Goal: Task Accomplishment & Management: Use online tool/utility

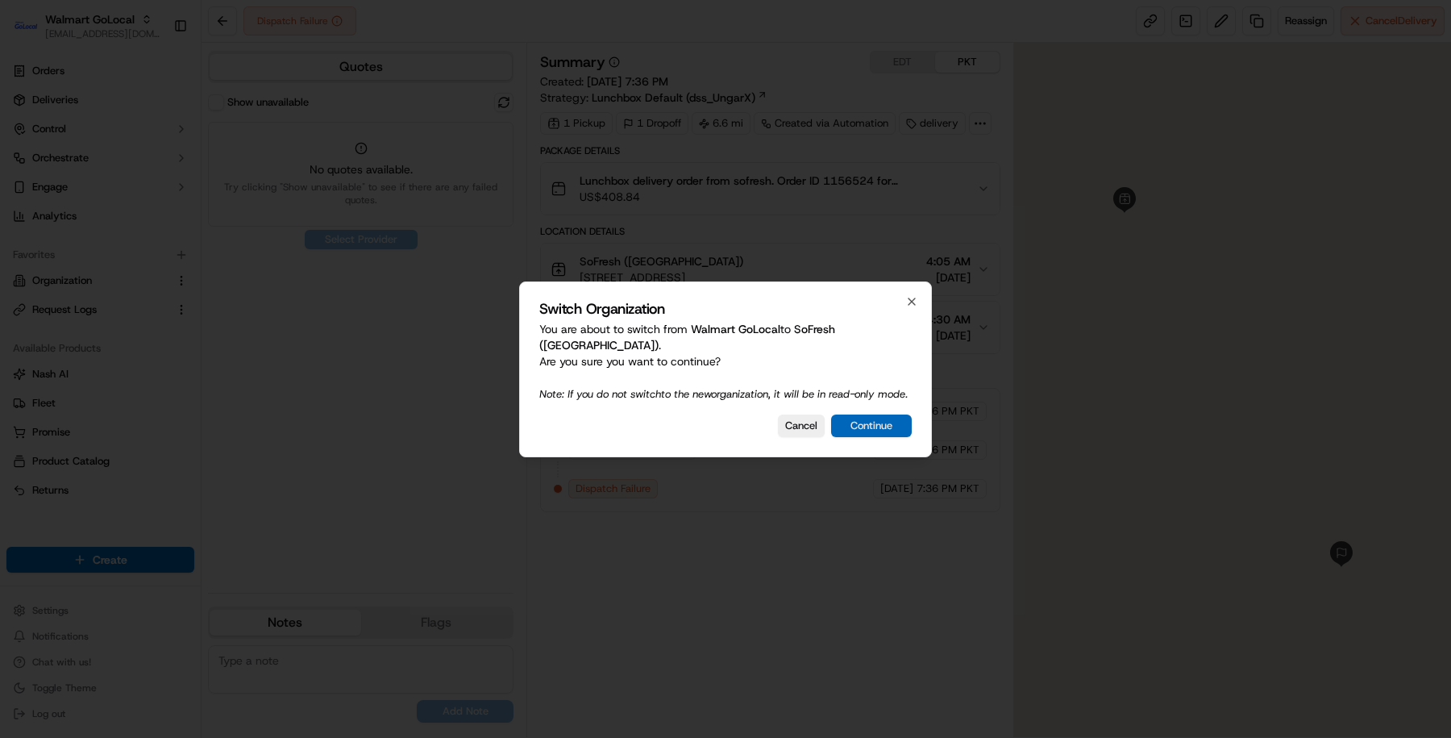
click at [856, 420] on button "Continue" at bounding box center [871, 425] width 81 height 23
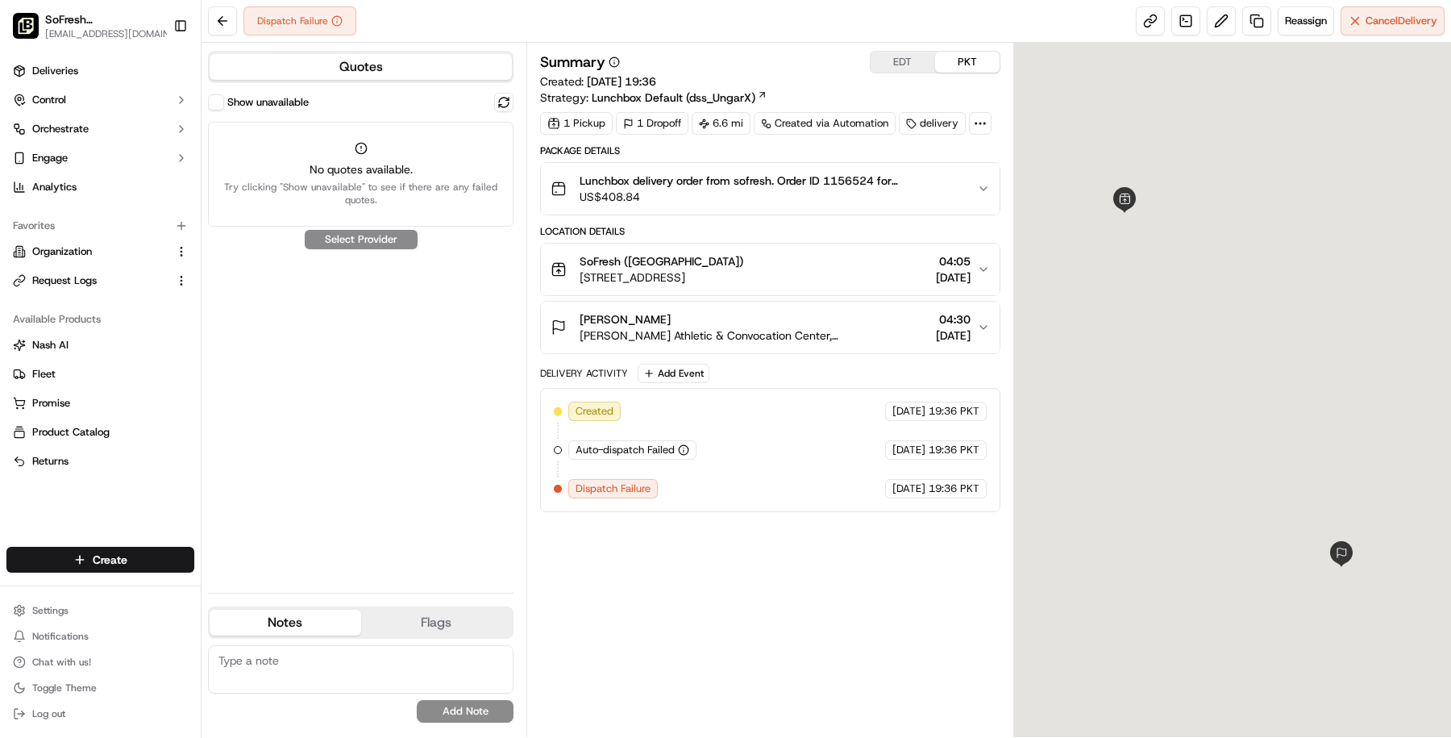
click at [792, 175] on span "Lunchbox delivery order from sofresh. Order ID 1156524 for Meghan Reese." at bounding box center [772, 181] width 385 height 16
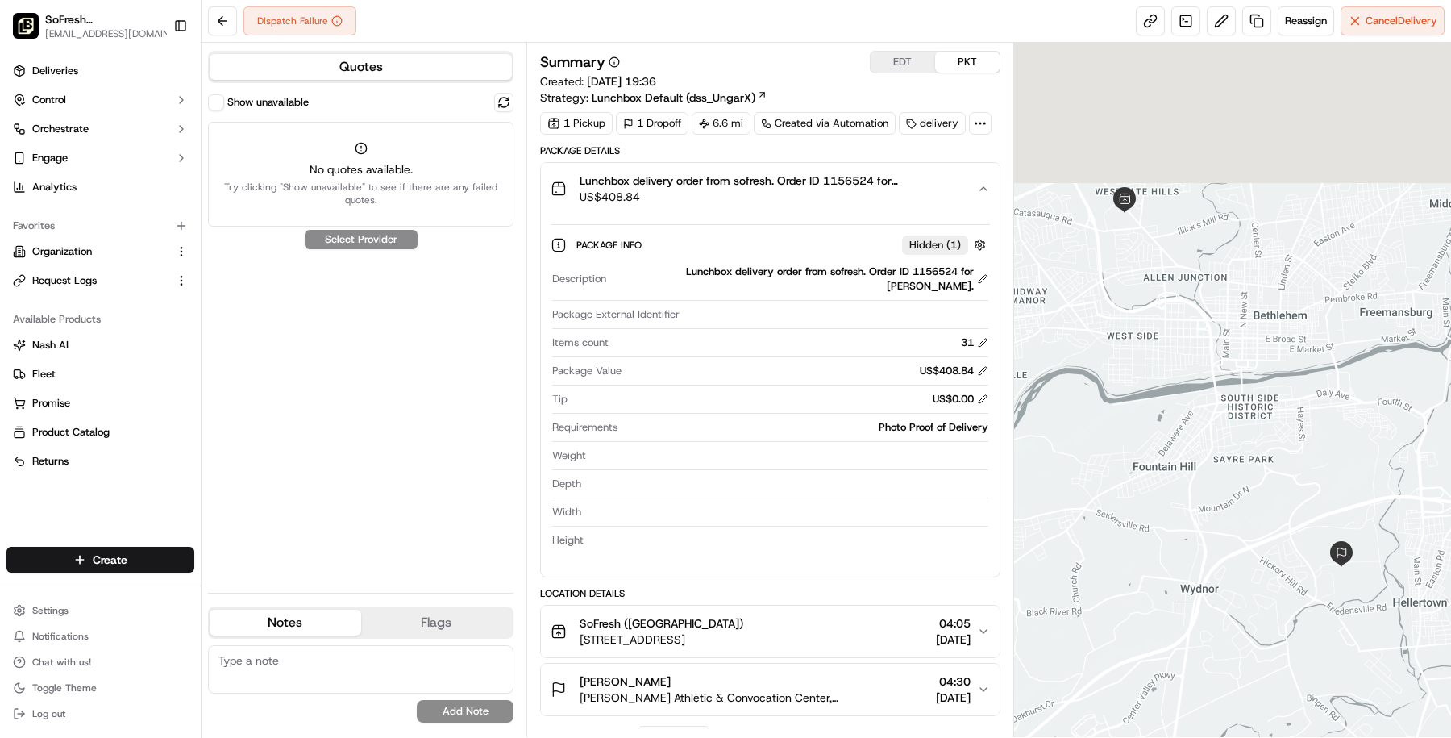
click at [976, 338] on div "31" at bounding box center [974, 342] width 27 height 15
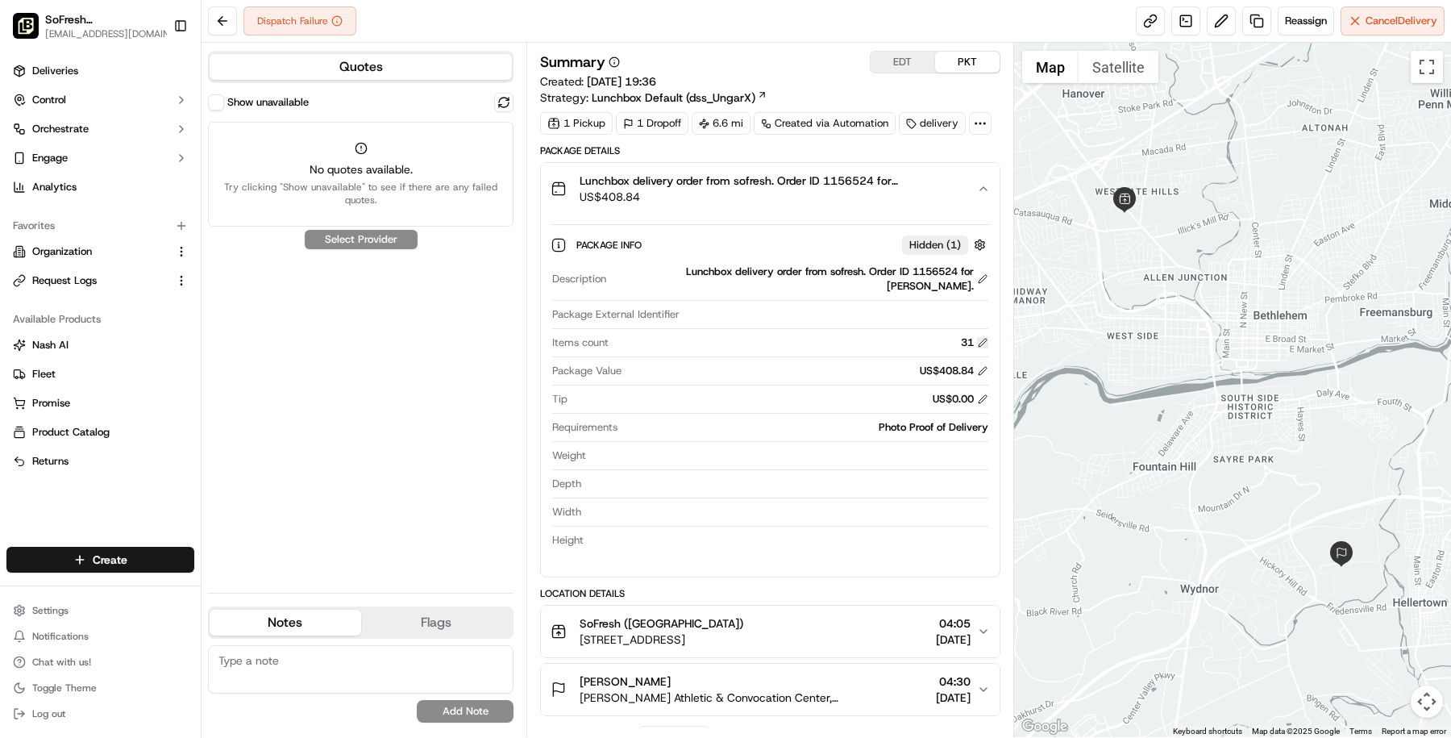
click at [984, 341] on button at bounding box center [982, 342] width 11 height 11
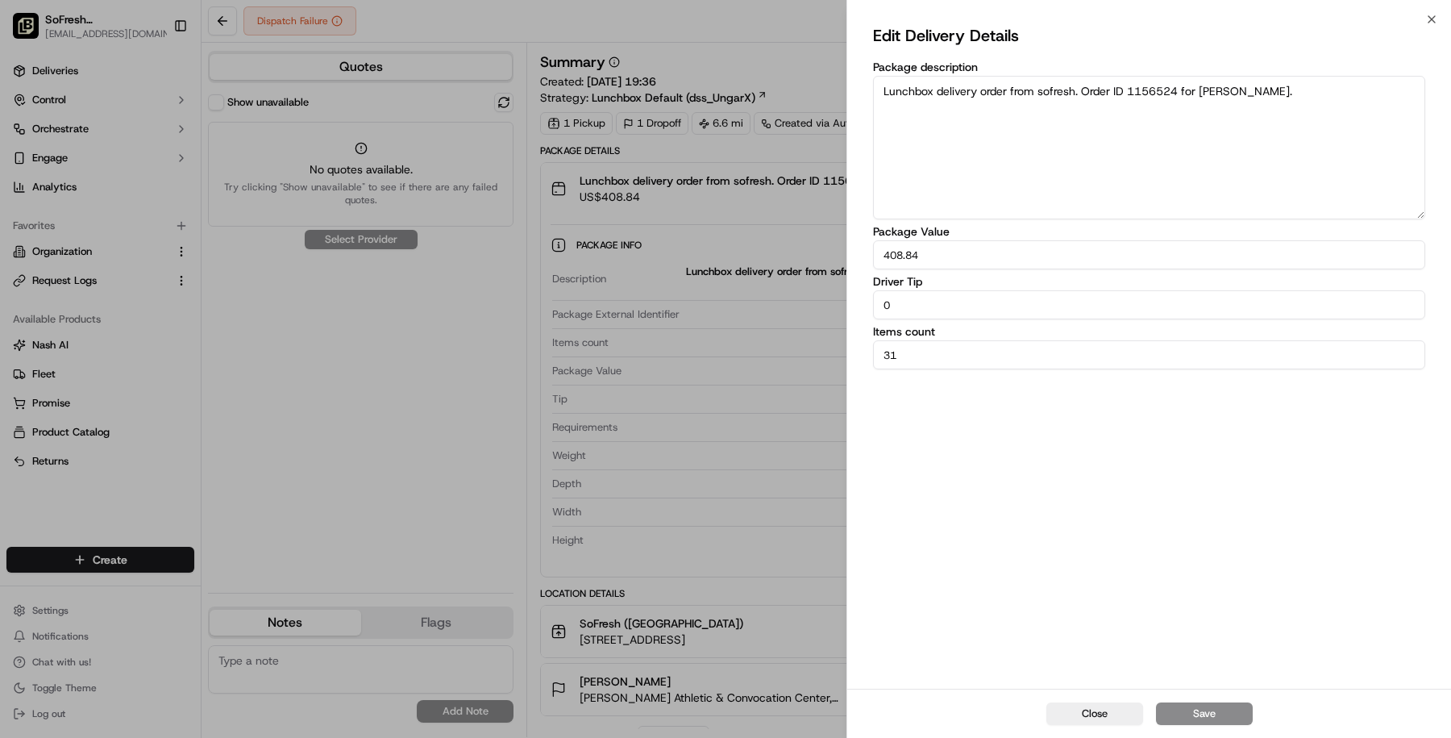
click at [959, 348] on input "31" at bounding box center [1149, 354] width 552 height 29
type input "3"
type input "23"
click at [1231, 720] on button "Save" at bounding box center [1204, 713] width 97 height 23
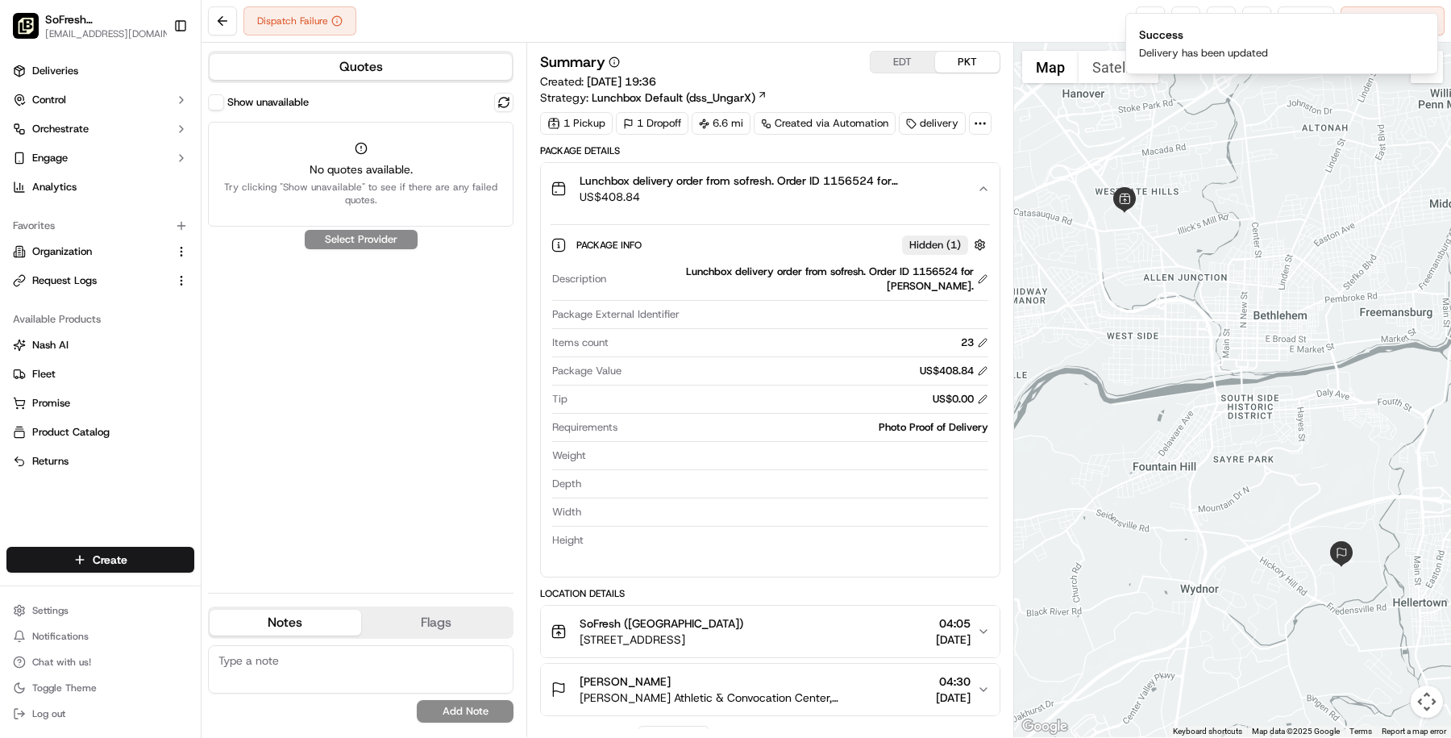
click at [737, 581] on div "Package Details Lunchbox delivery order from sofresh. Order ID 1156524 for Megh…" at bounding box center [770, 509] width 460 height 730
click at [500, 98] on button at bounding box center [503, 102] width 19 height 19
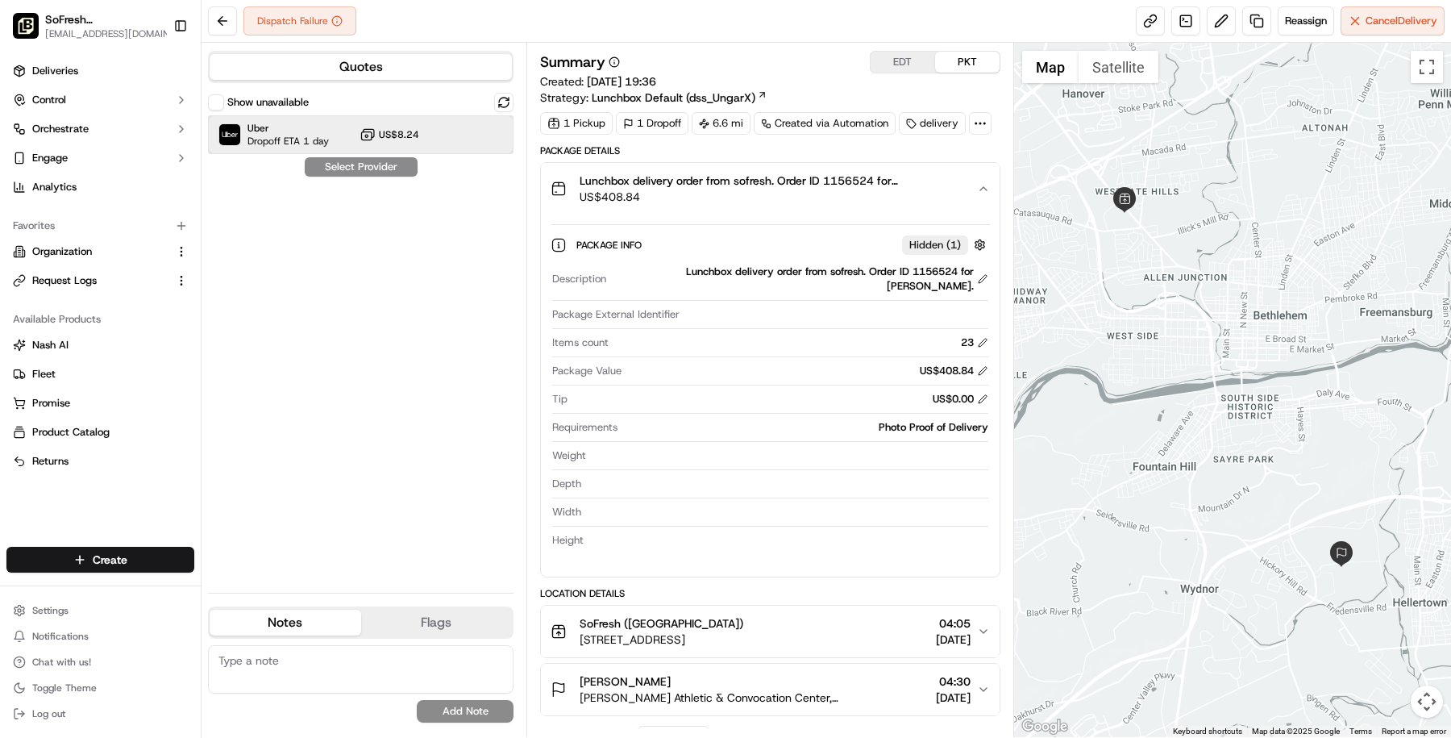
click at [443, 135] on div "Uber Dropoff ETA 1 day US$8.24" at bounding box center [361, 134] width 306 height 39
click at [381, 158] on button "Assign Provider" at bounding box center [361, 166] width 114 height 19
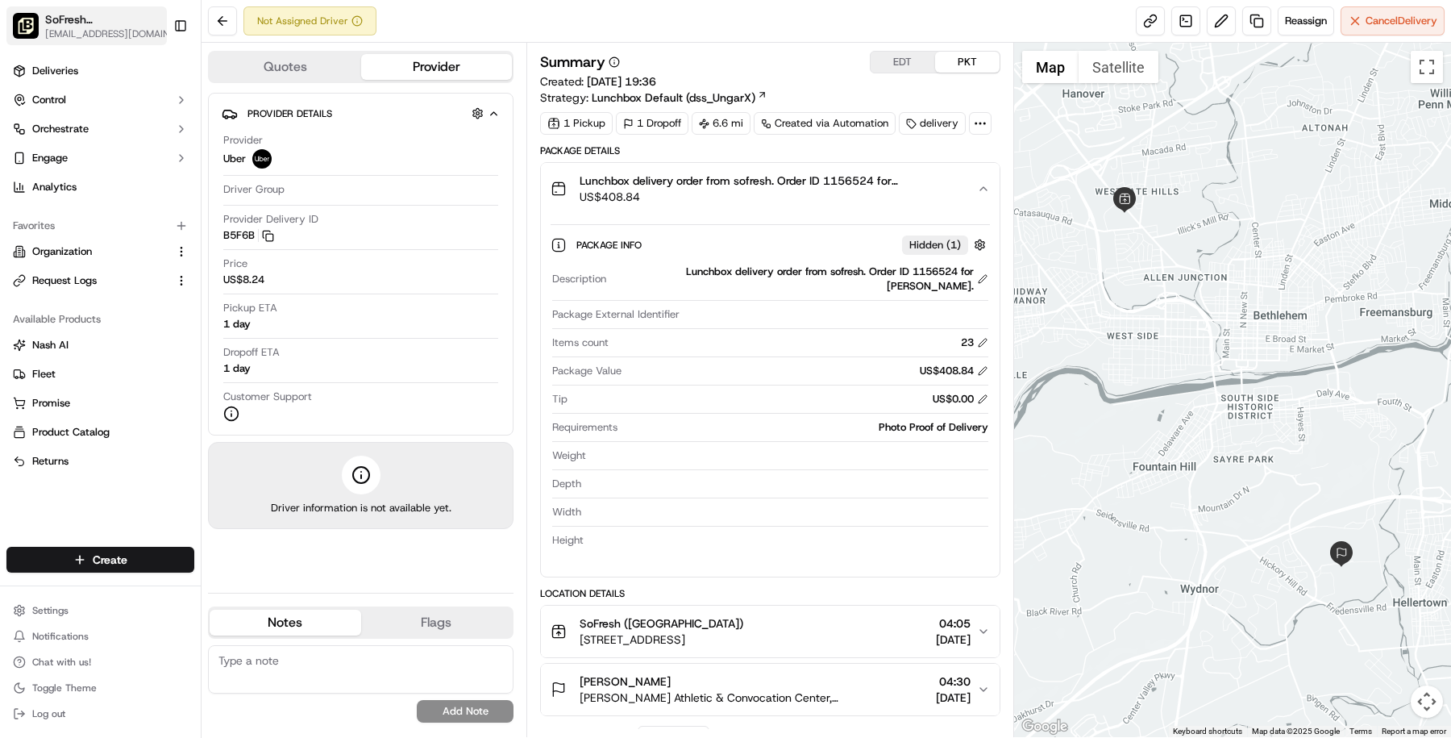
click at [114, 19] on span "SoFresh (Bethlehem)" at bounding box center [104, 19] width 119 height 16
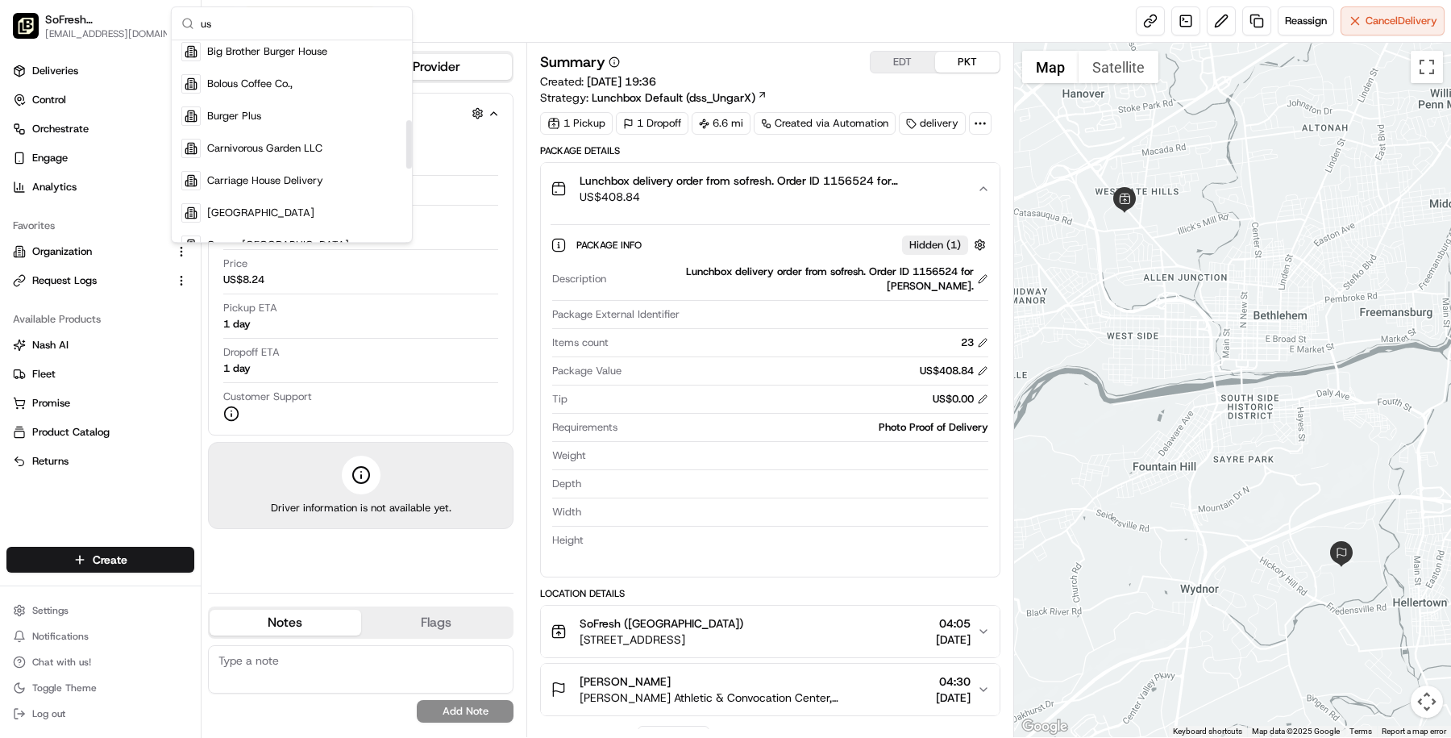
scroll to position [634, 0]
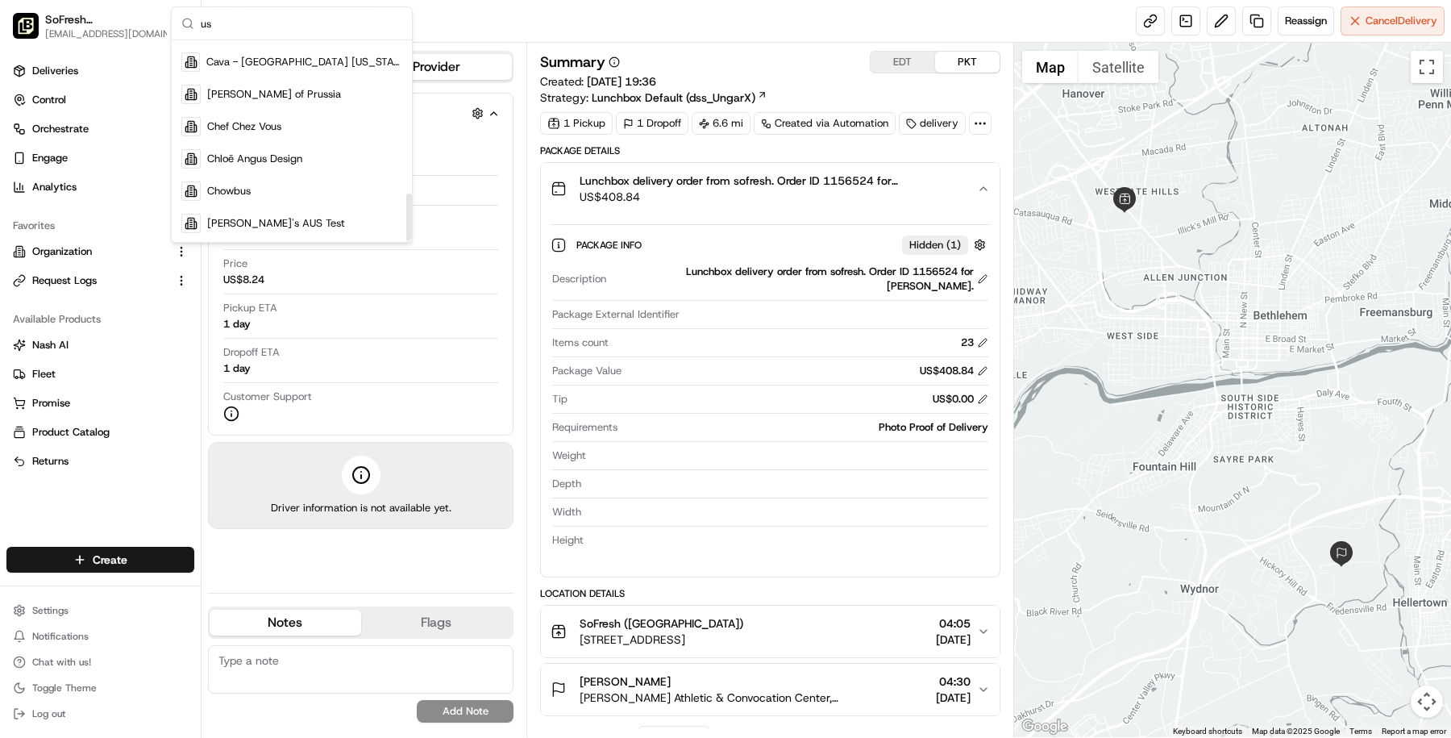
type input "u"
type input "walmart"
click at [334, 231] on div "Walmart US Stores" at bounding box center [292, 222] width 234 height 32
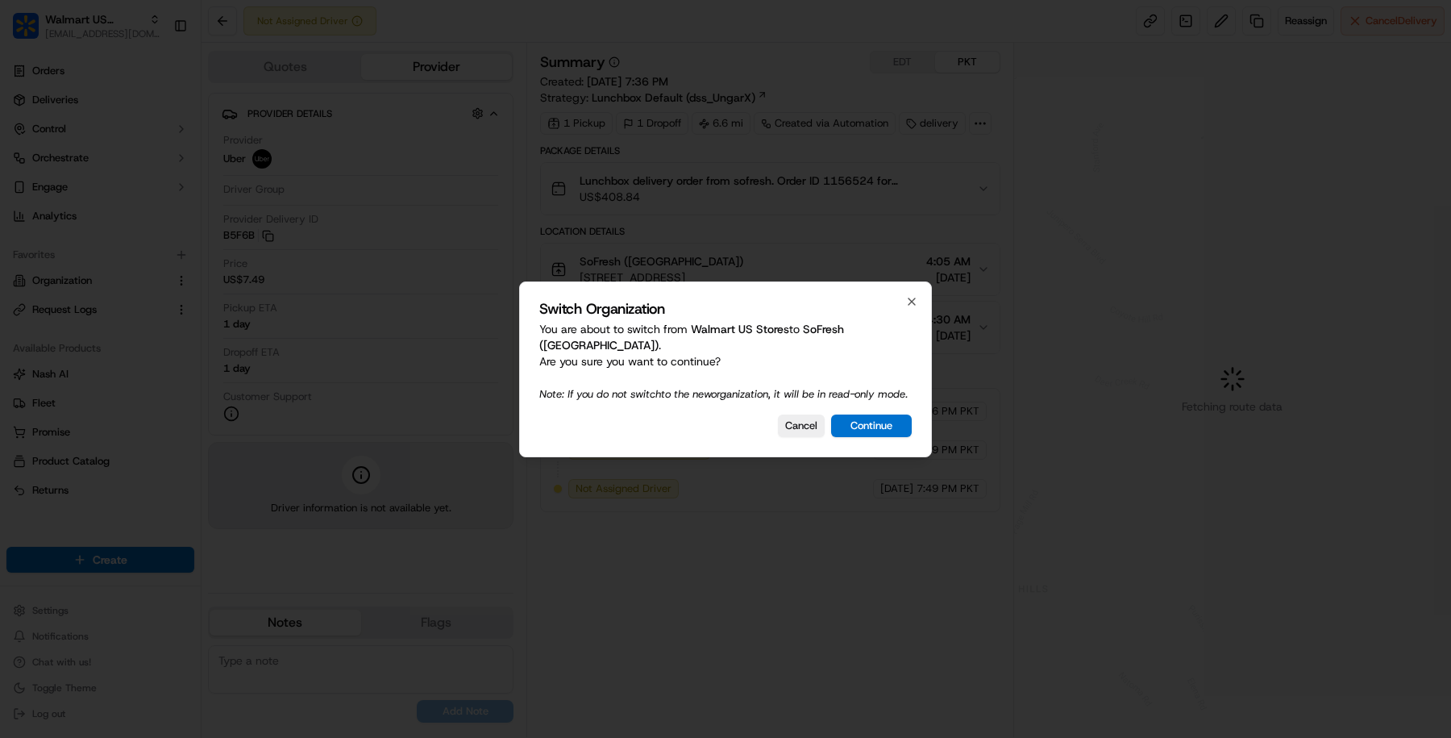
click at [786, 421] on div "Switch Organization You are about to switch from Walmart US Stores to SoFresh (…" at bounding box center [725, 369] width 413 height 176
click at [794, 428] on button "Cancel" at bounding box center [801, 425] width 47 height 23
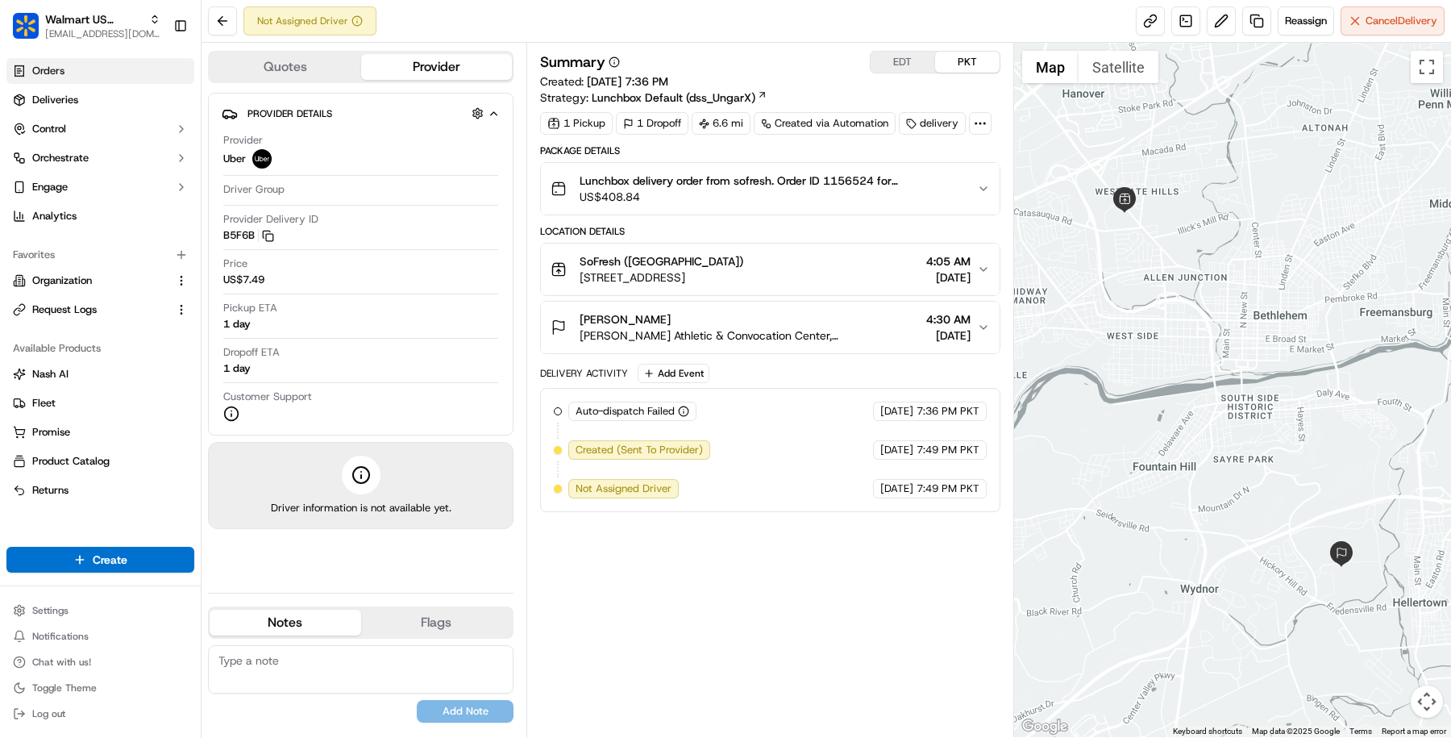
click at [105, 80] on link "Orders" at bounding box center [100, 71] width 188 height 26
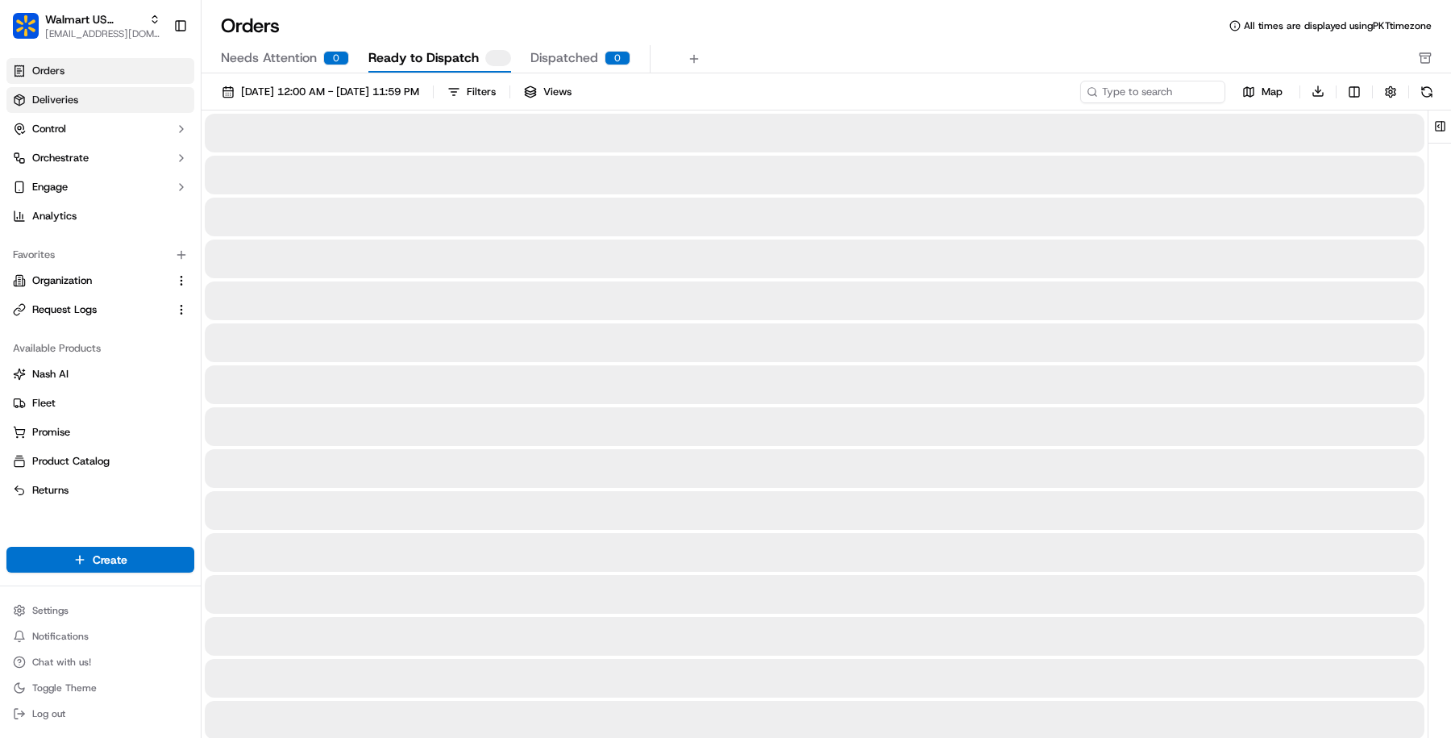
click at [105, 99] on link "Deliveries" at bounding box center [100, 100] width 188 height 26
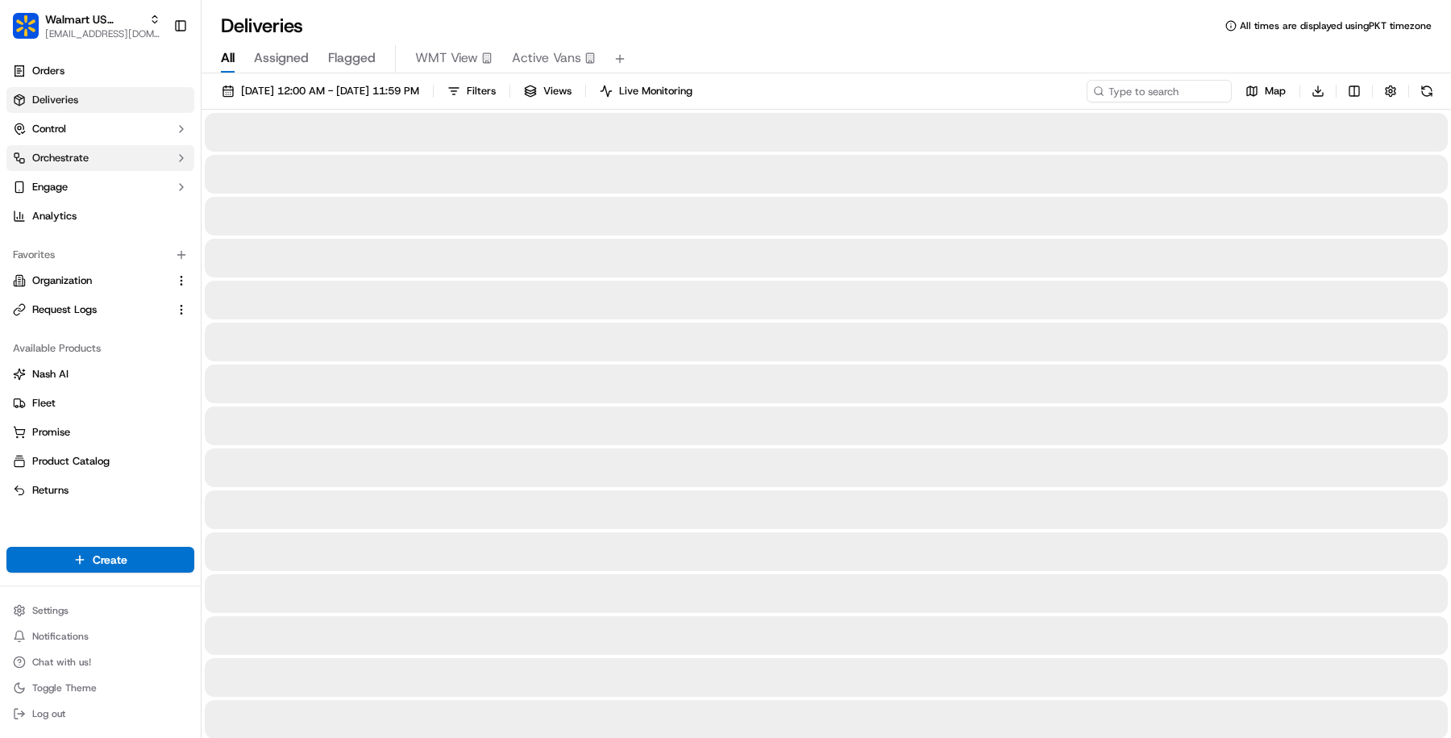
click at [106, 150] on button "Orchestrate" at bounding box center [100, 158] width 188 height 26
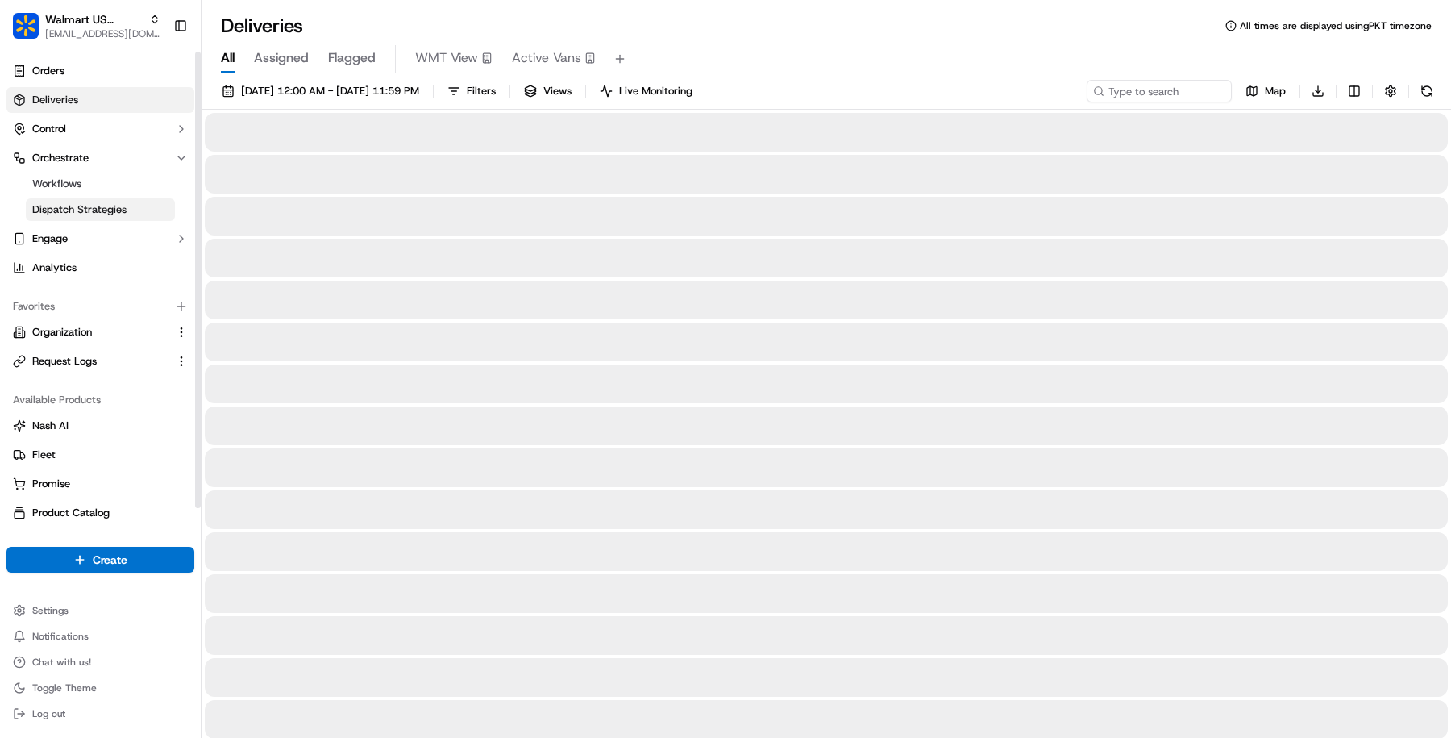
click at [117, 207] on span "Dispatch Strategies" at bounding box center [79, 209] width 94 height 15
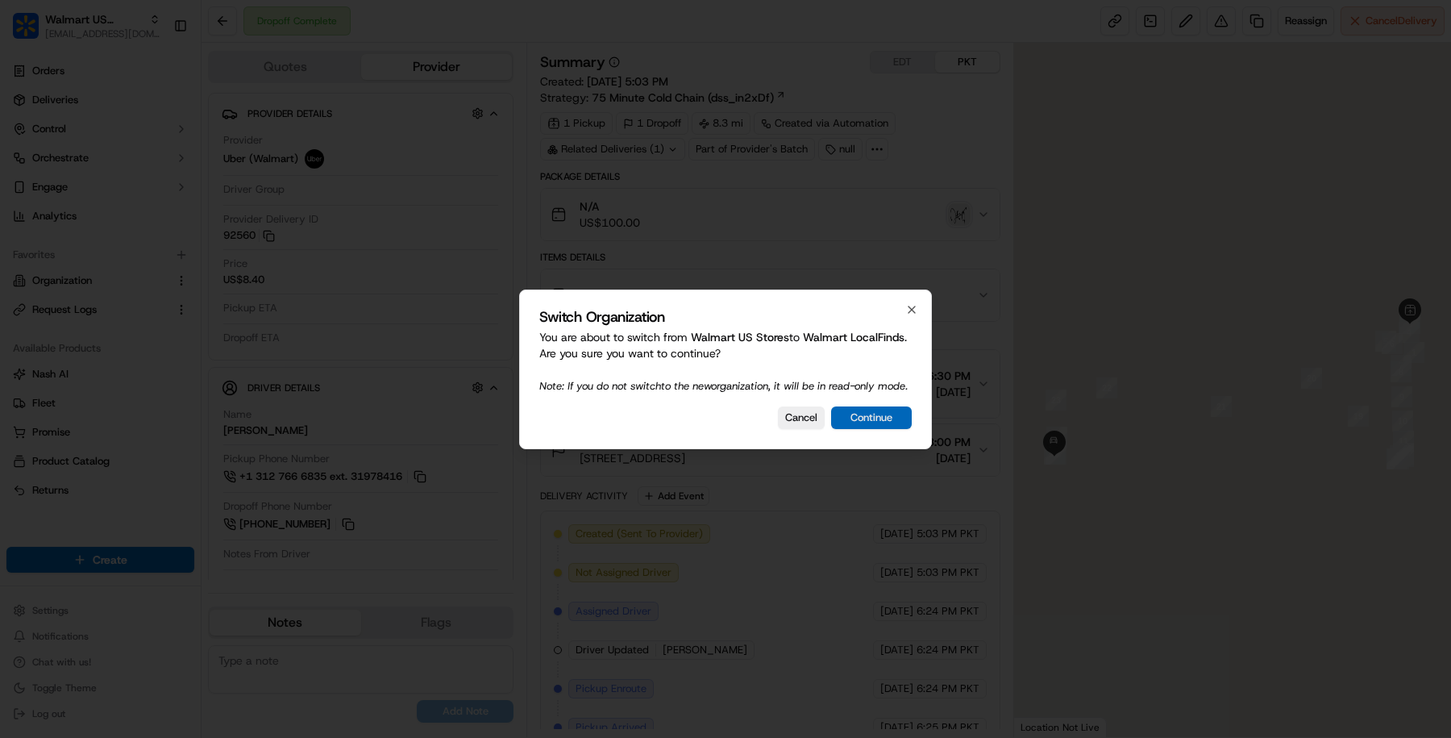
click at [897, 429] on button "Continue" at bounding box center [871, 417] width 81 height 23
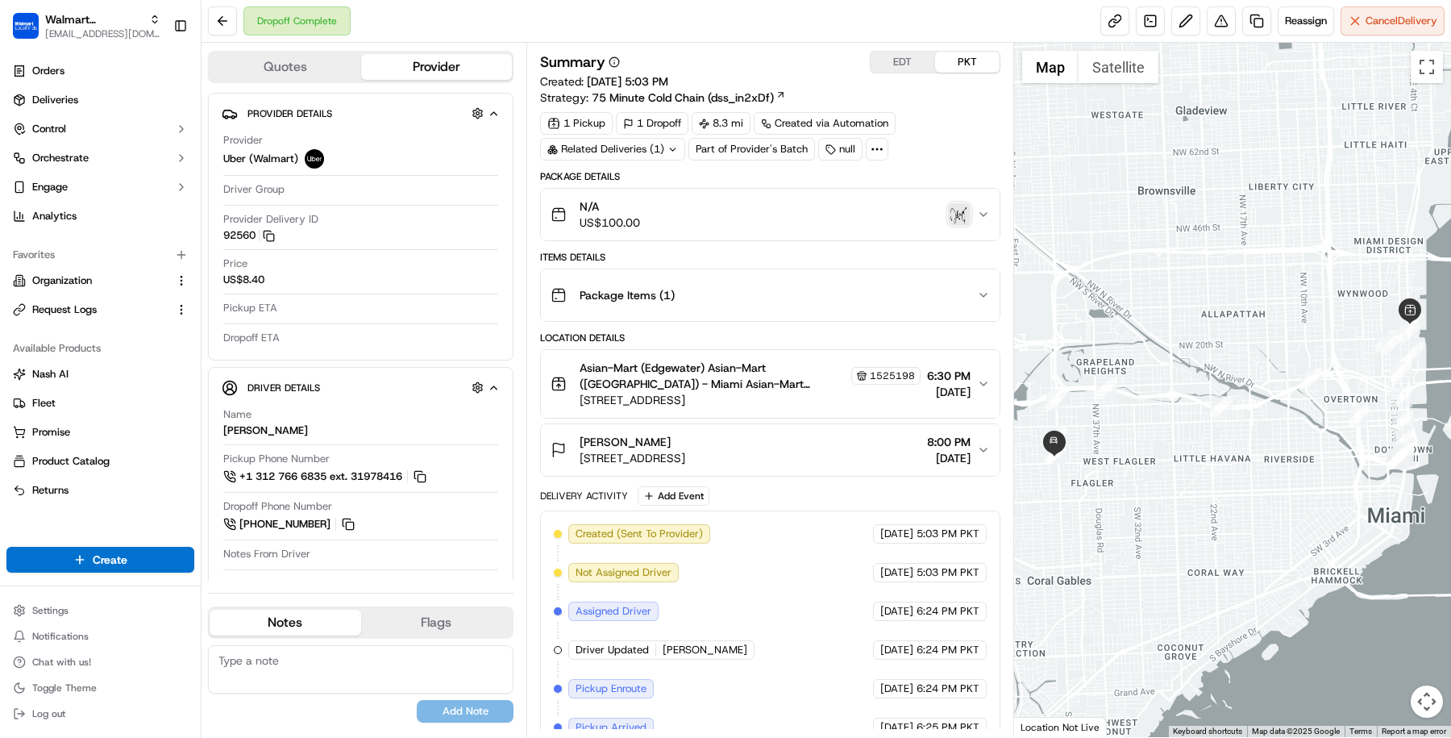
click at [784, 198] on div "N/A US$100.00" at bounding box center [764, 214] width 426 height 32
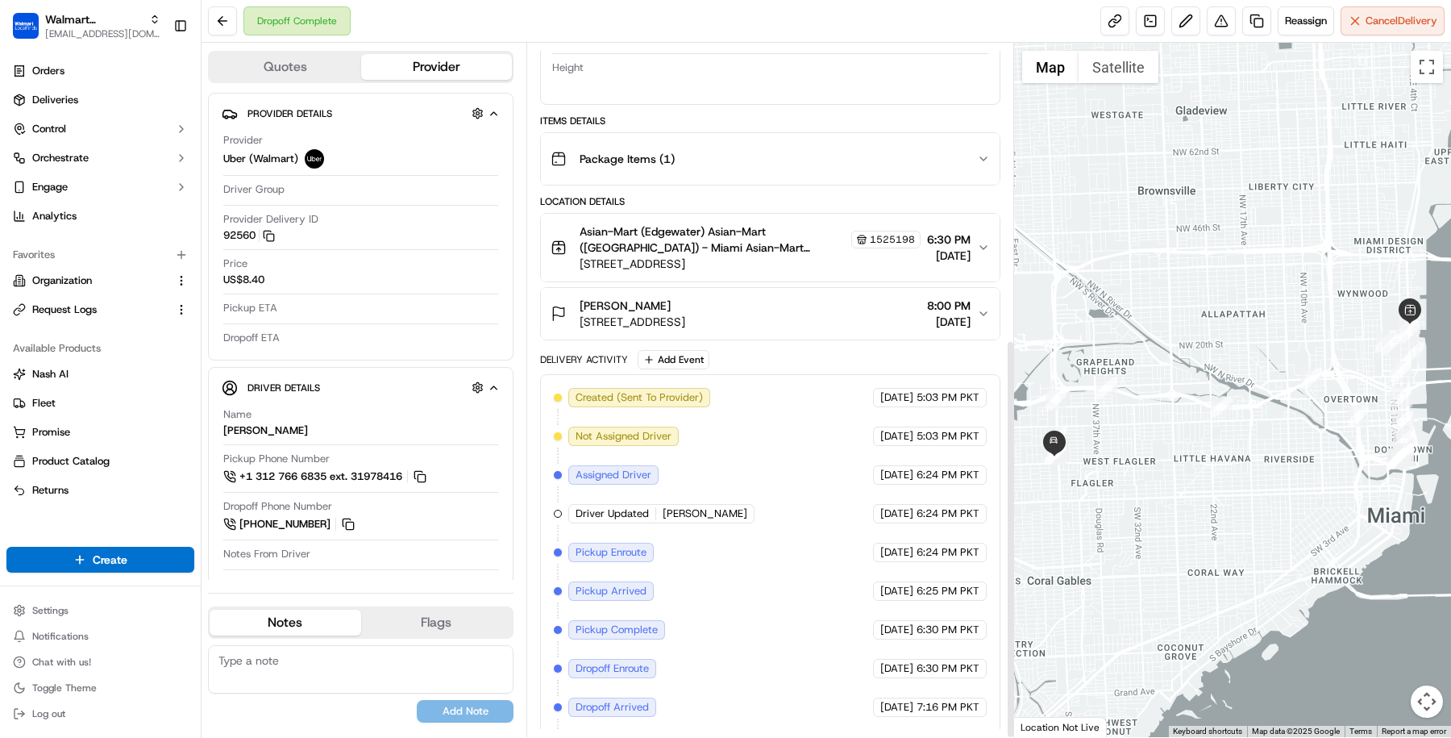
scroll to position [513, 0]
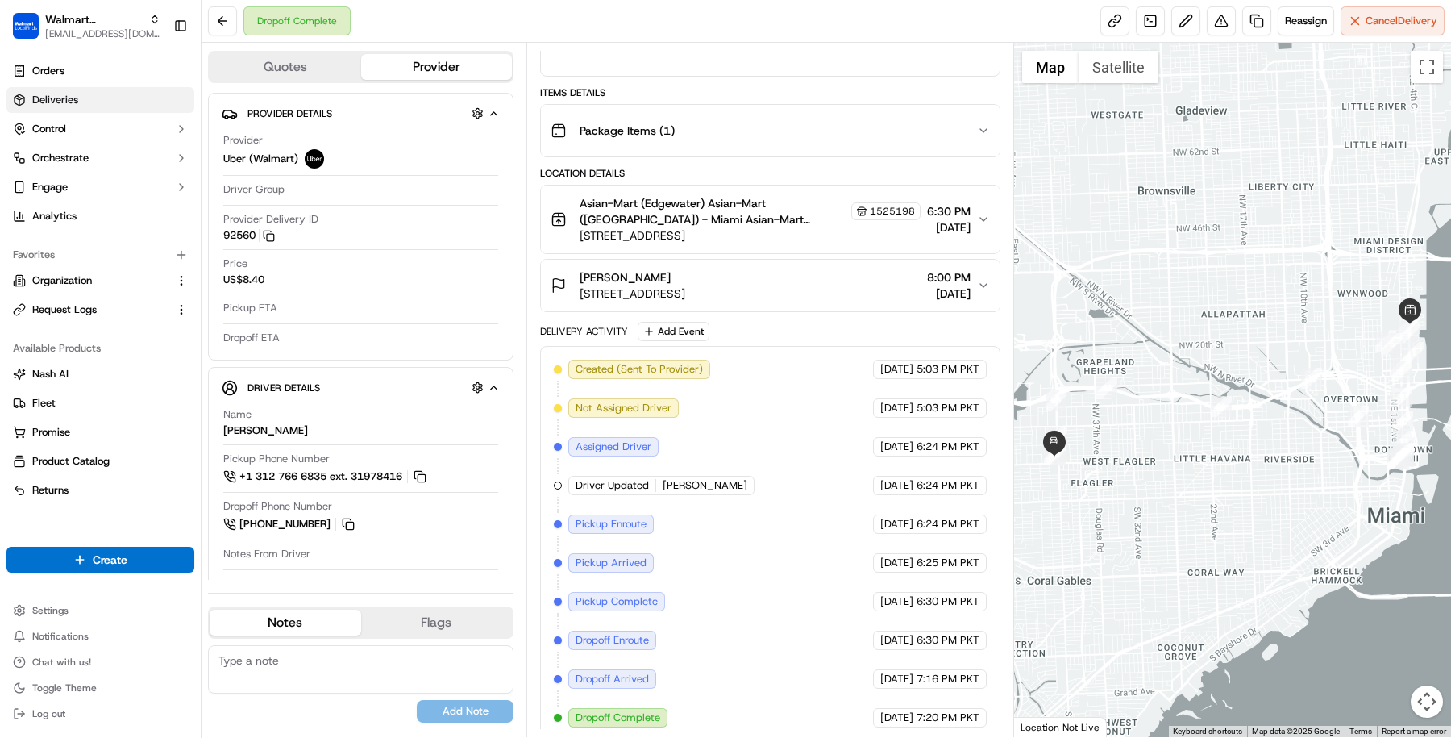
click at [114, 102] on link "Deliveries" at bounding box center [100, 100] width 188 height 26
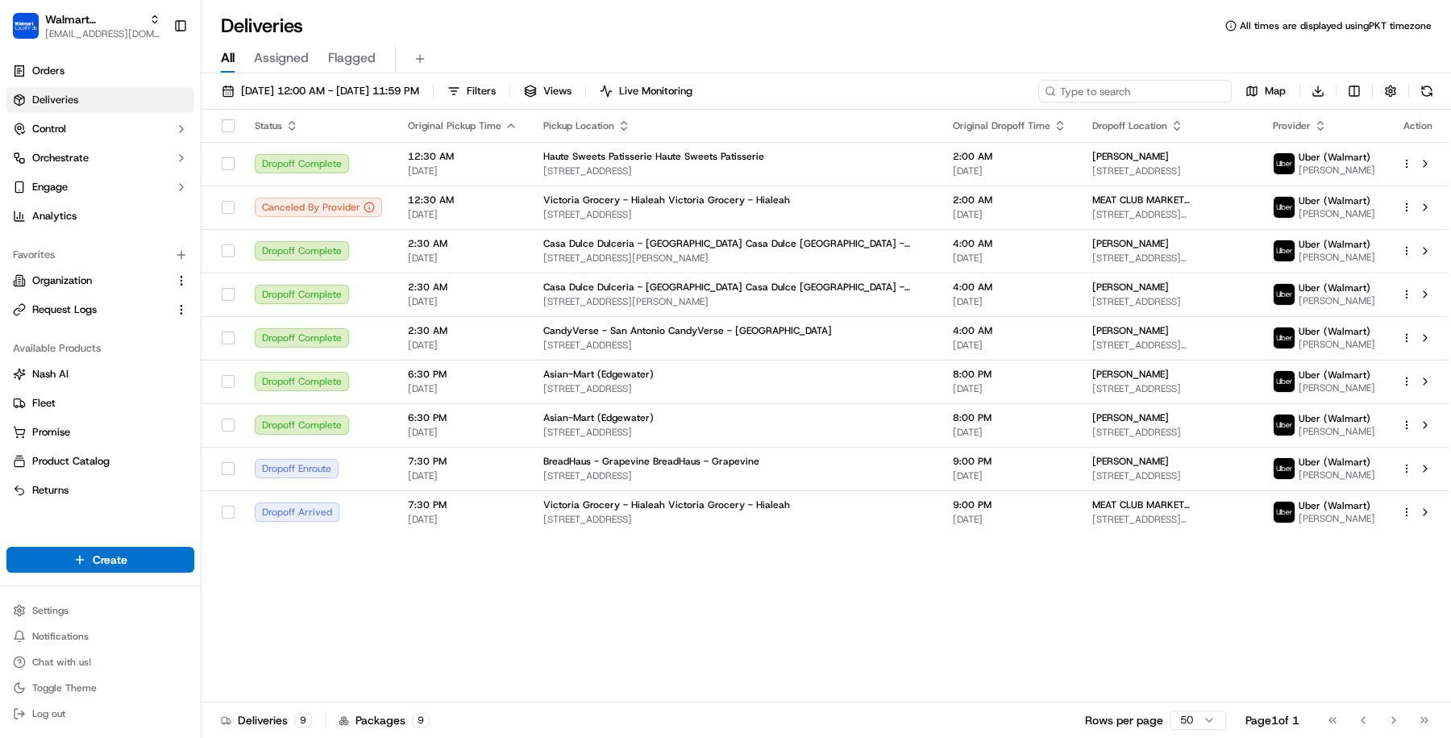
click at [1156, 90] on input at bounding box center [1134, 91] width 193 height 23
paste input "200013741204213"
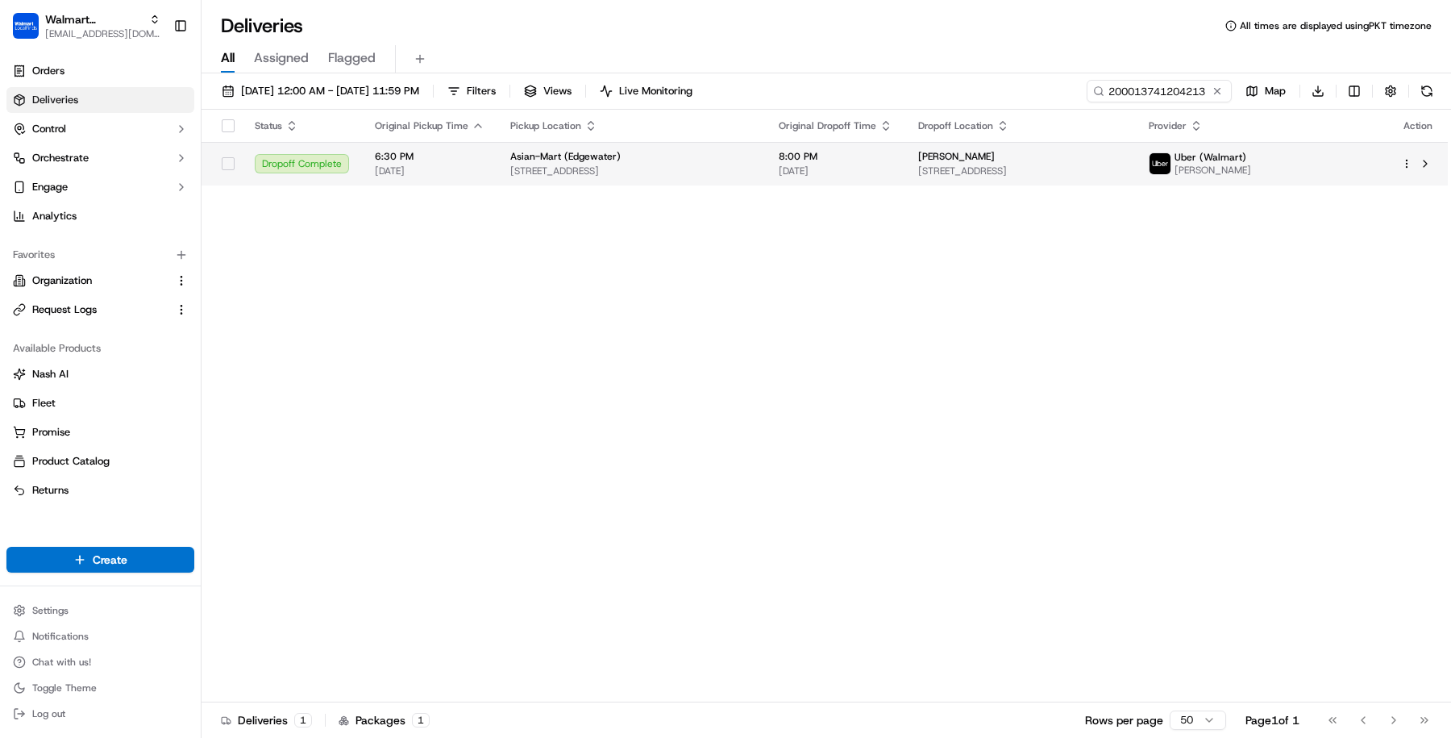
click at [1059, 178] on td "Martin Valdes 615 Anastasia Ave, Apt 2, Coral Gables, FL, 33134, US" at bounding box center [1020, 164] width 231 height 44
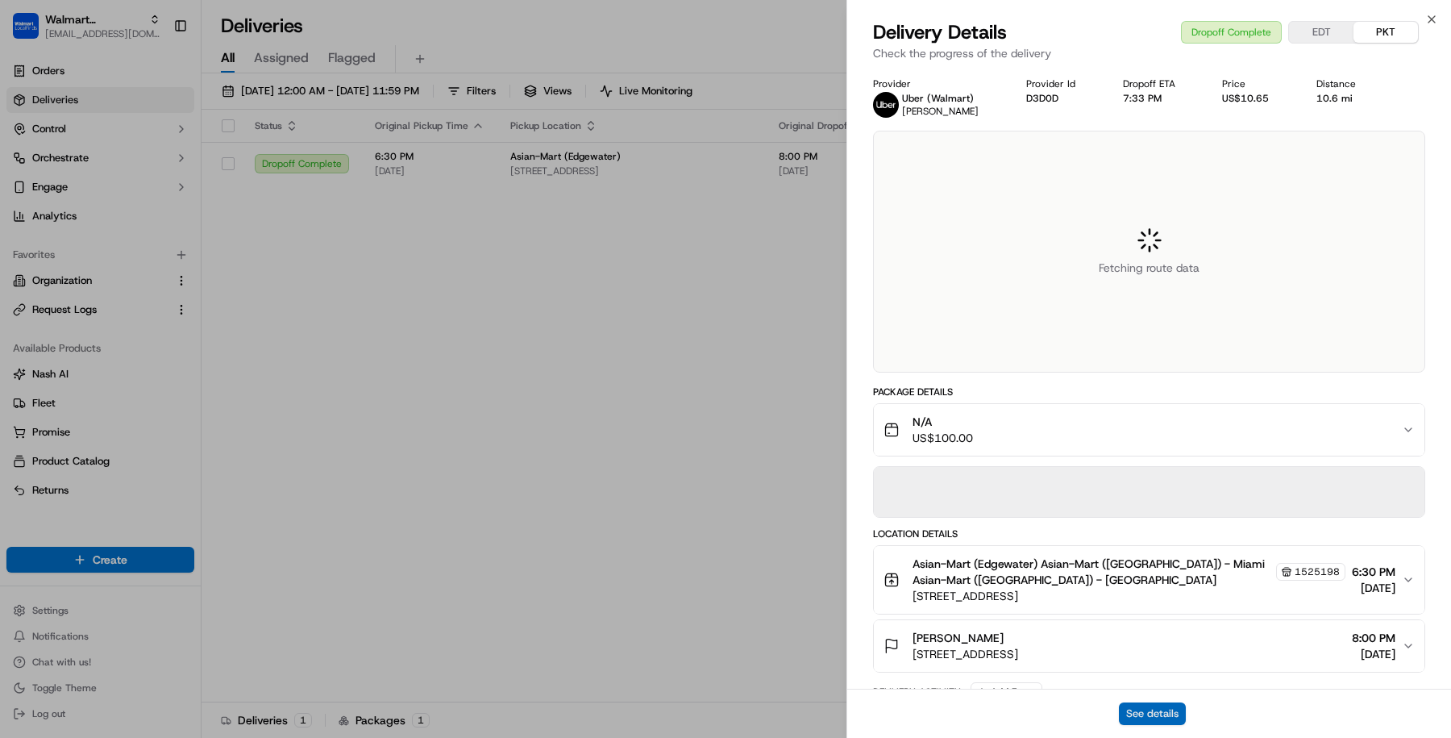
click at [1144, 711] on button "See details" at bounding box center [1152, 713] width 67 height 23
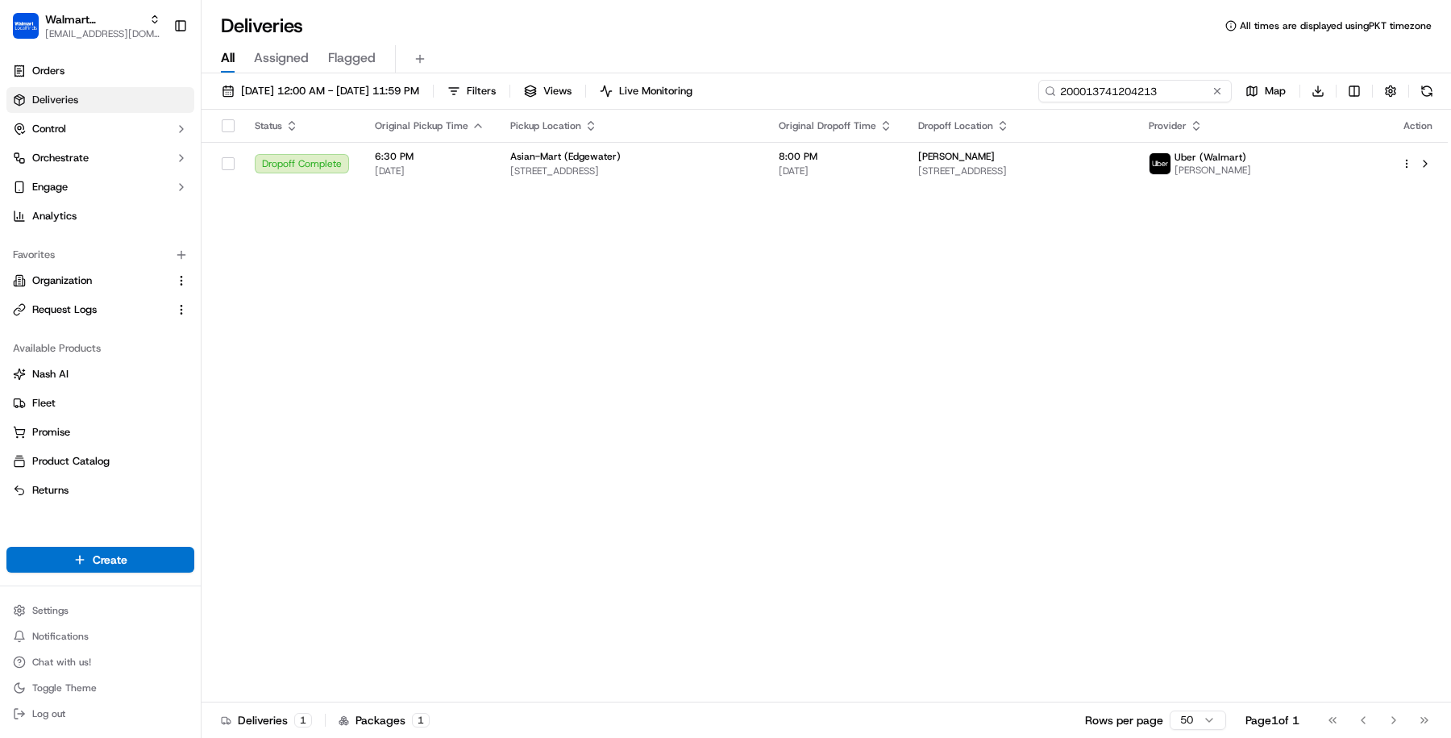
click at [1163, 92] on input "200013741204213" at bounding box center [1134, 91] width 193 height 23
paste input "514134668"
type input "200013514134668"
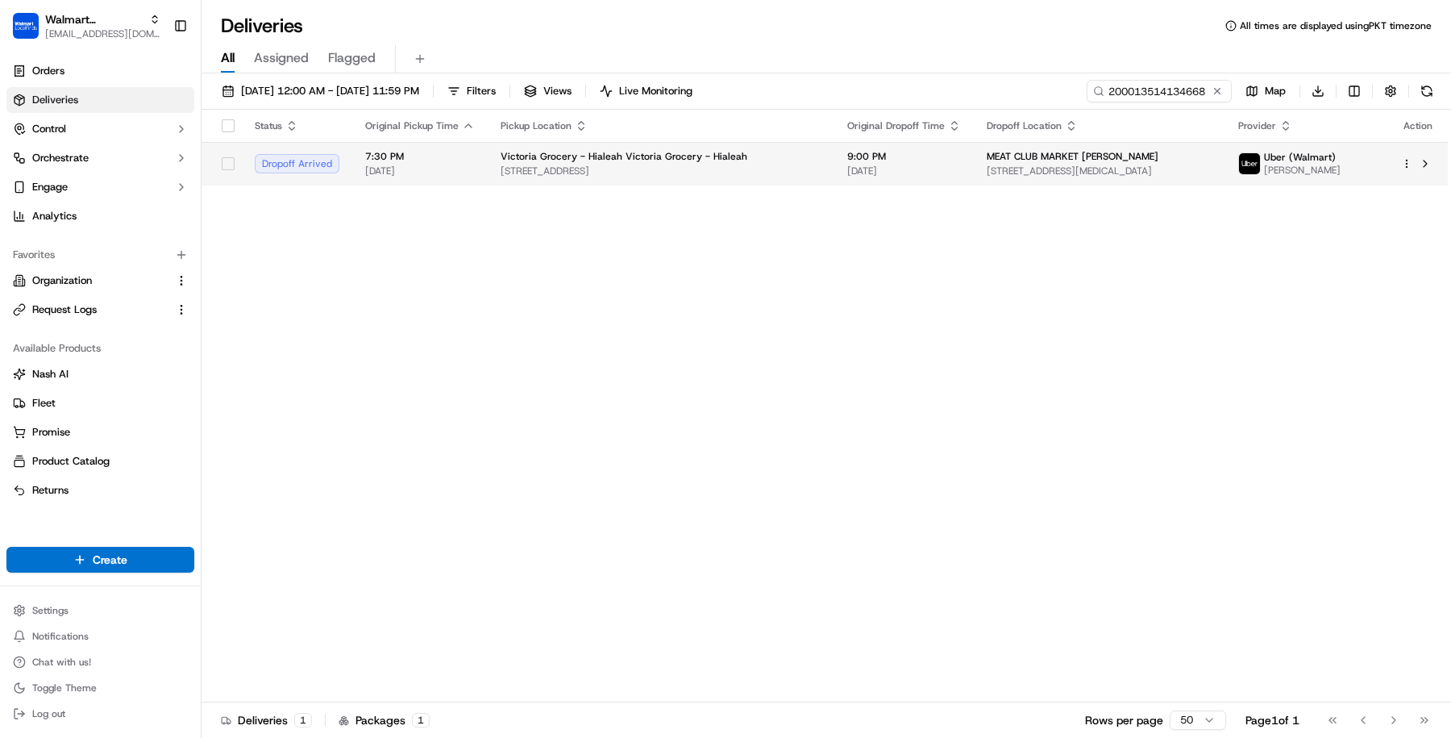
click at [979, 181] on td "MEAT CLUB MARKET MARCELO SANTURIAN 5900 NW 97TH Ave, Unit 26, Doral, FL, 33178,…" at bounding box center [1100, 164] width 252 height 44
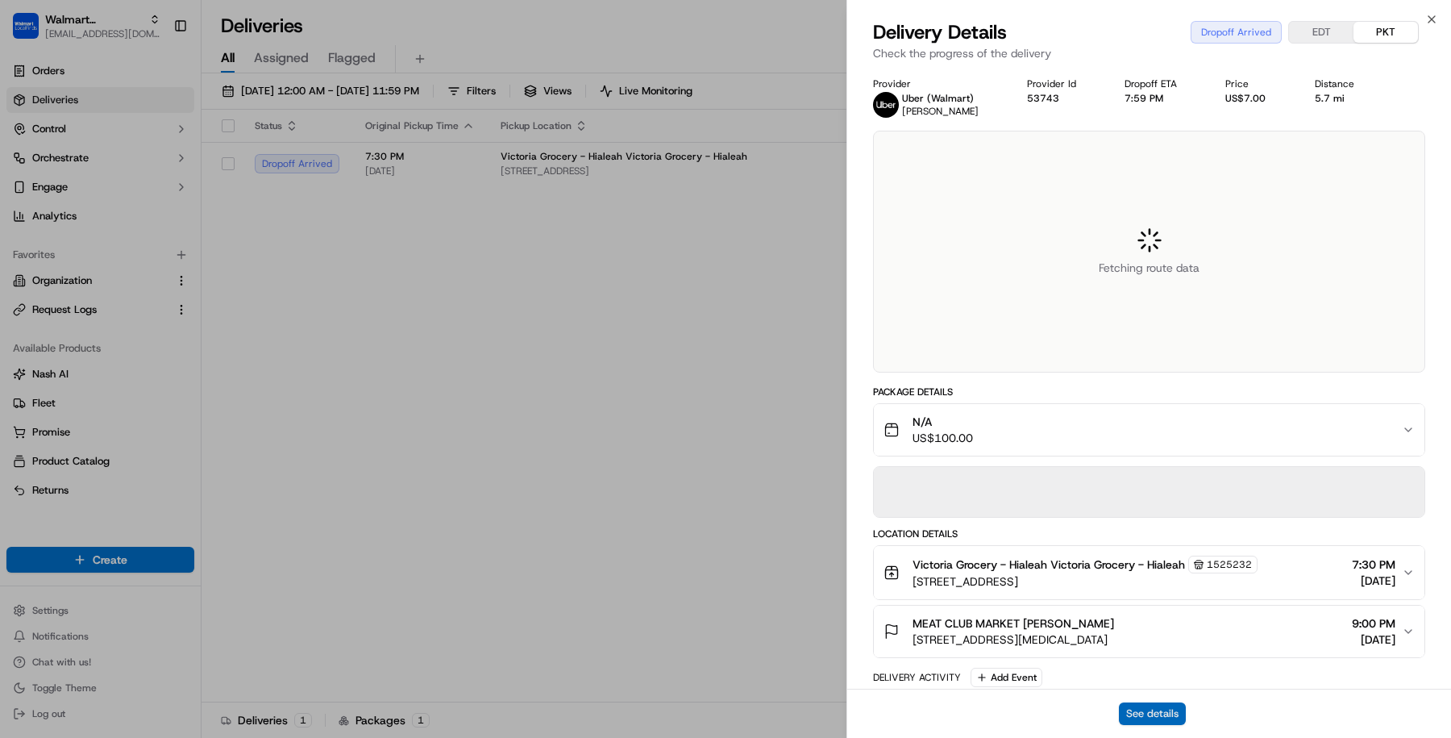
click at [1129, 708] on button "See details" at bounding box center [1152, 713] width 67 height 23
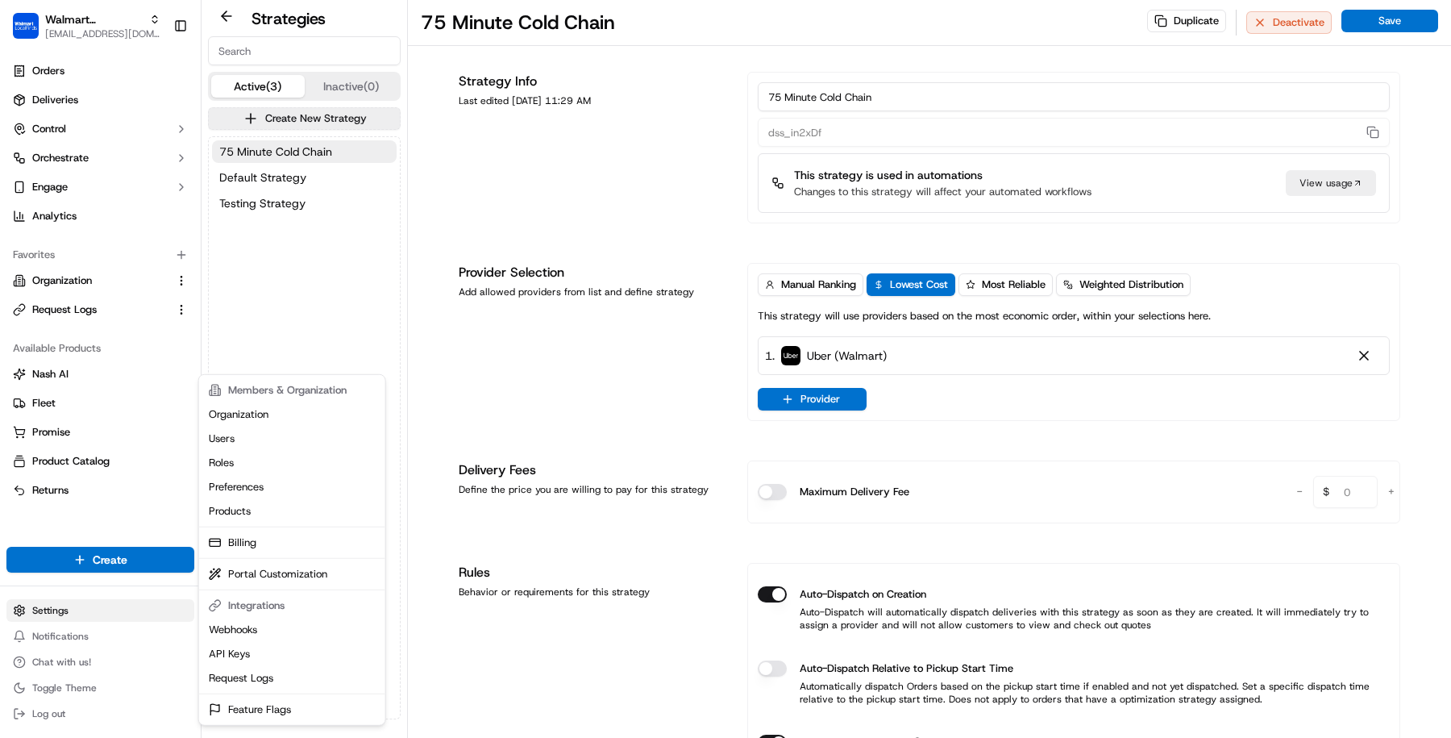
click at [110, 610] on html "Walmart LocalFinds masood@usenash.com Toggle Sidebar Orders Deliveries Control …" at bounding box center [725, 369] width 1451 height 738
click at [281, 636] on link "Webhooks" at bounding box center [292, 630] width 180 height 24
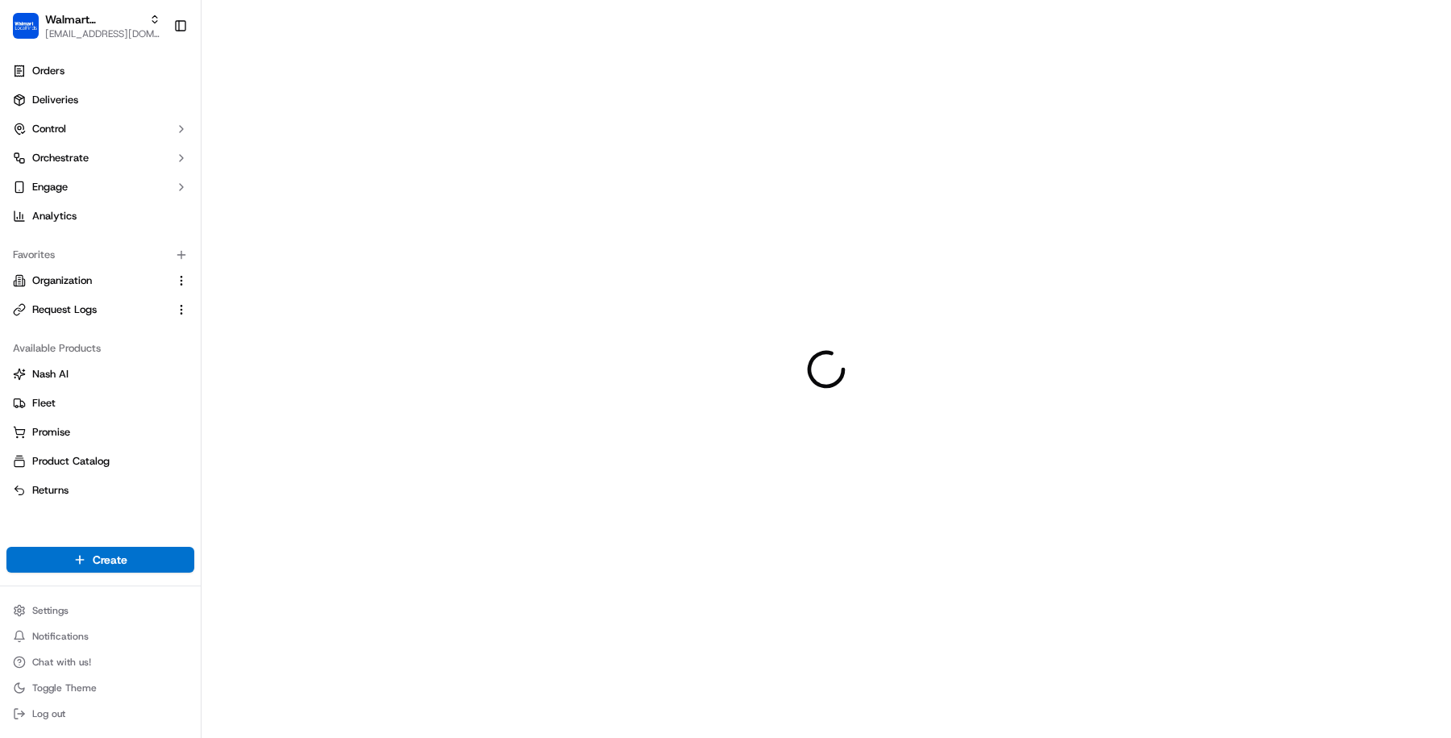
click at [94, 173] on ul "Orders Deliveries Control Orchestrate Engage Analytics" at bounding box center [100, 143] width 188 height 171
click at [94, 185] on button "Engage" at bounding box center [100, 187] width 188 height 26
click at [113, 215] on span "Notification Triggers" at bounding box center [80, 213] width 97 height 15
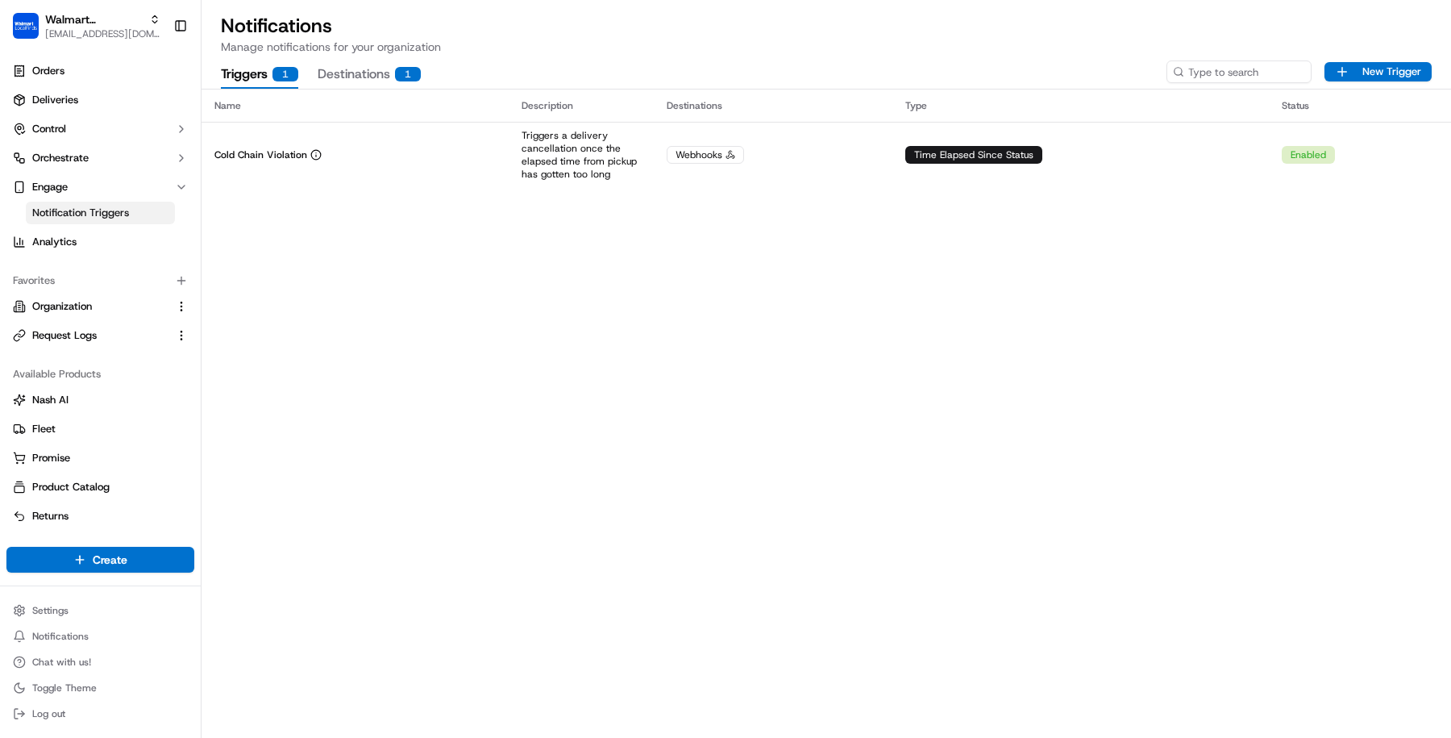
click at [607, 190] on div "Name Description Destinations Type Status Cold Chain Violation Triggers a deliv…" at bounding box center [827, 413] width 1250 height 648
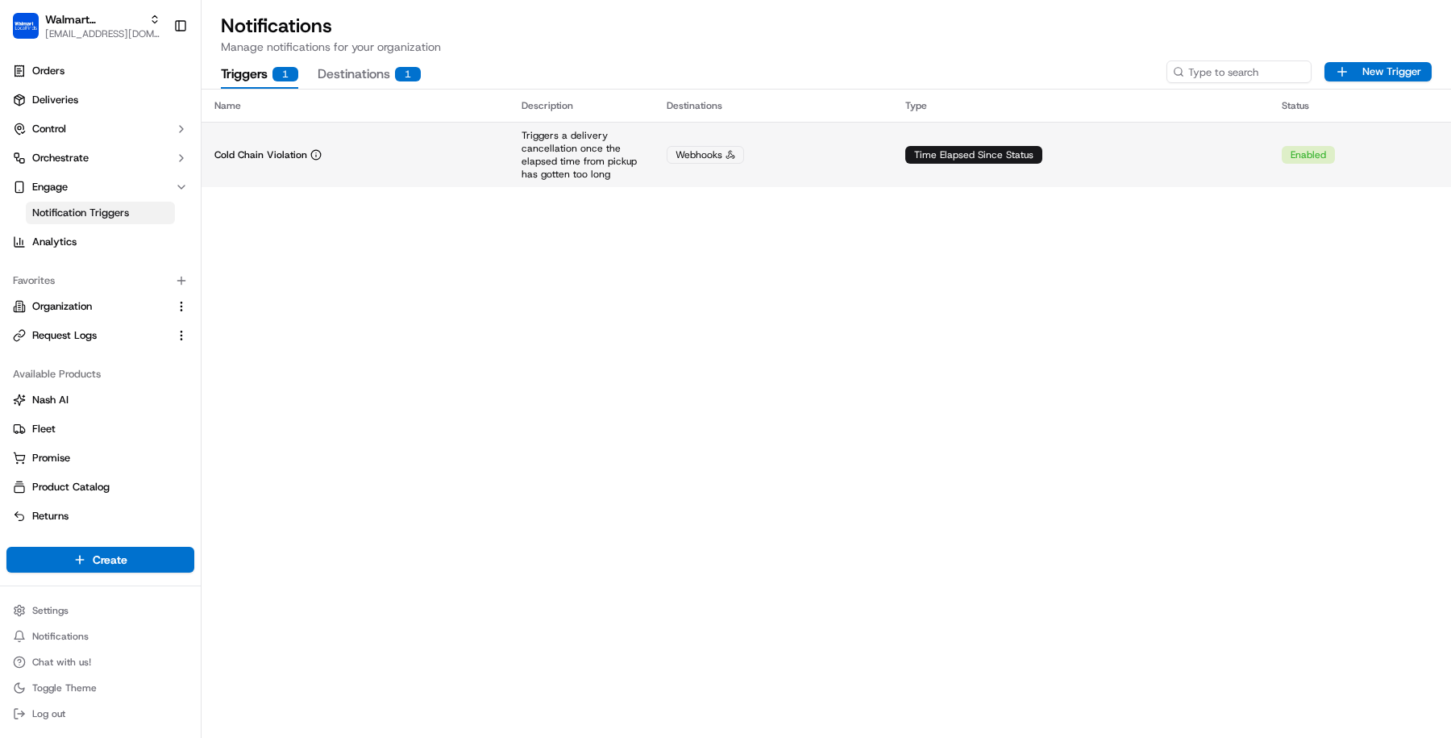
click at [588, 166] on p "Triggers a delivery cancellation once the elapsed time from pickup has gotten t…" at bounding box center [581, 155] width 119 height 52
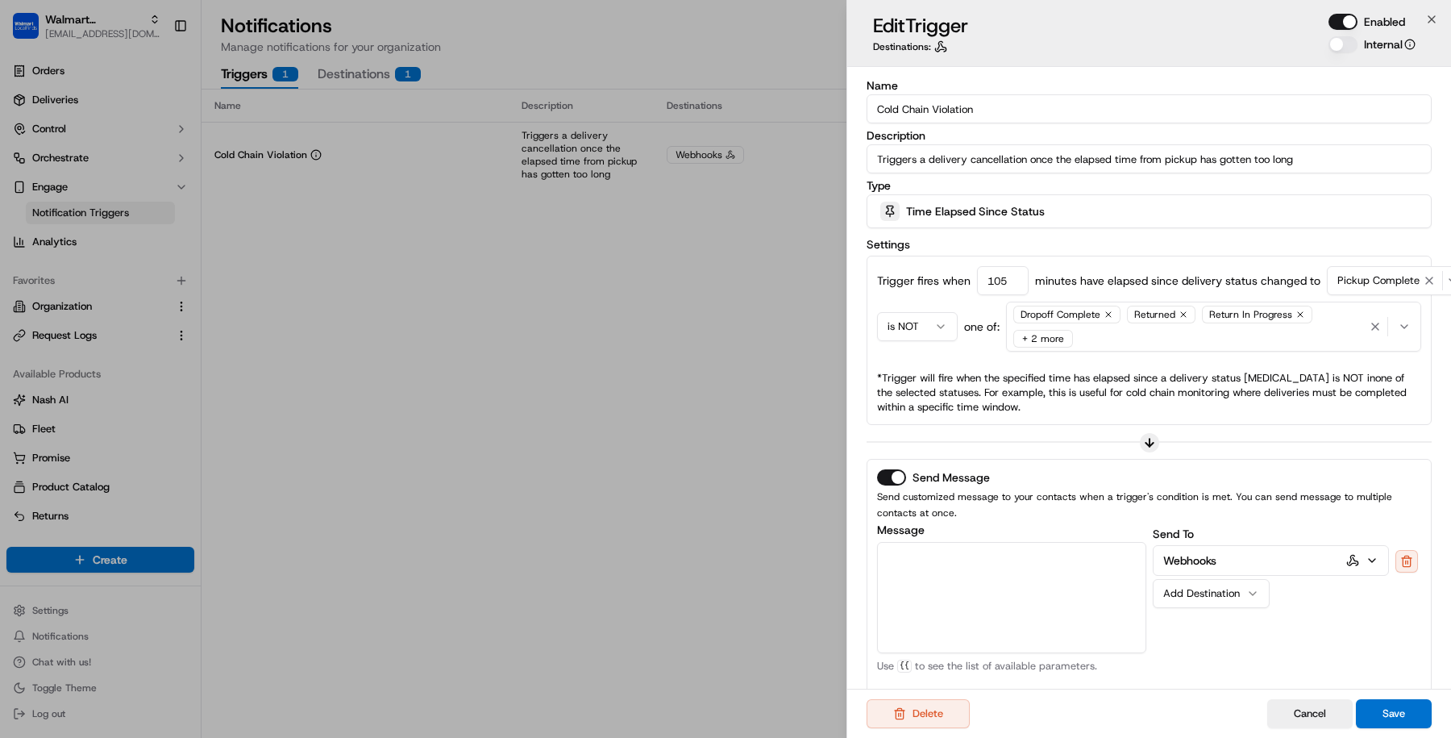
click at [1271, 336] on div "Dropoff Complete Returned Return In Progress + 2 more" at bounding box center [1188, 326] width 356 height 48
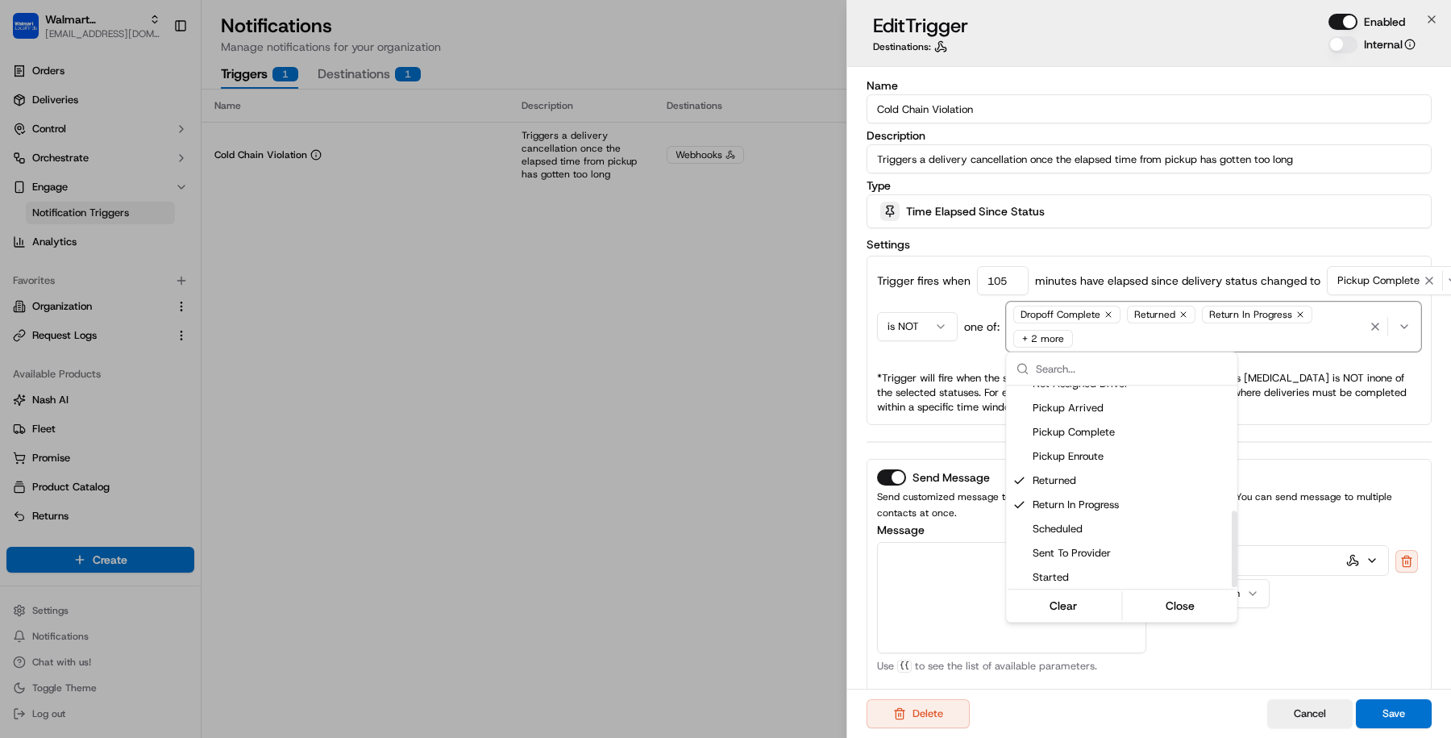
scroll to position [331, 0]
click at [909, 434] on div at bounding box center [725, 369] width 1451 height 738
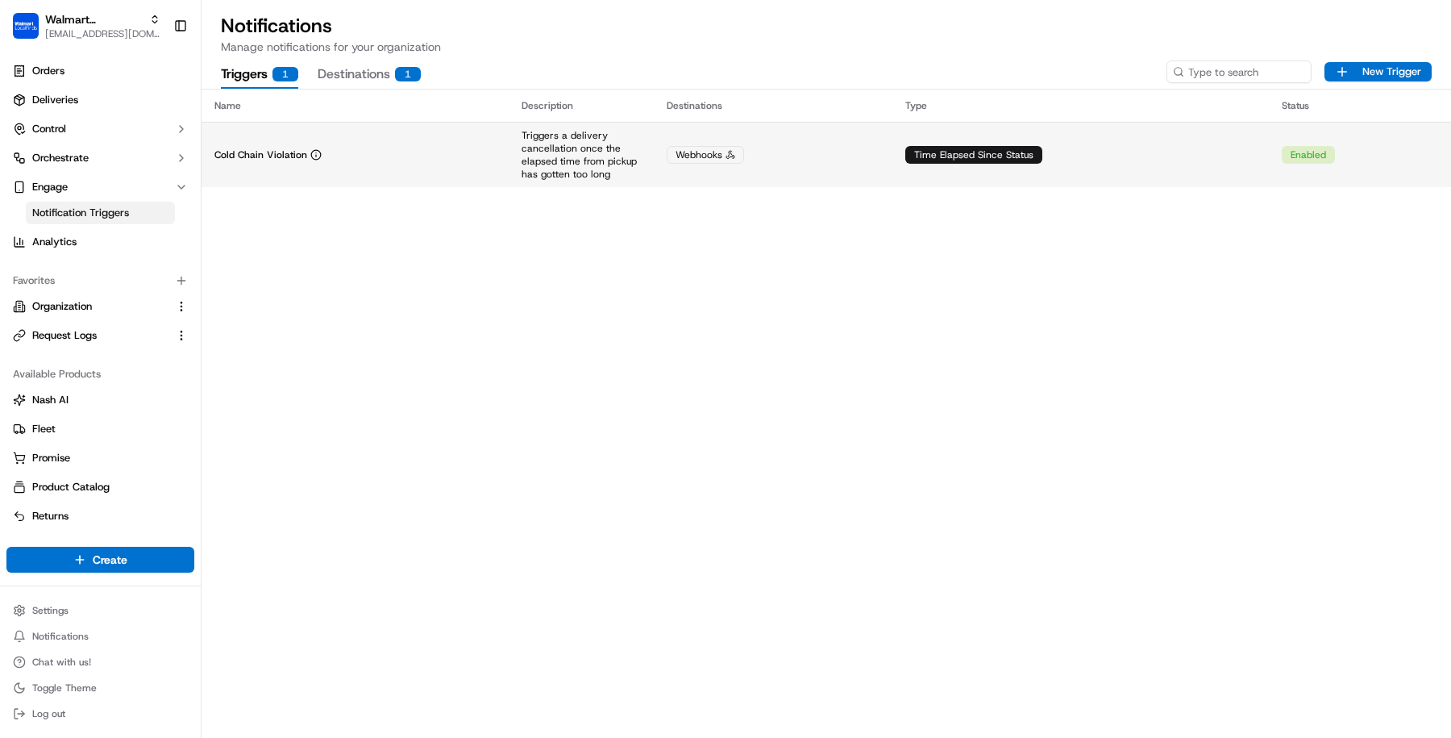
click at [662, 173] on td "Webhooks" at bounding box center [773, 154] width 239 height 65
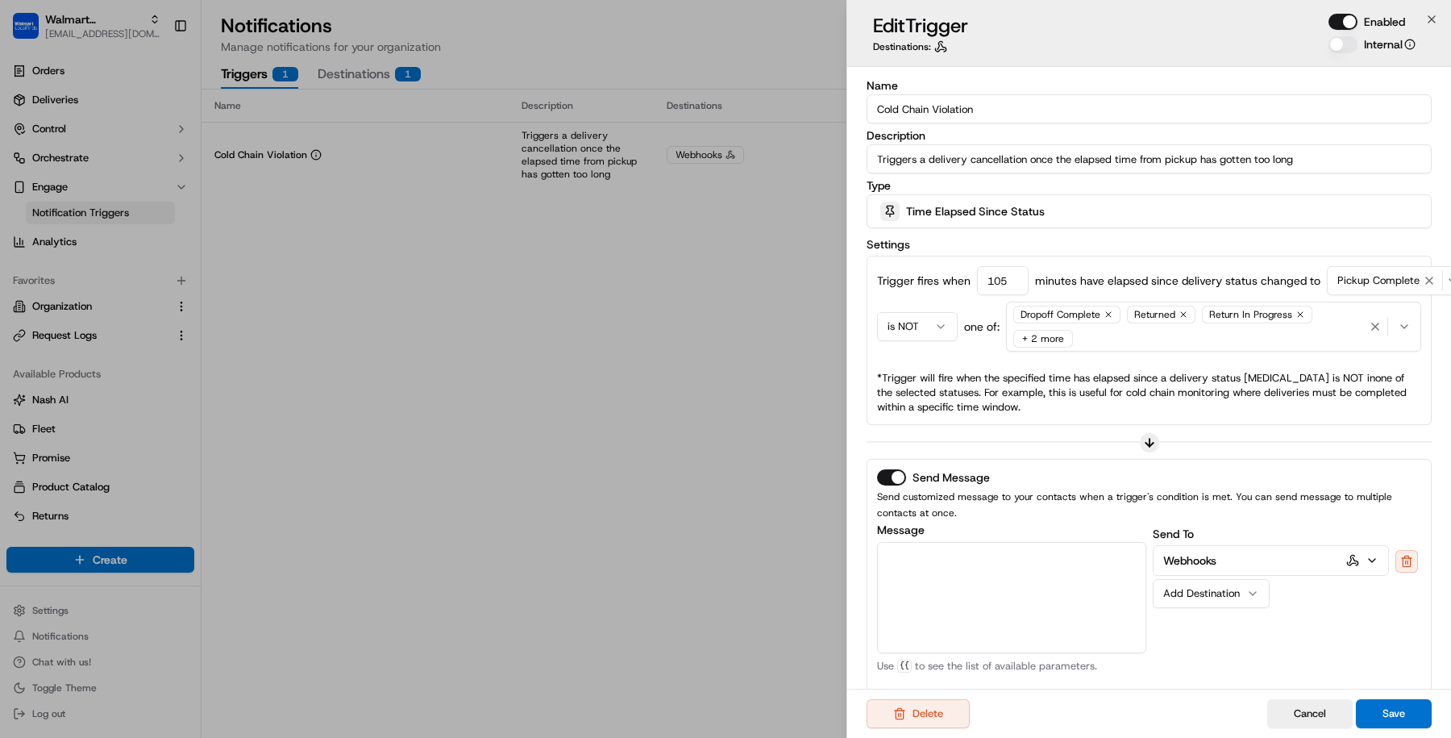
click at [1022, 561] on textarea "Message" at bounding box center [1011, 597] width 269 height 111
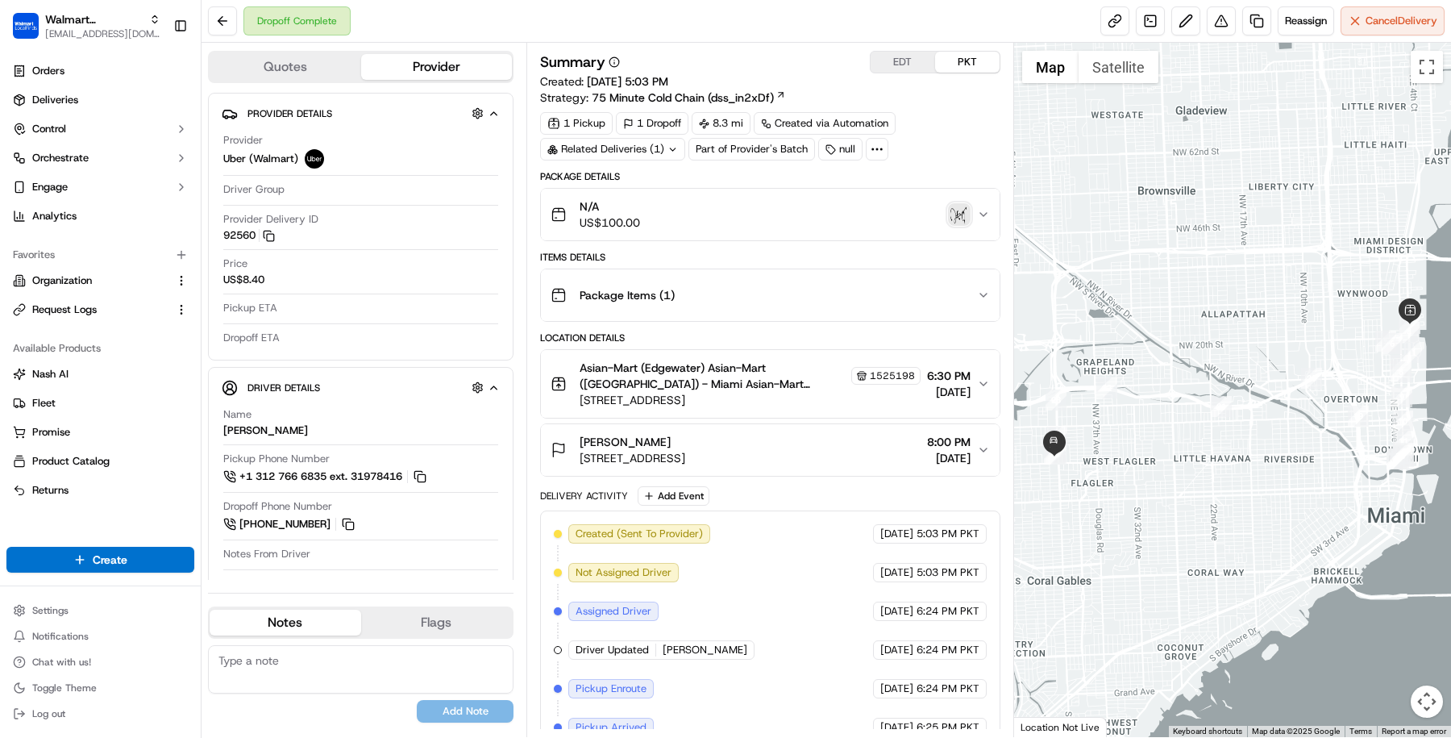
click at [813, 225] on div "N/A US$100.00" at bounding box center [764, 214] width 426 height 32
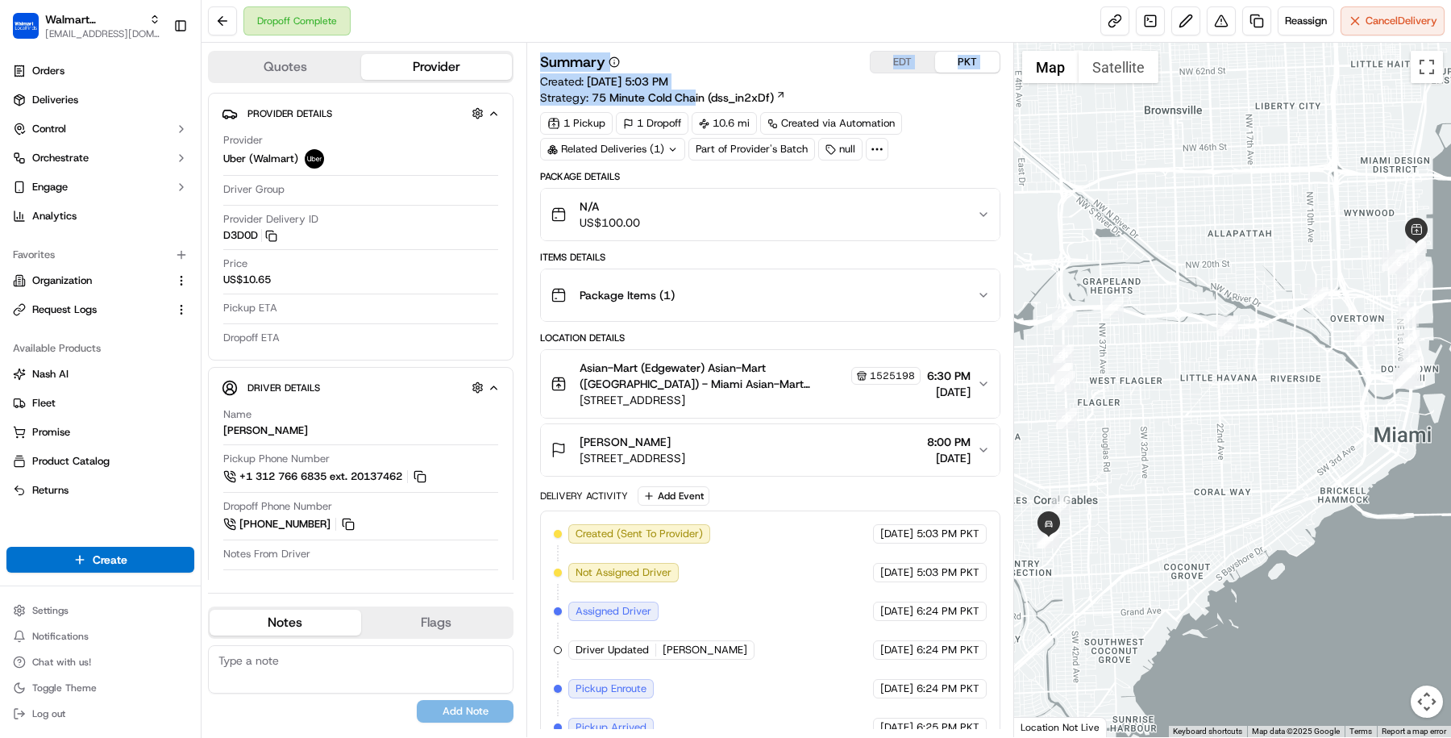
drag, startPoint x: 536, startPoint y: 100, endPoint x: 692, endPoint y: 102, distance: 155.6
click at [692, 102] on div "Summary EDT PKT Created: [DATE] 5:03 PM Strategy: 75 Minute Cold Chain (dss_in2…" at bounding box center [770, 390] width 488 height 694
click at [584, 104] on div "Strategy: 75 Minute Cold Chain (dss_in2xDf)" at bounding box center [663, 97] width 246 height 16
drag, startPoint x: 540, startPoint y: 101, endPoint x: 701, endPoint y: 97, distance: 160.5
click at [701, 97] on div "Strategy: 75 Minute Cold Chain (dss_in2xDf)" at bounding box center [663, 97] width 246 height 16
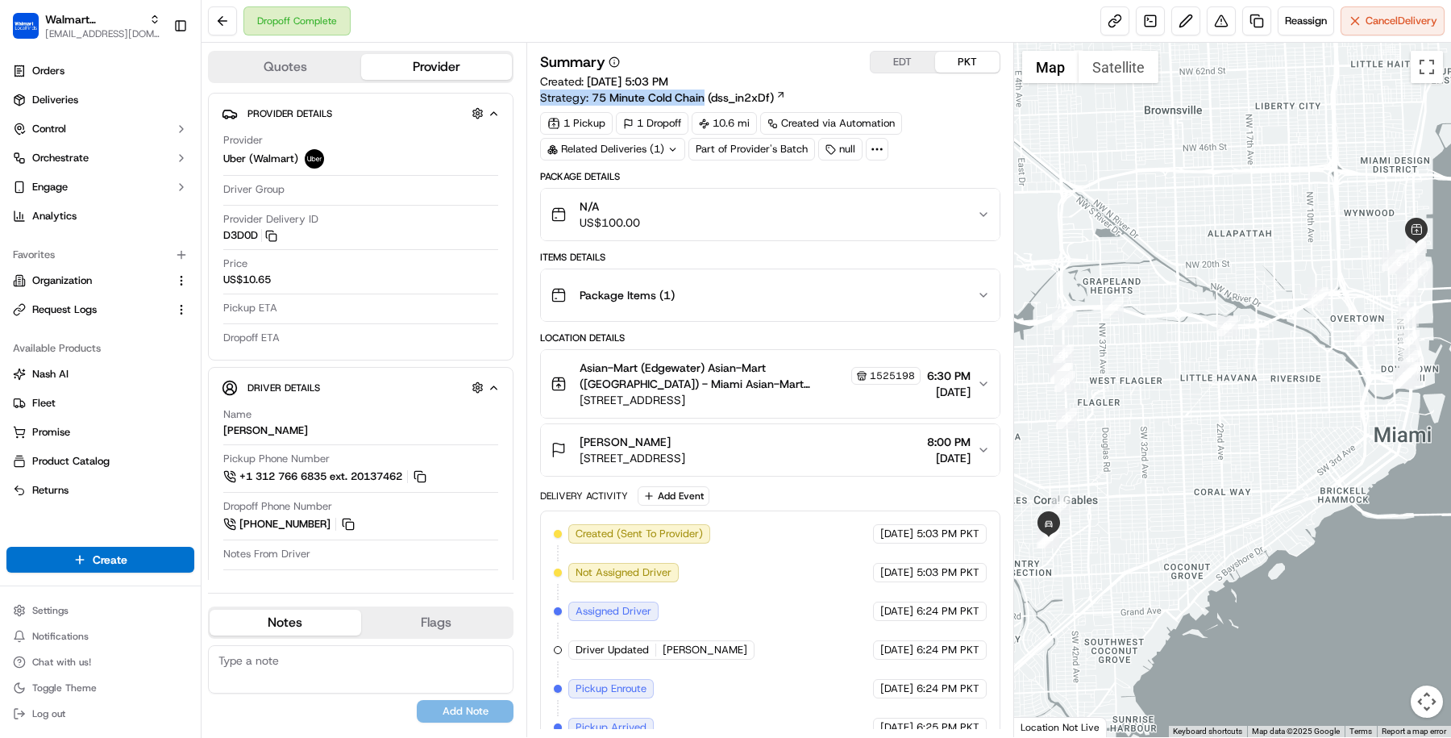
copy div "Strategy: 75 Minute Cold Chain"
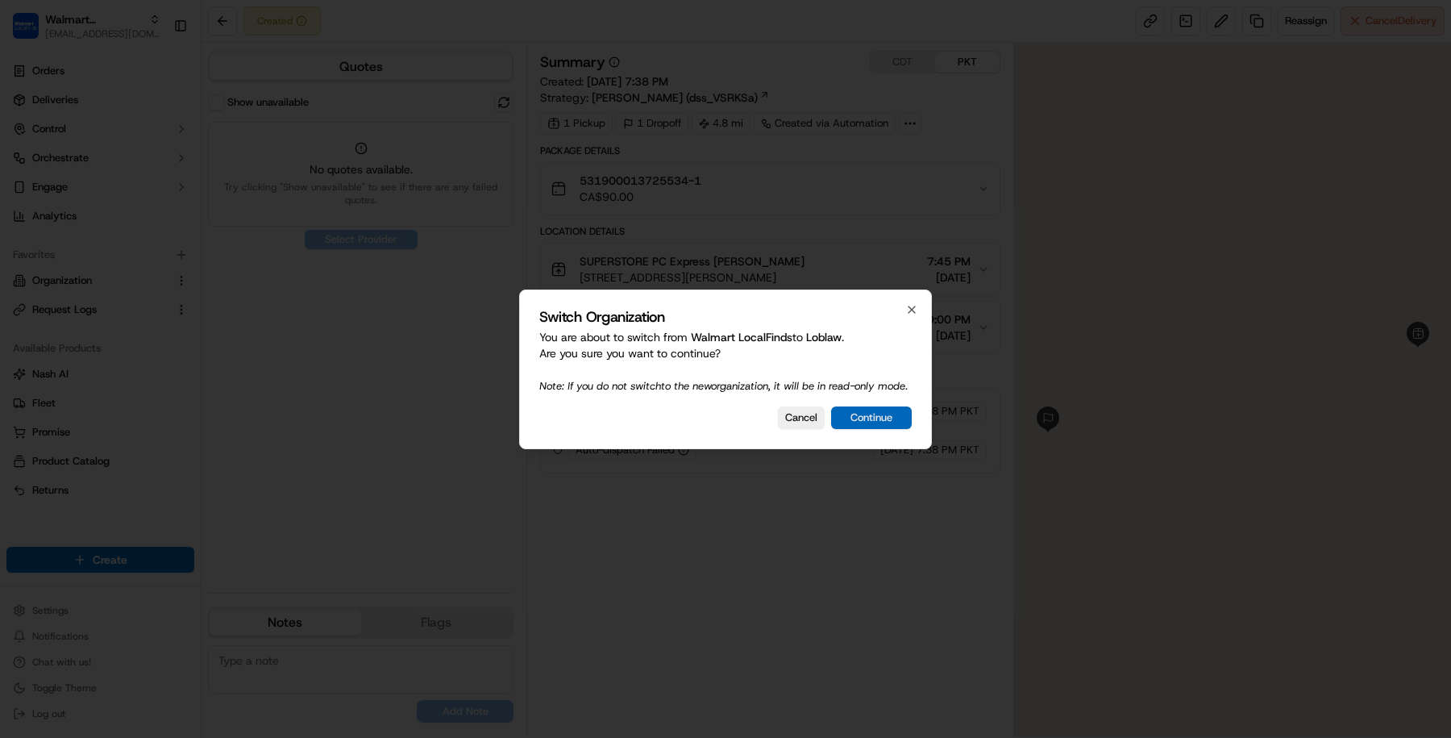
click at [875, 414] on button "Continue" at bounding box center [871, 417] width 81 height 23
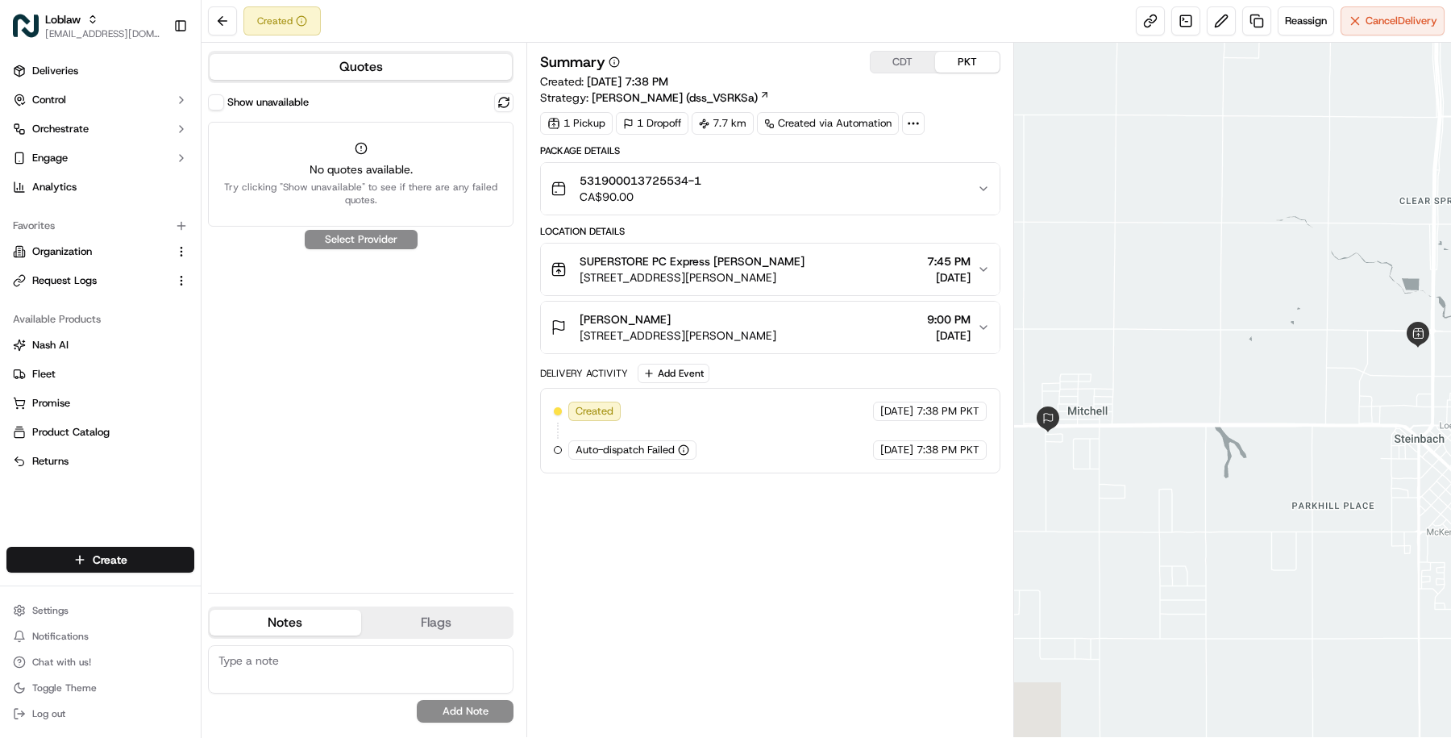
click at [211, 103] on button "Show unavailable" at bounding box center [216, 102] width 16 height 16
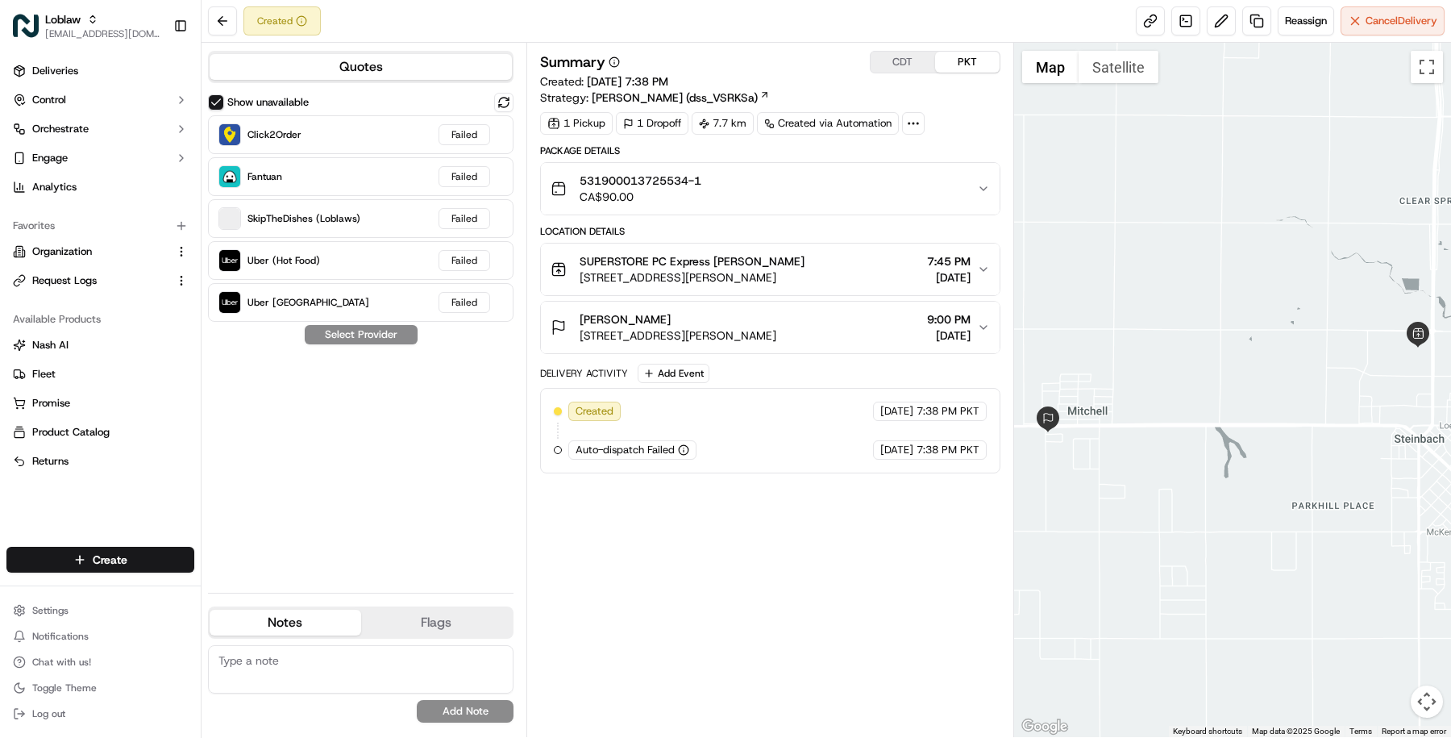
click at [707, 322] on div "Melanie Friesen" at bounding box center [678, 319] width 197 height 16
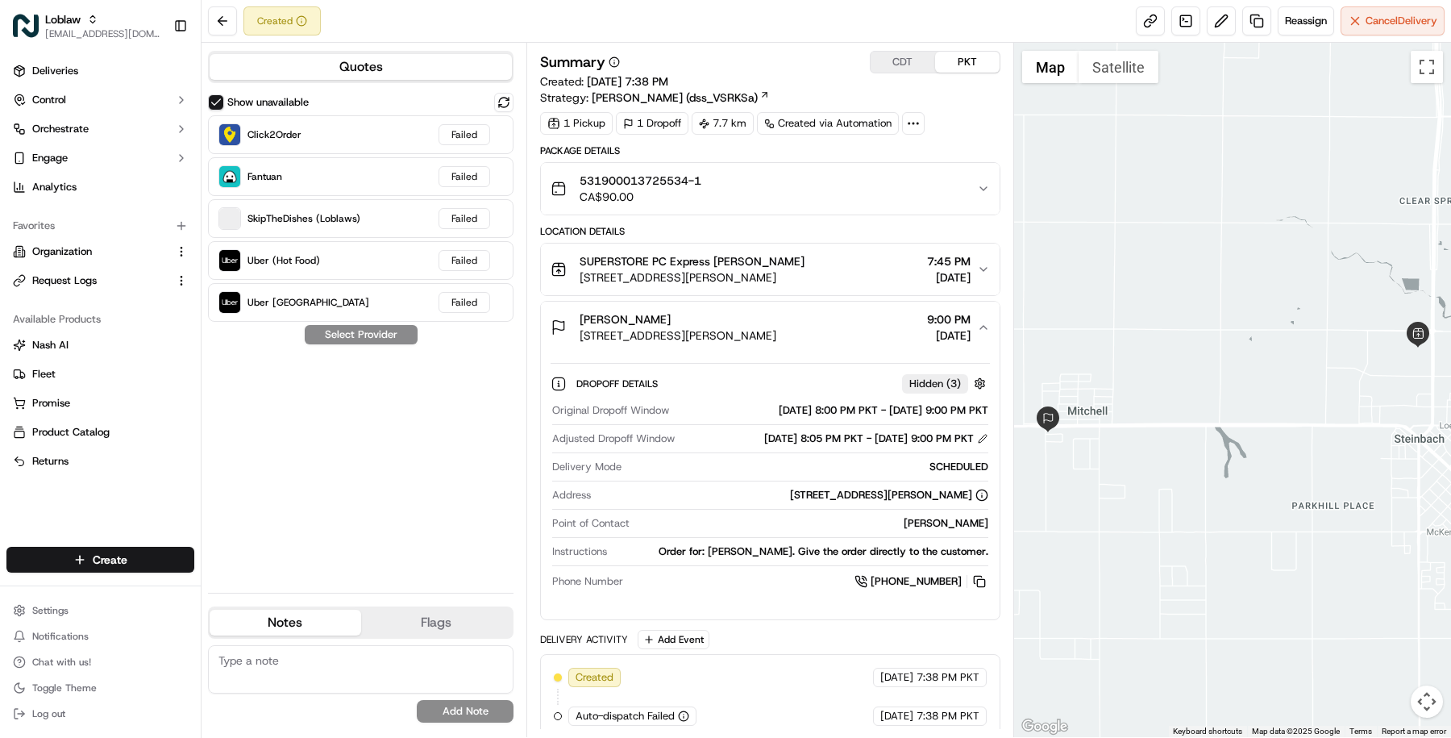
click at [707, 322] on div "Melanie Friesen" at bounding box center [678, 319] width 197 height 16
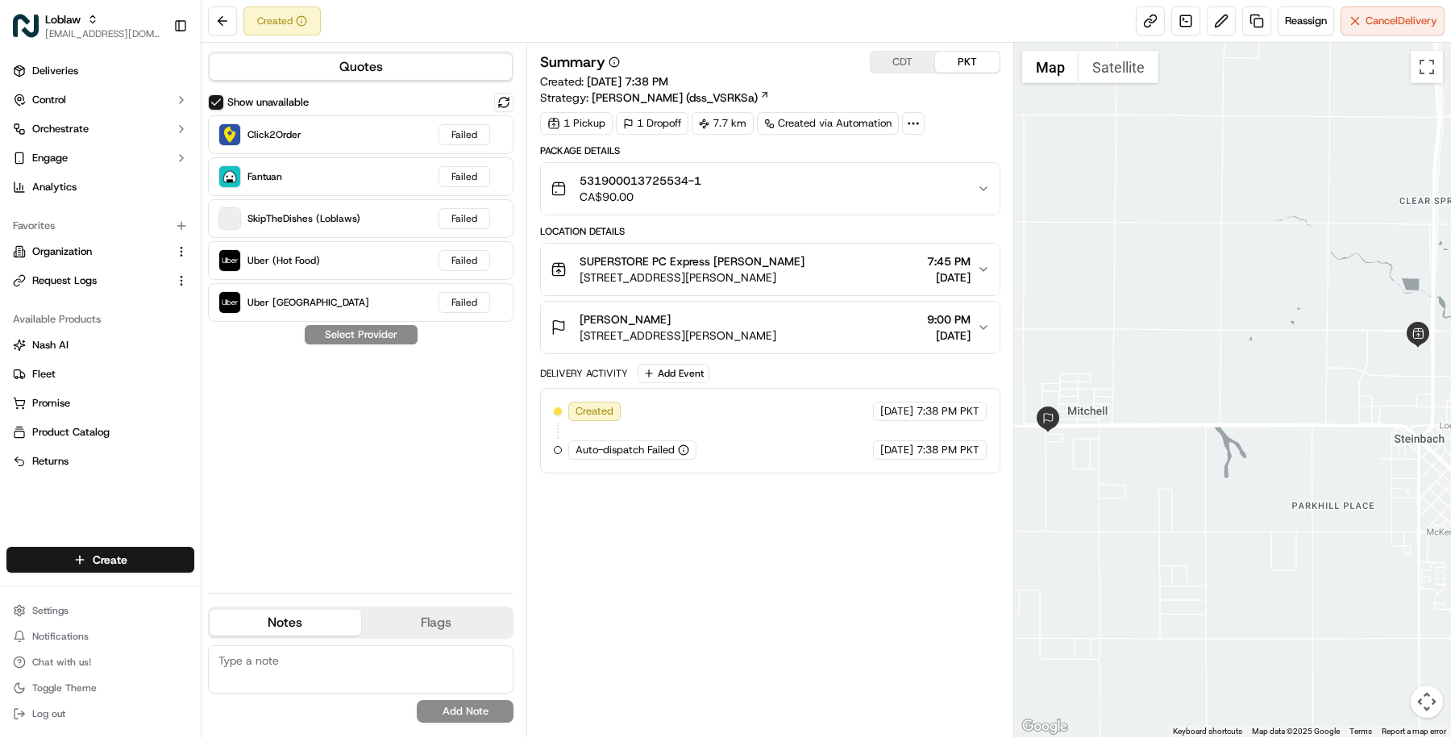
click at [726, 249] on button "SUPERSTORE PC Express Melanie Friesen 130 Provincial Trunk Hwy 12, Steinbach, M…" at bounding box center [770, 269] width 459 height 52
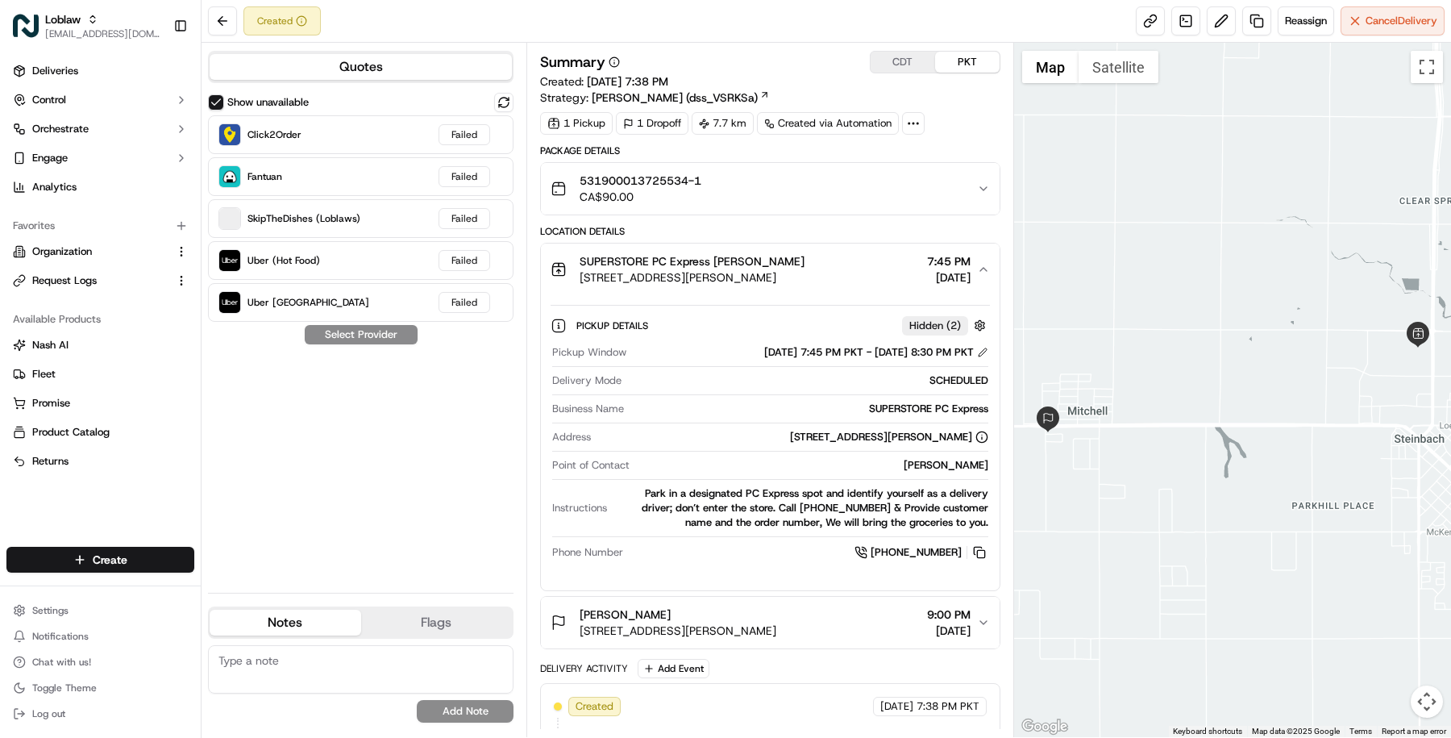
click at [726, 249] on button "SUPERSTORE PC Express Melanie Friesen 130 Provincial Trunk Hwy 12, Steinbach, M…" at bounding box center [770, 269] width 459 height 52
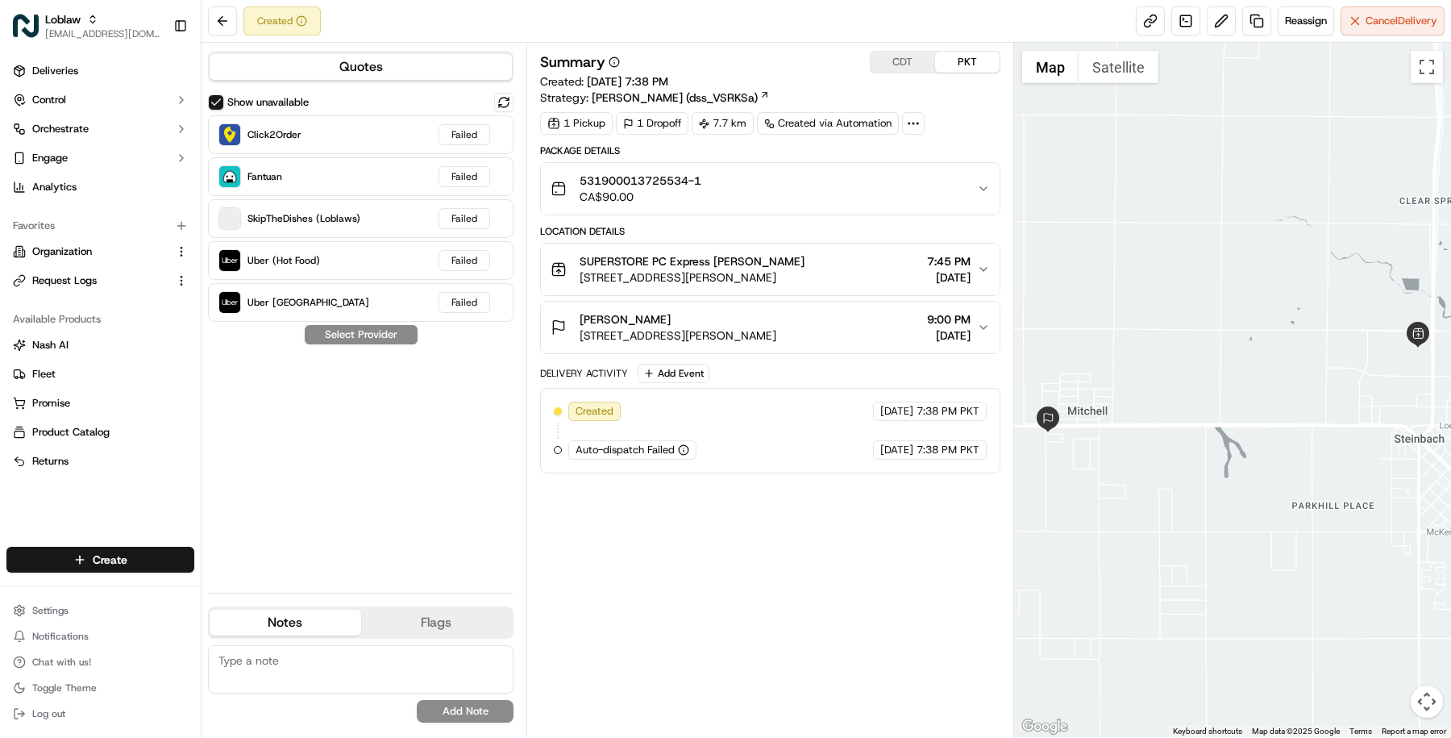
click at [726, 249] on button "SUPERSTORE PC Express Melanie Friesen 130 Provincial Trunk Hwy 12, Steinbach, M…" at bounding box center [770, 269] width 459 height 52
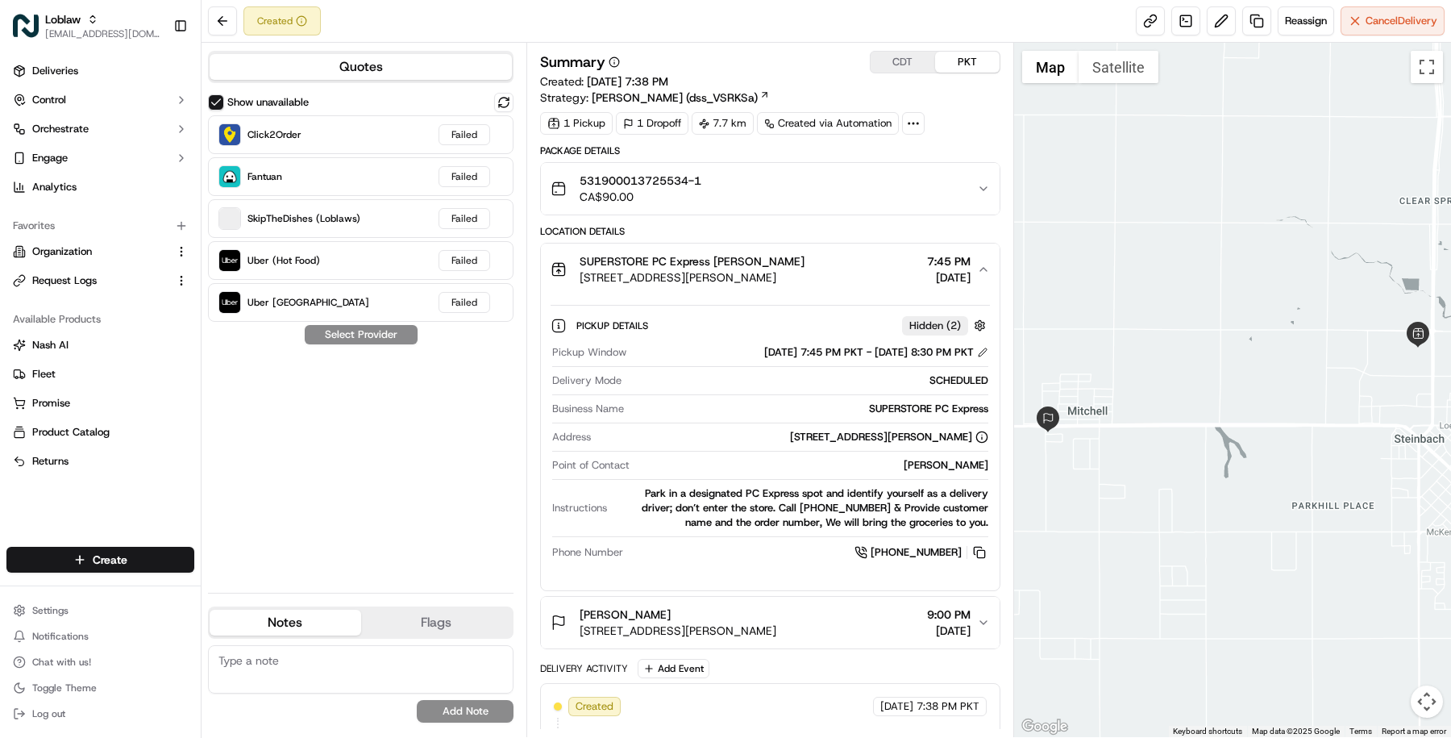
click at [726, 249] on button "SUPERSTORE PC Express Melanie Friesen 130 Provincial Trunk Hwy 12, Steinbach, M…" at bounding box center [770, 269] width 459 height 52
click at [779, 215] on div "Package Details 531900013725534-1 CA$90.00 Location Details SUPERSTORE PC Expre…" at bounding box center [770, 456] width 460 height 624
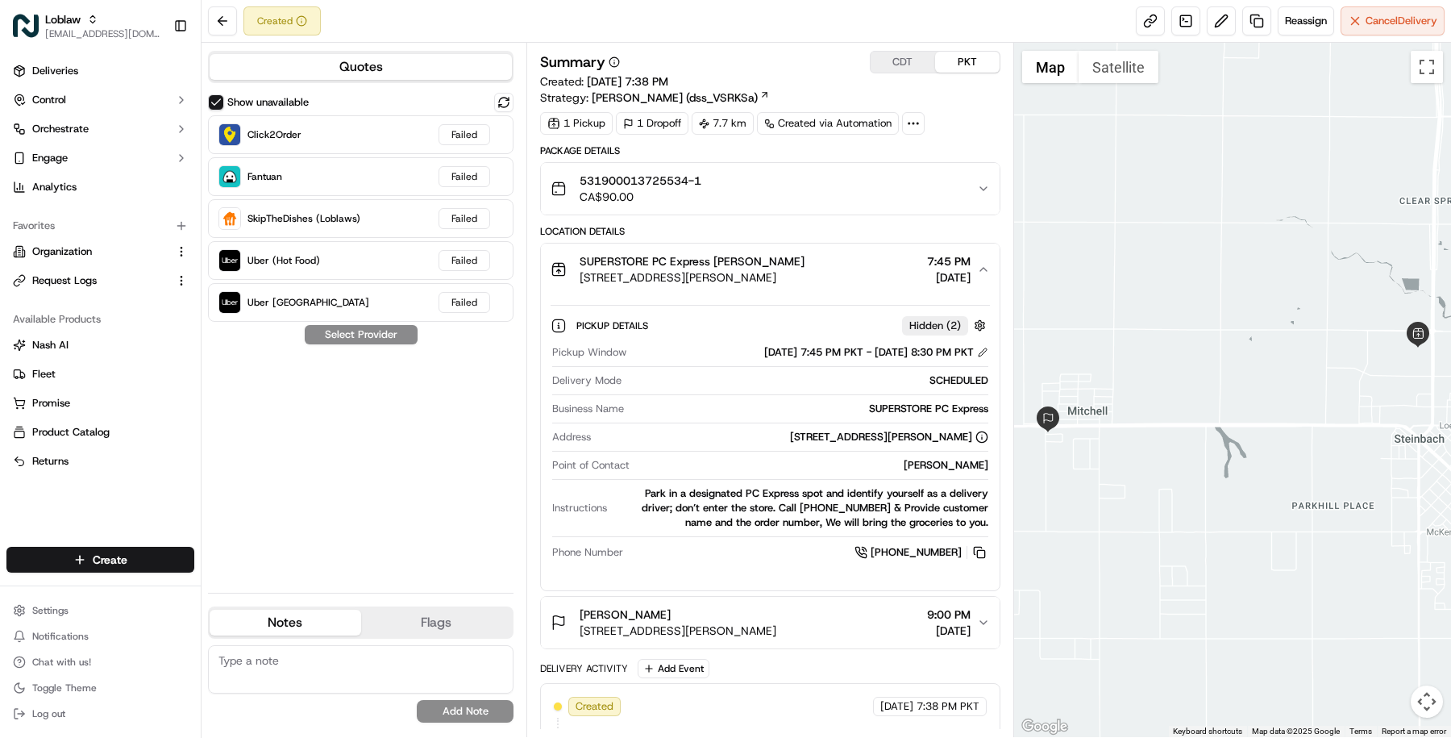
click at [779, 197] on div "531900013725534-1 CA$90.00" at bounding box center [764, 189] width 426 height 32
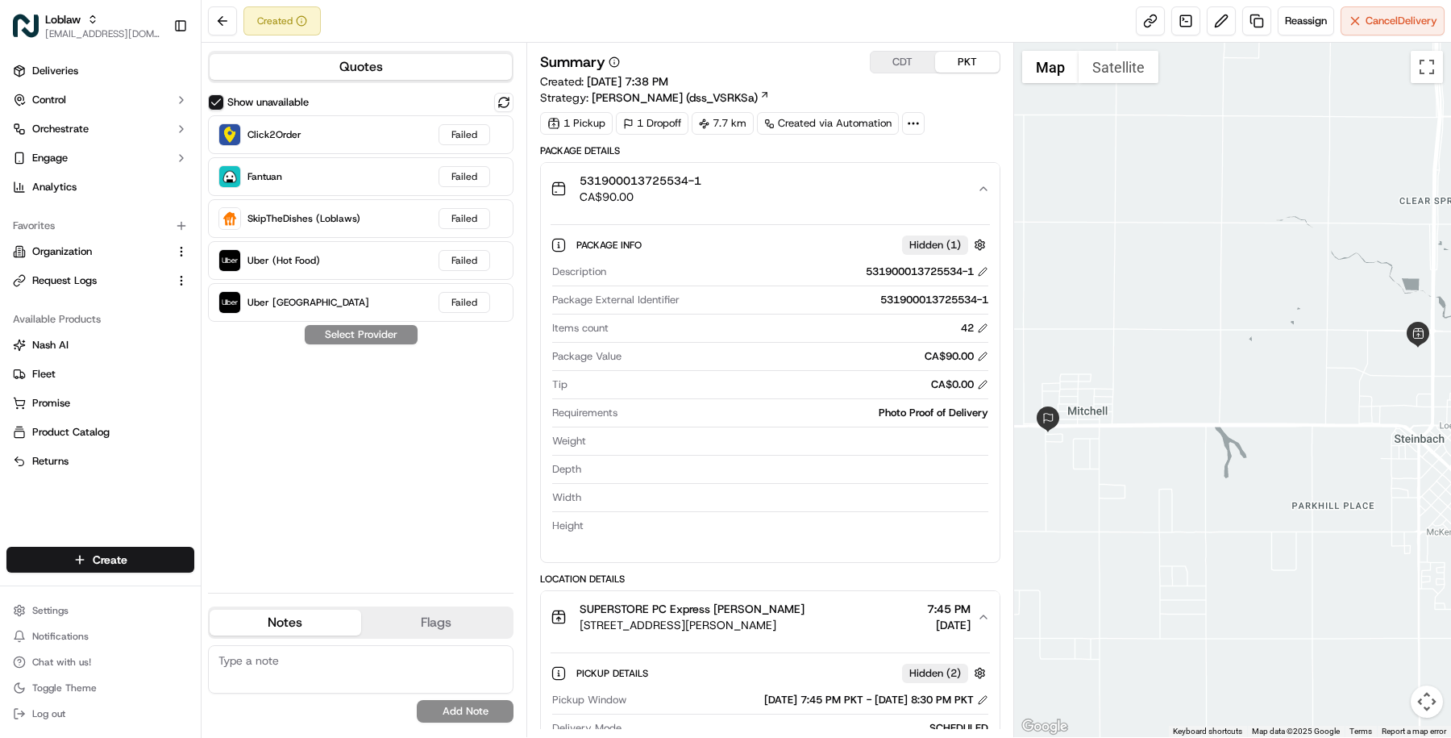
click at [779, 197] on div "531900013725534-1 CA$90.00" at bounding box center [764, 189] width 426 height 32
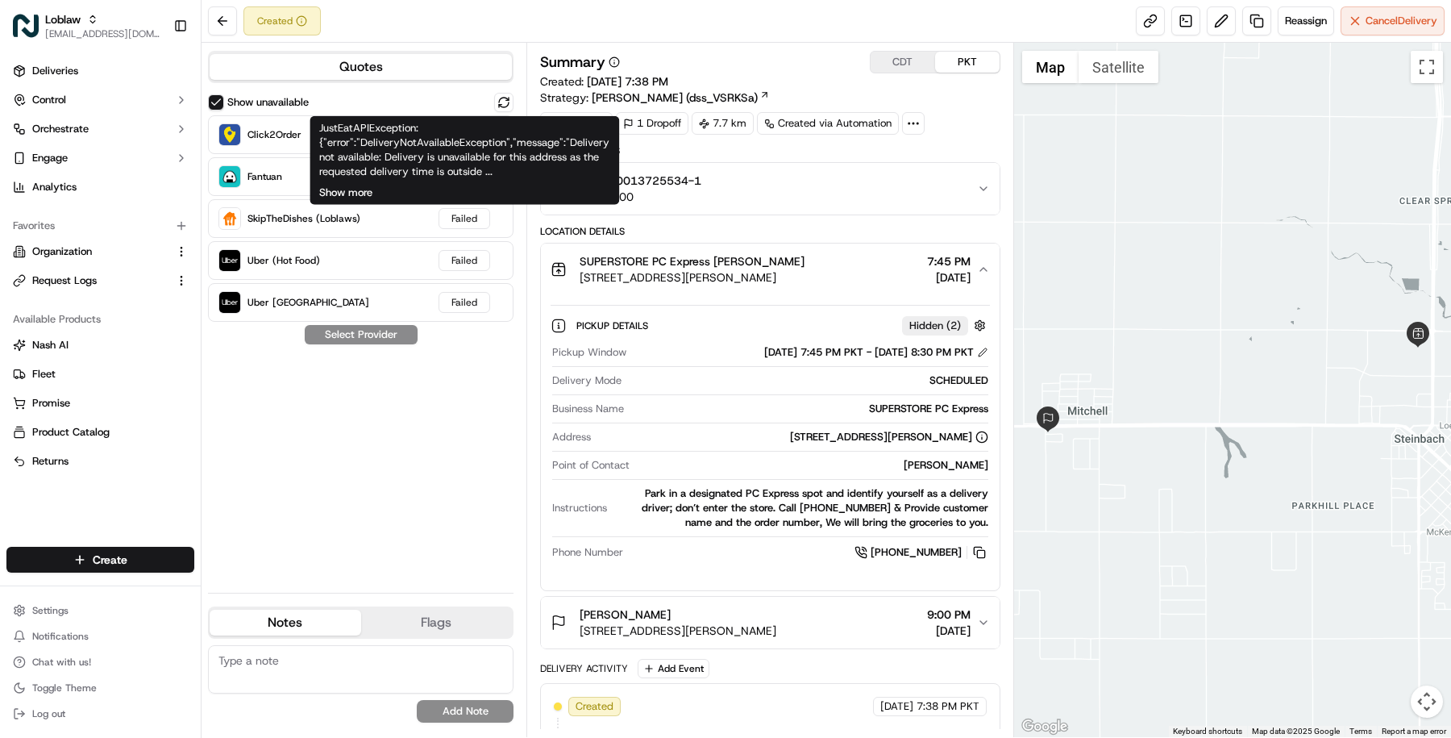
click at [366, 190] on button "Show more" at bounding box center [345, 192] width 53 height 15
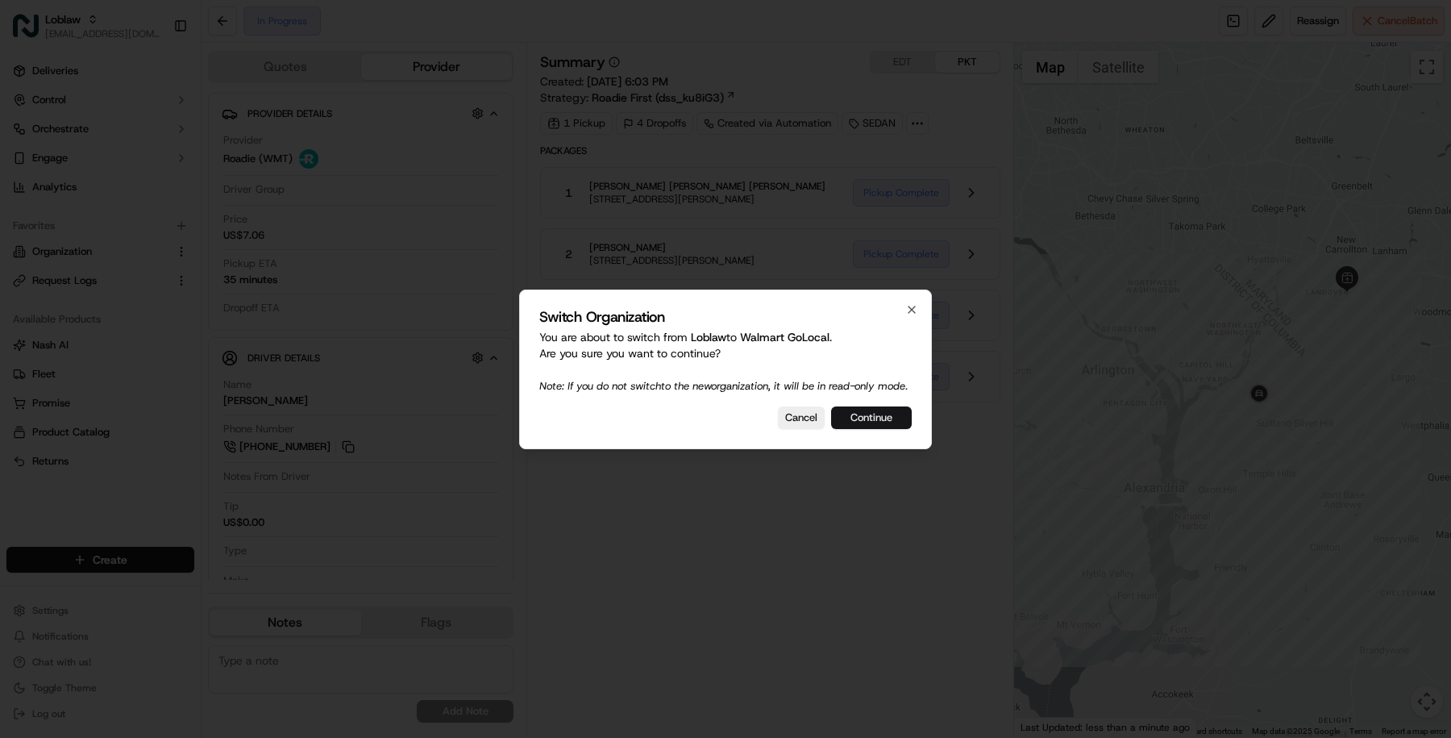
click at [852, 428] on button "Continue" at bounding box center [871, 417] width 81 height 23
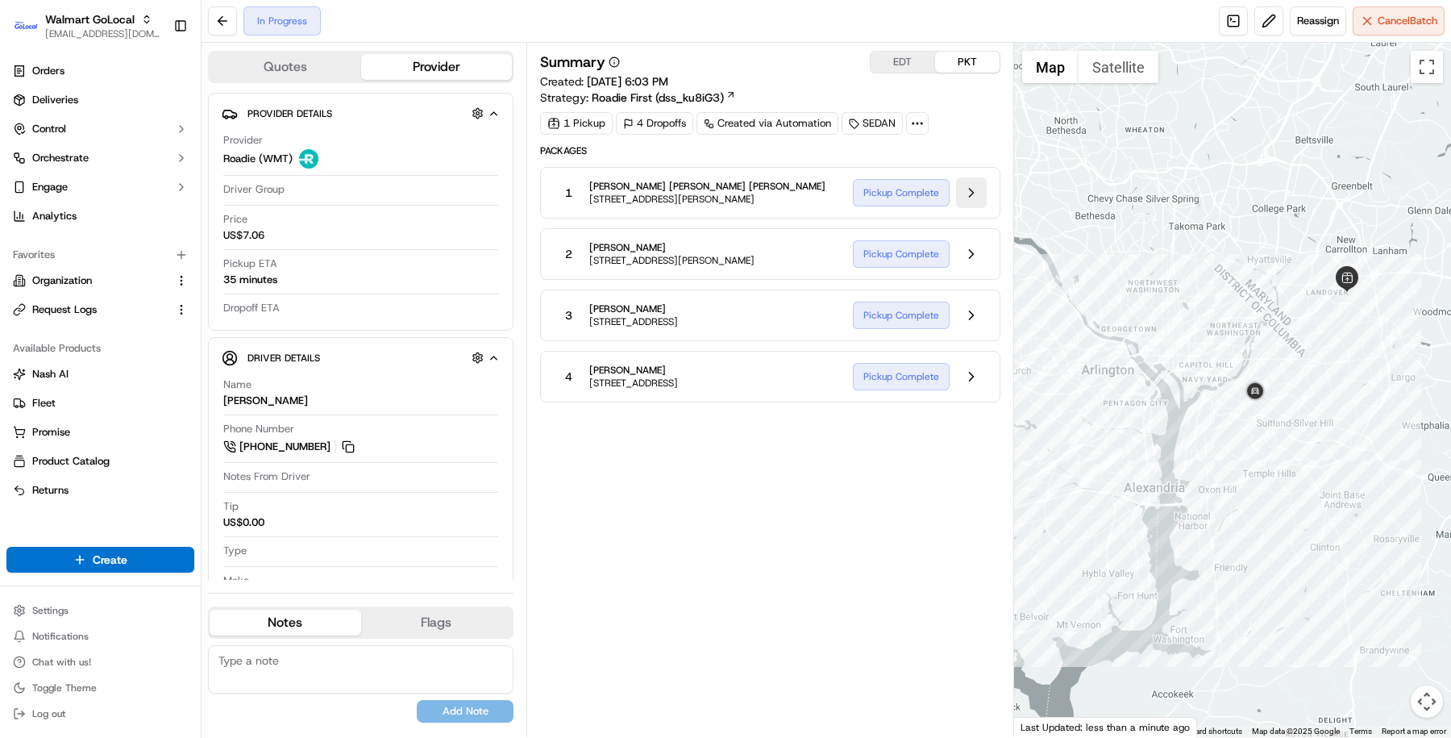
click at [966, 191] on button at bounding box center [971, 192] width 31 height 31
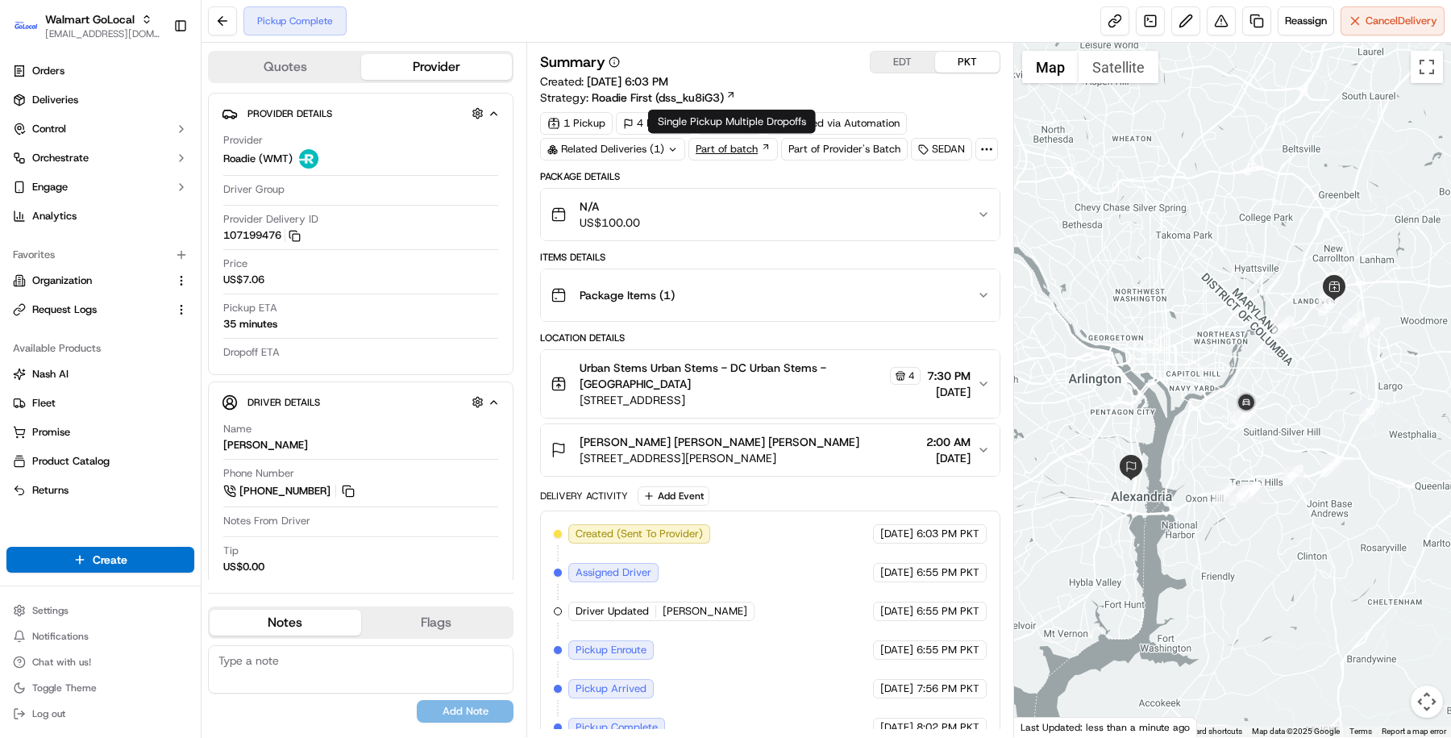
click at [730, 144] on link "Part of batch" at bounding box center [732, 149] width 89 height 23
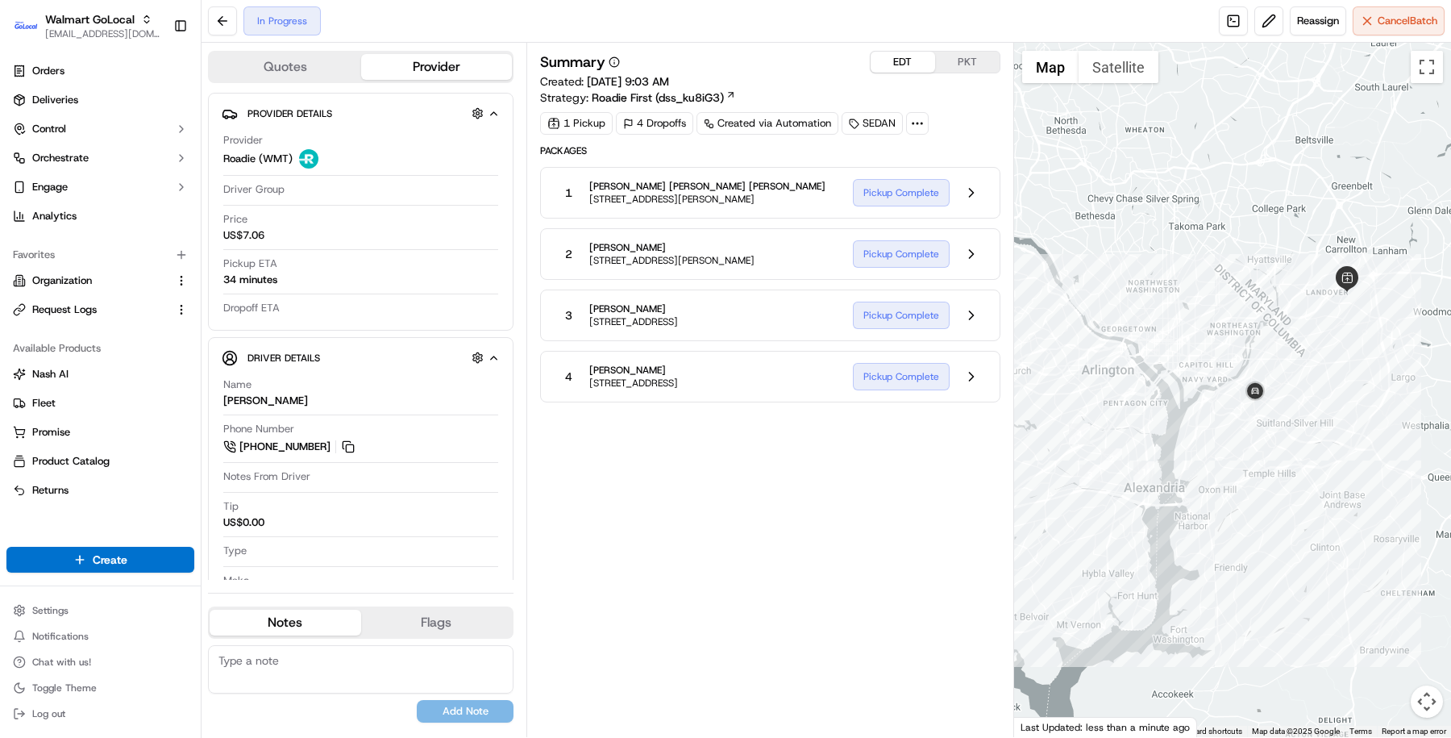
click at [891, 59] on button "EDT" at bounding box center [903, 62] width 64 height 21
click at [713, 81] on div "Summary EDT PKT Created: 09/18/2025 9:03 AM Strategy: Roadie First (dss_ku8iG3)" at bounding box center [770, 78] width 460 height 55
click at [972, 189] on button at bounding box center [971, 192] width 31 height 31
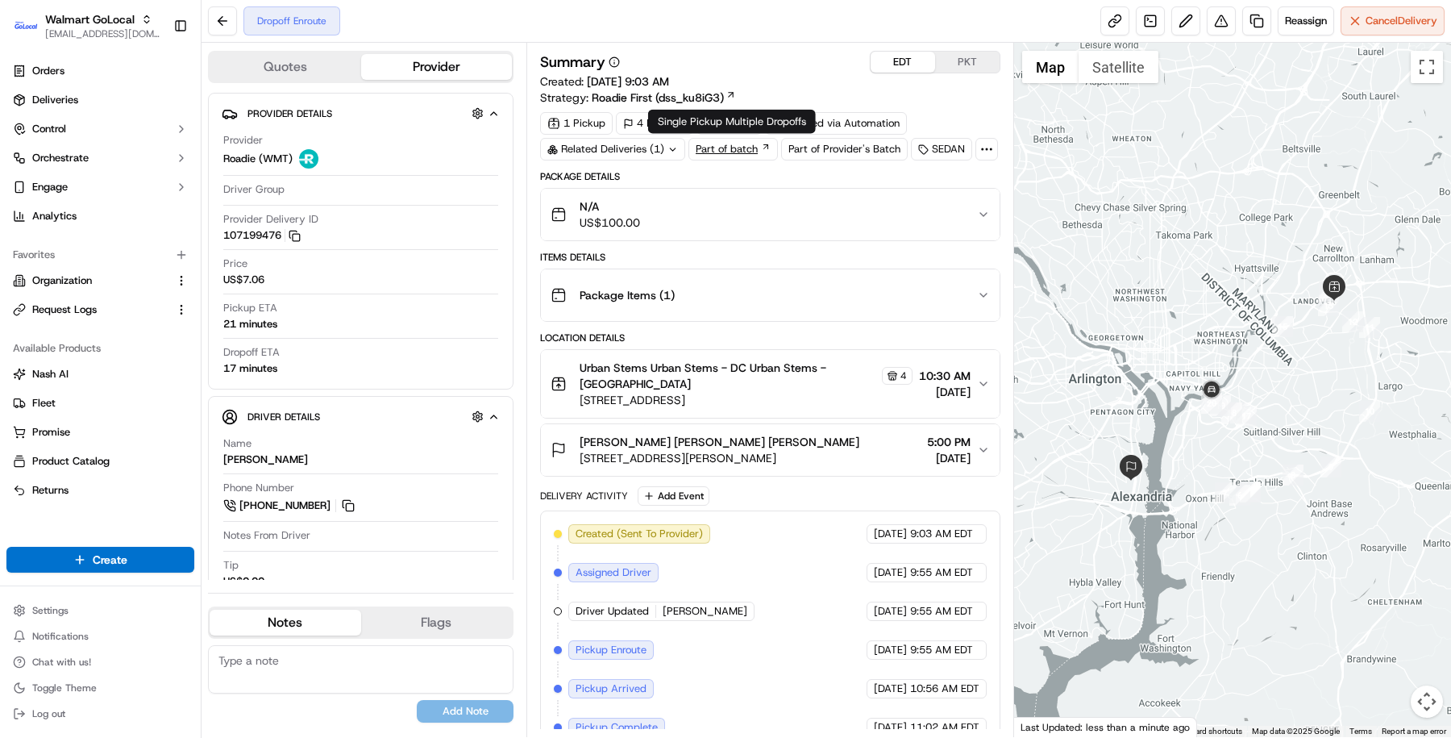
click at [742, 150] on link "Part of batch" at bounding box center [732, 149] width 89 height 23
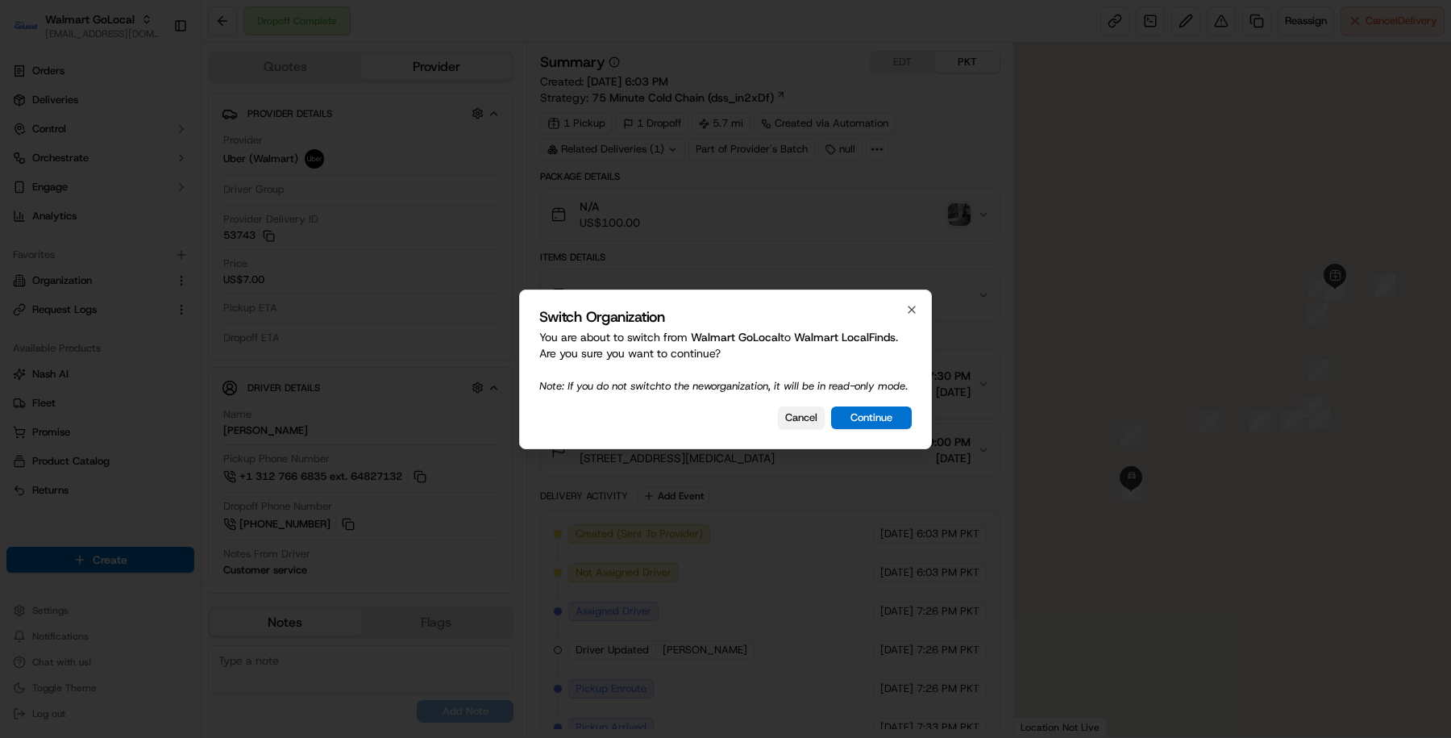
click at [809, 429] on button "Cancel" at bounding box center [801, 417] width 47 height 23
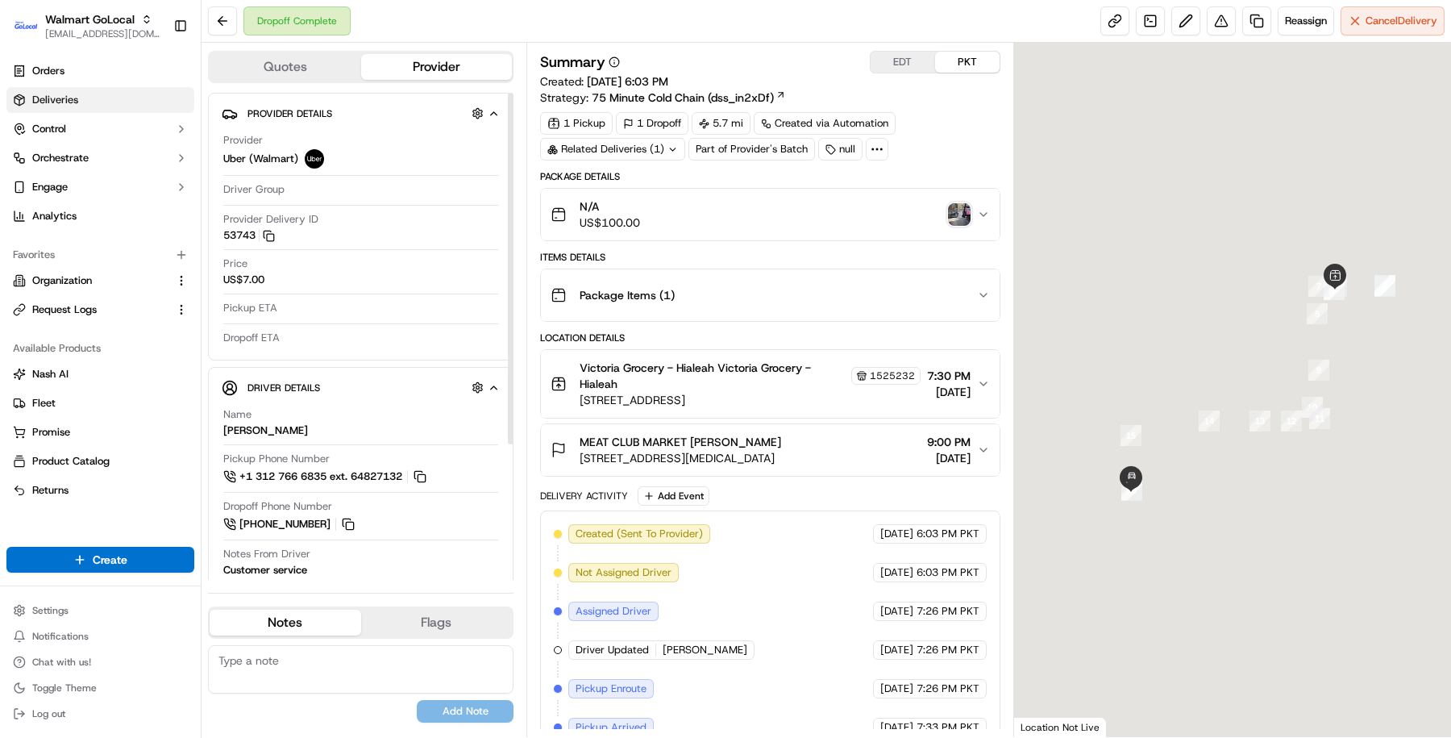
click at [125, 90] on link "Deliveries" at bounding box center [100, 100] width 188 height 26
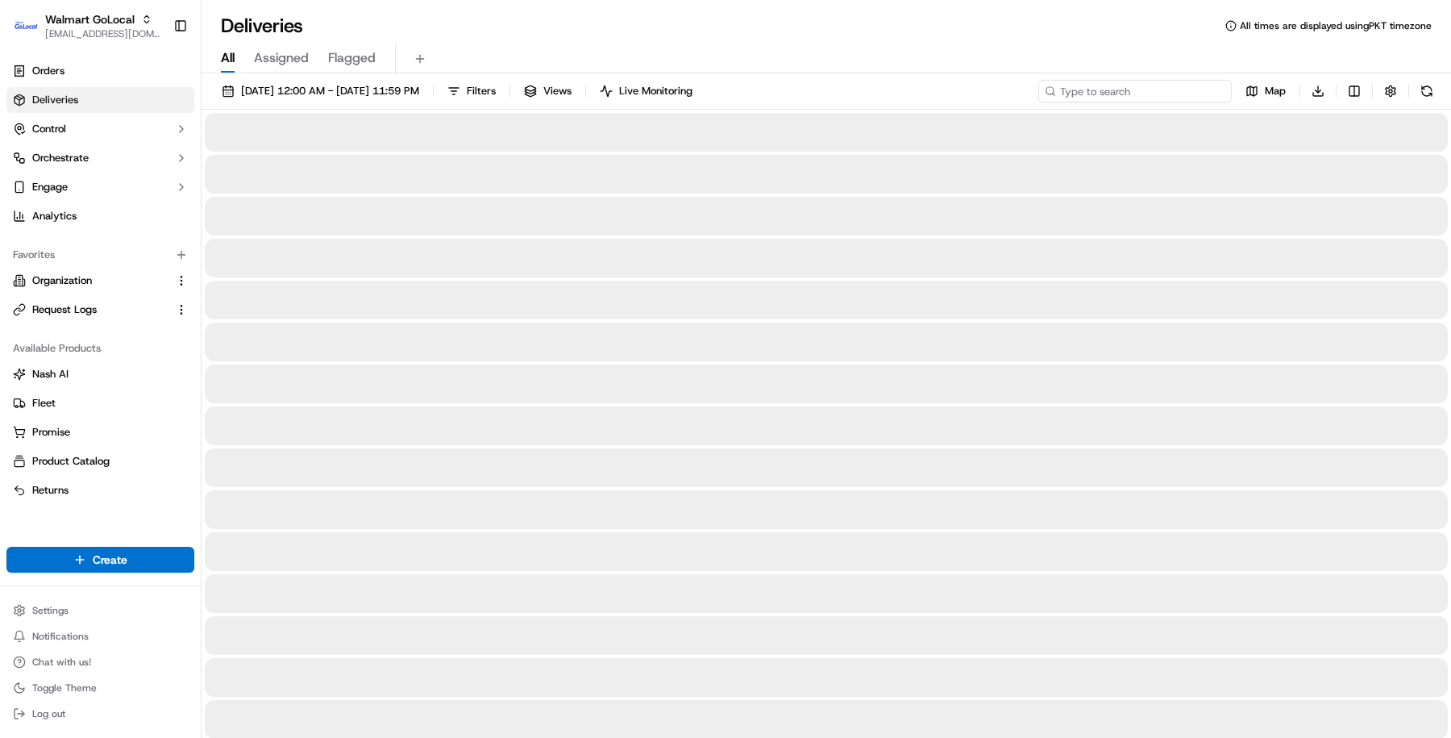
click at [1154, 88] on input at bounding box center [1134, 91] width 193 height 23
paste input "https://portal.usenash.com/active/job_bbJFjL3CFTj4ygKCQ7m5NB"
type input "https://portal.usenash.com/active/job_bbJFjL3CFTj4ygKCQ7m5NB"
click at [1125, 88] on input at bounding box center [1134, 91] width 193 height 23
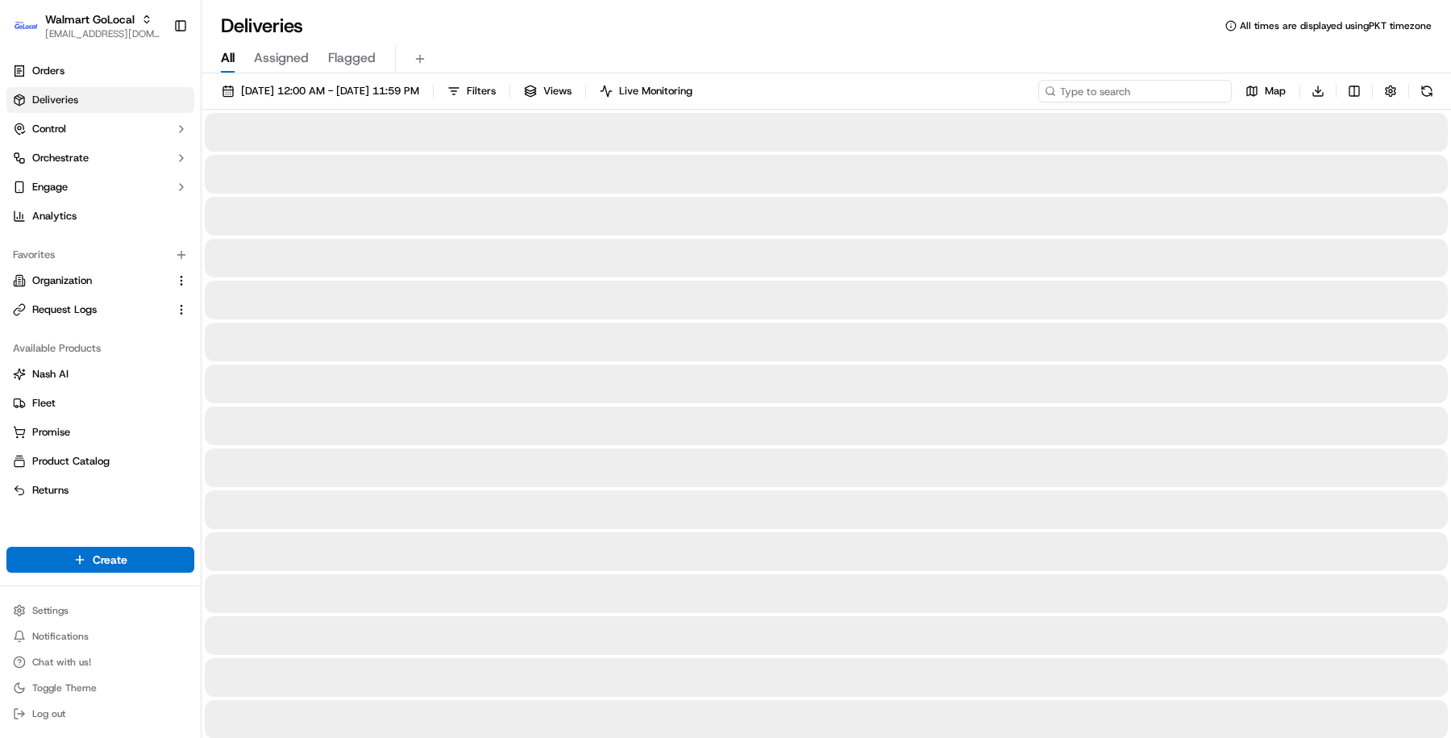
paste input "3542399-1"
type input "3542399-1"
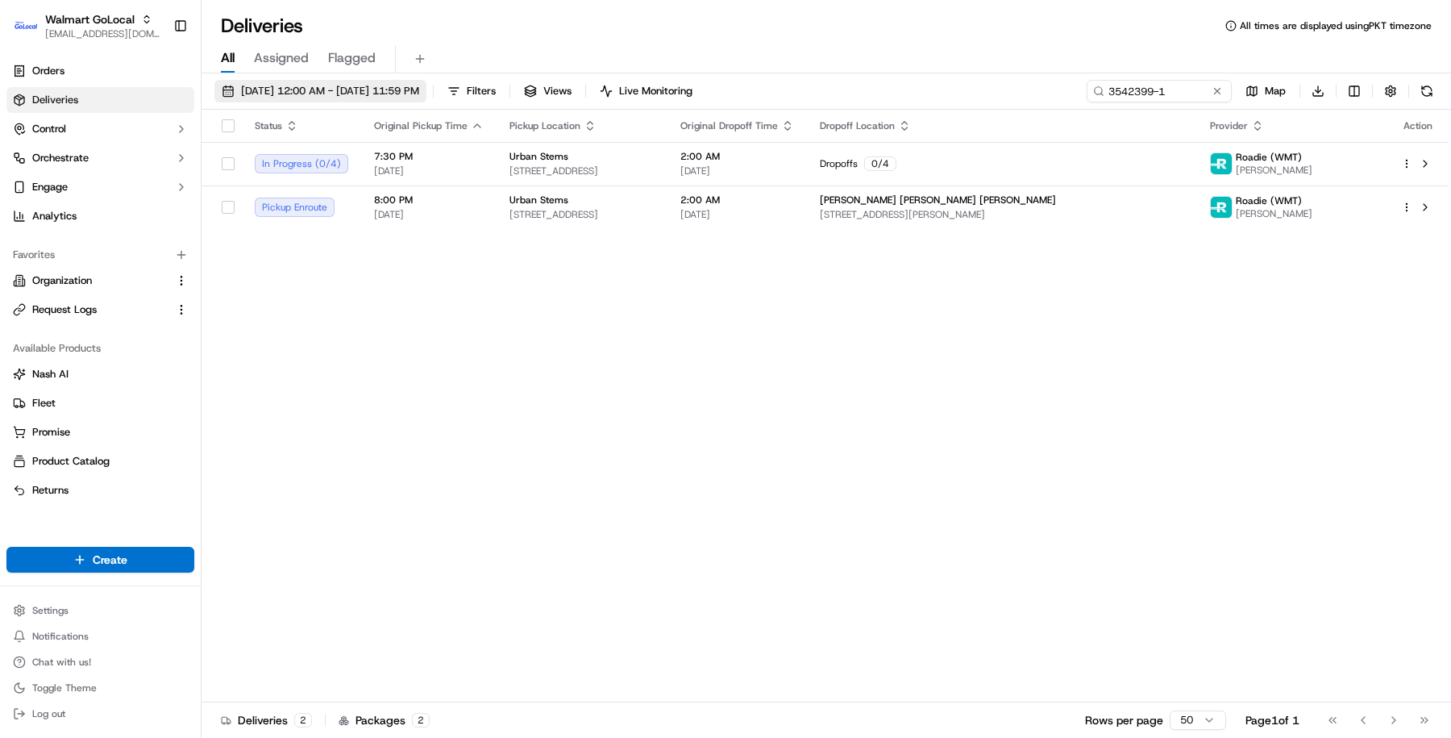
click at [417, 89] on span "09/18/2025 12:00 AM - 09/18/2025 11:59 PM" at bounding box center [330, 91] width 178 height 15
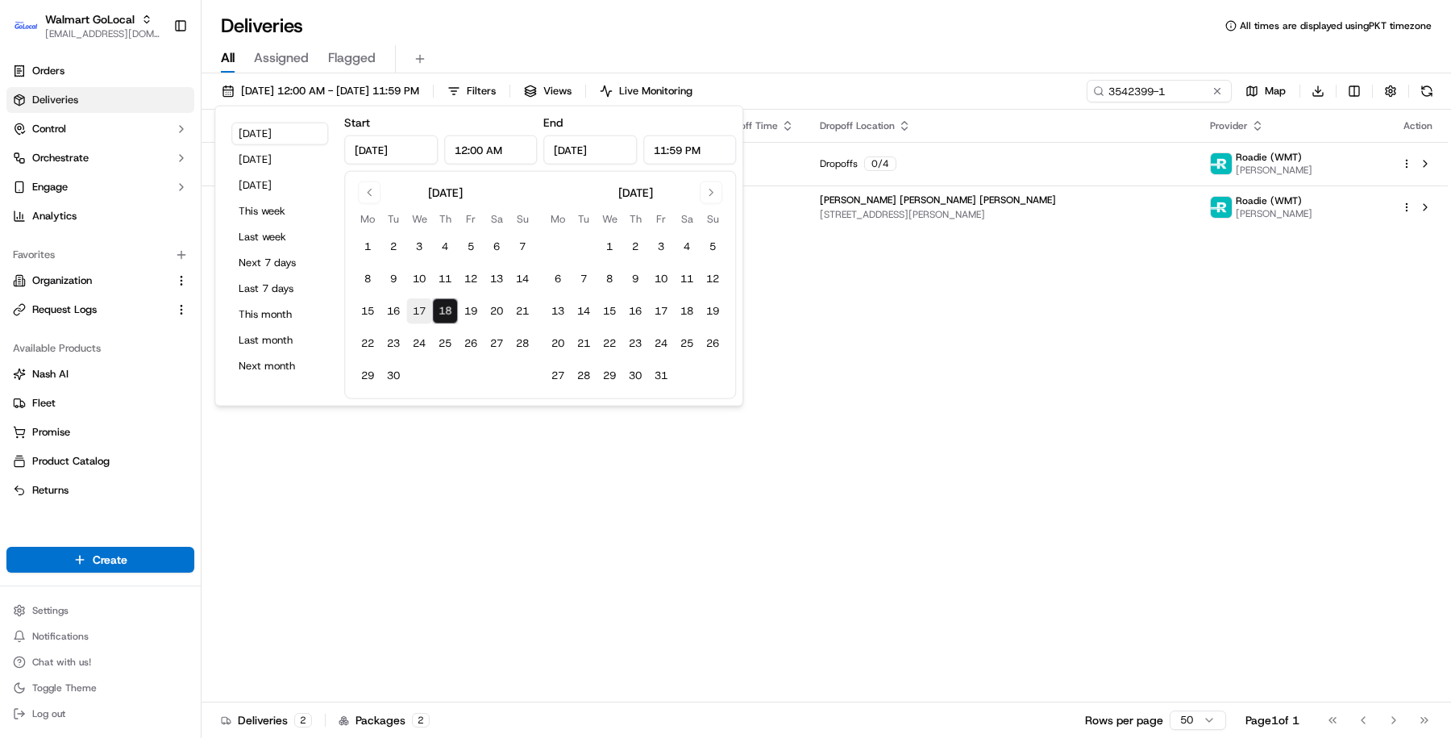
click at [414, 304] on button "17" at bounding box center [419, 311] width 26 height 26
type input "Sep 17, 2025"
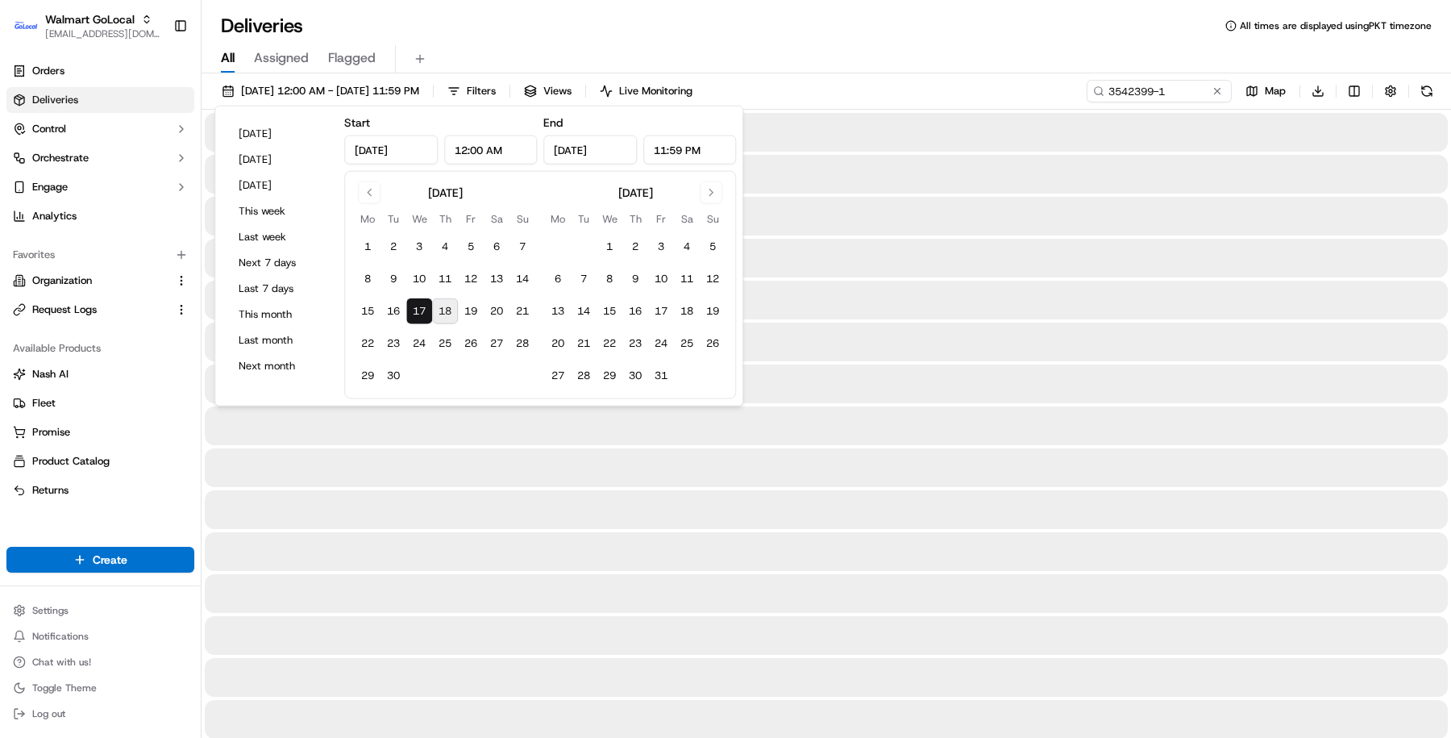
click at [440, 312] on button "18" at bounding box center [445, 311] width 26 height 26
type input "Sep 18, 2025"
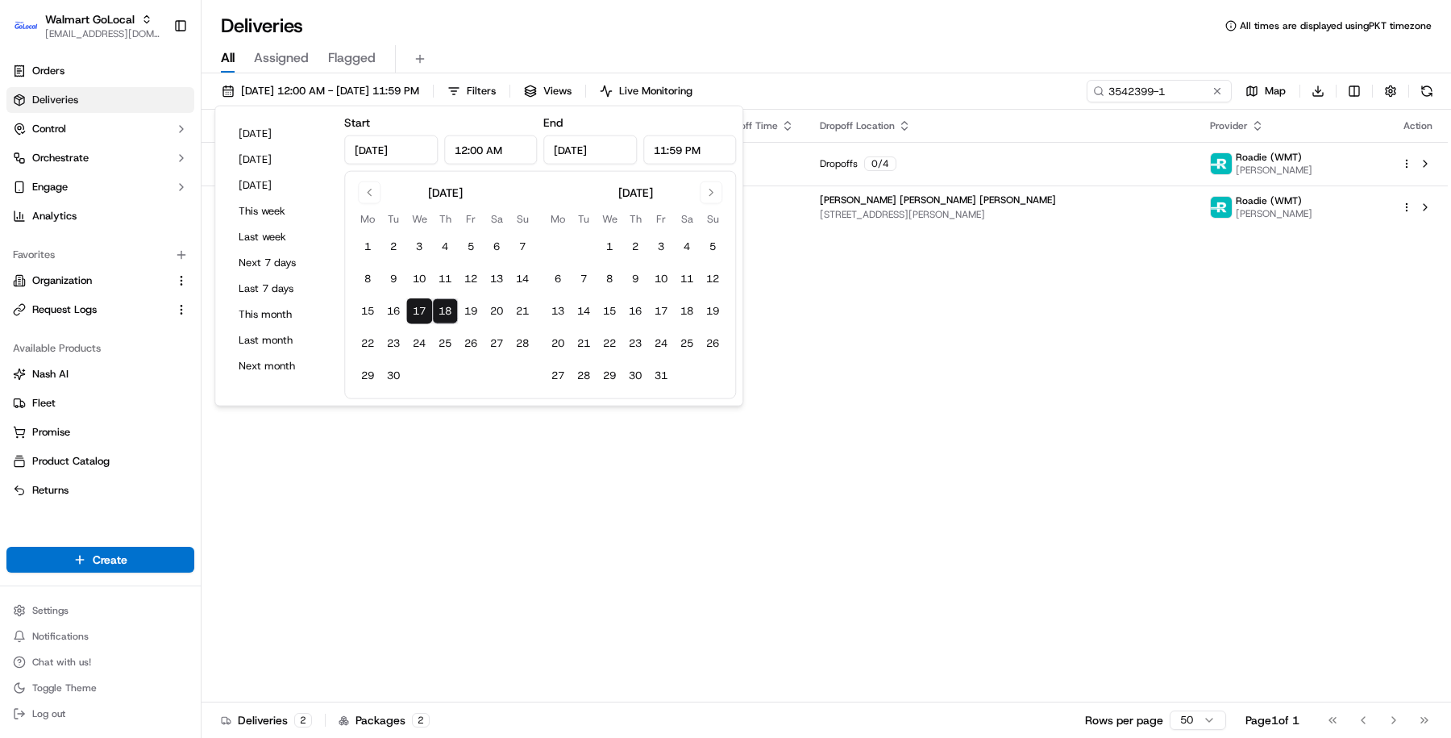
click at [888, 27] on div "Deliveries All times are displayed using PKT timezone" at bounding box center [827, 26] width 1250 height 26
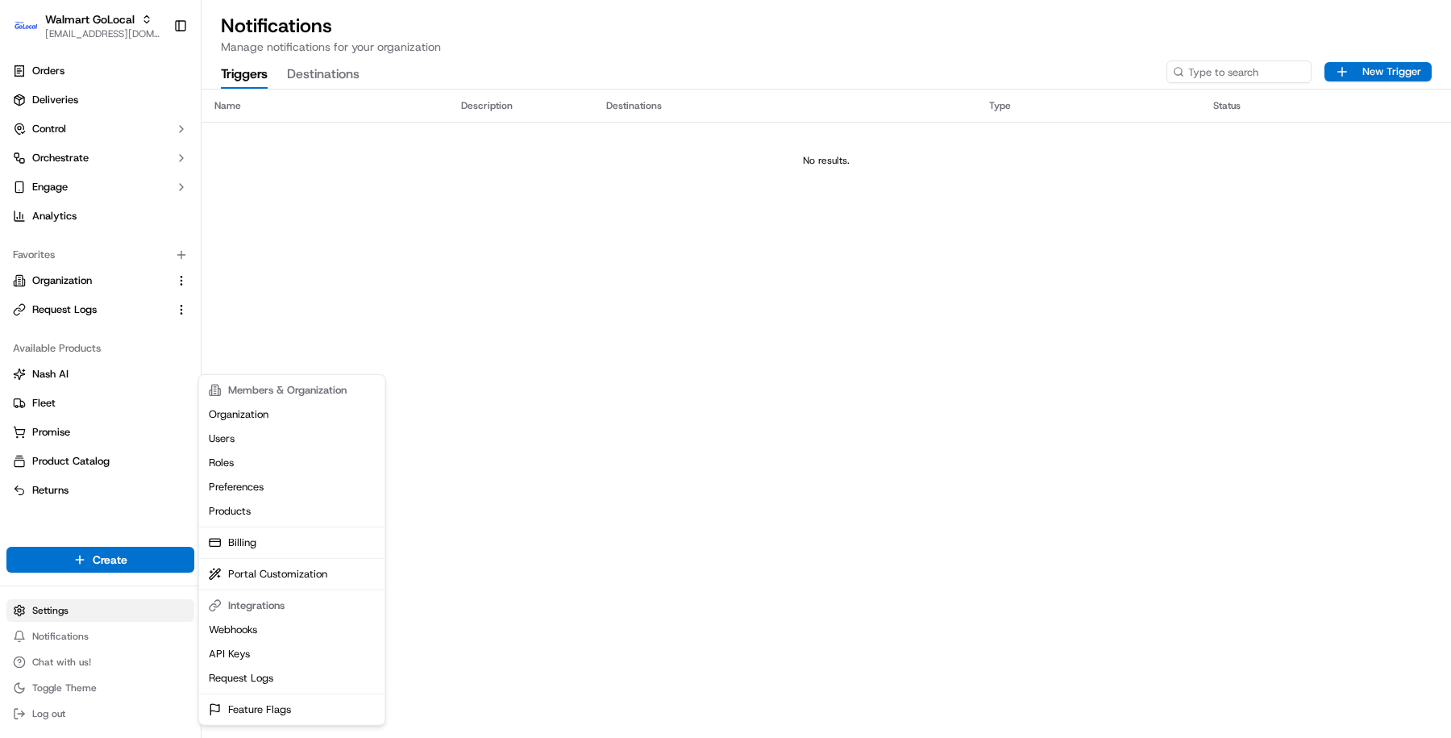
click at [97, 605] on html "Walmart GoLocal masood@usenash.com Toggle Sidebar Orders Deliveries Control Orc…" at bounding box center [725, 369] width 1451 height 738
click at [307, 680] on link "Request Logs" at bounding box center [292, 678] width 180 height 24
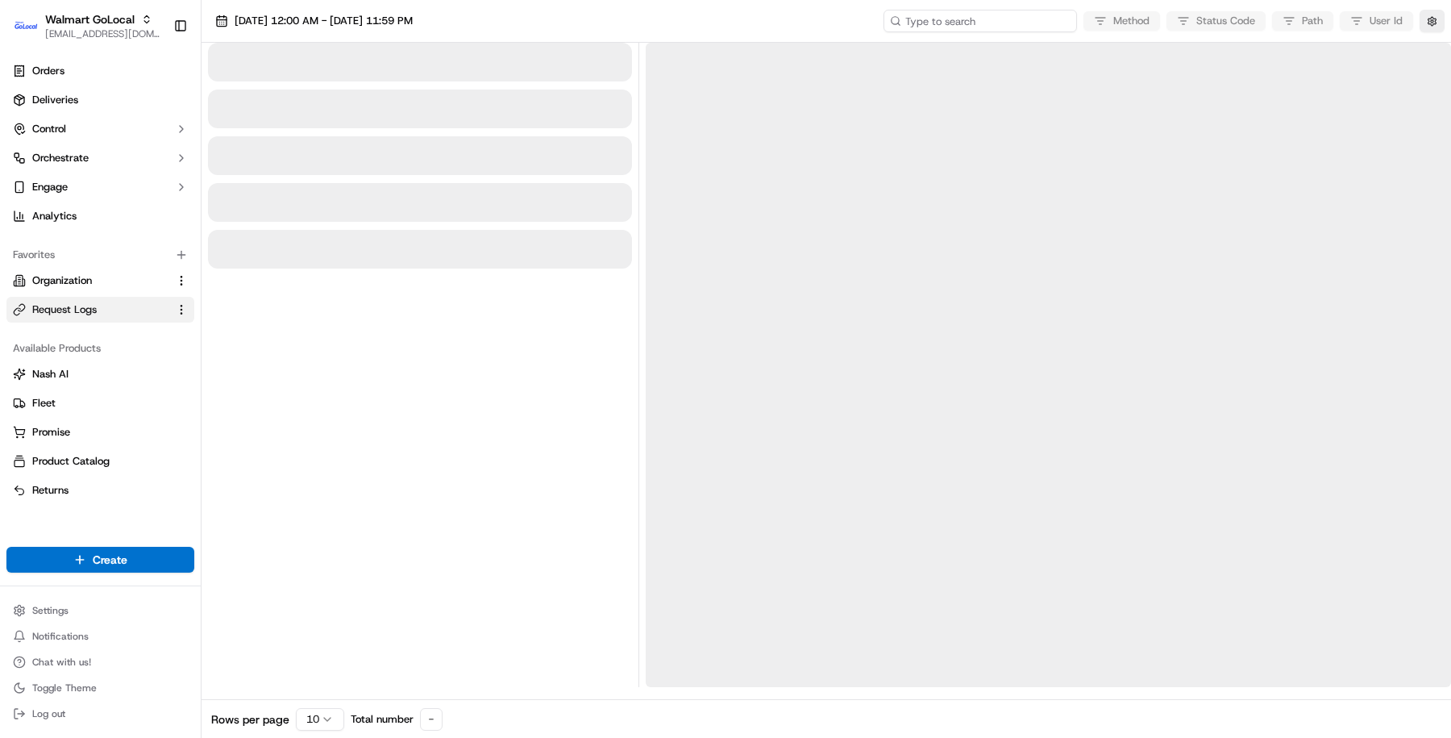
click at [1009, 10] on input at bounding box center [980, 21] width 193 height 23
paste input "job_bbJFjL3CFTj4ygKCQ7m5NB"
type input "job_bbJFjL3CFTj4ygKCQ7m5NB"
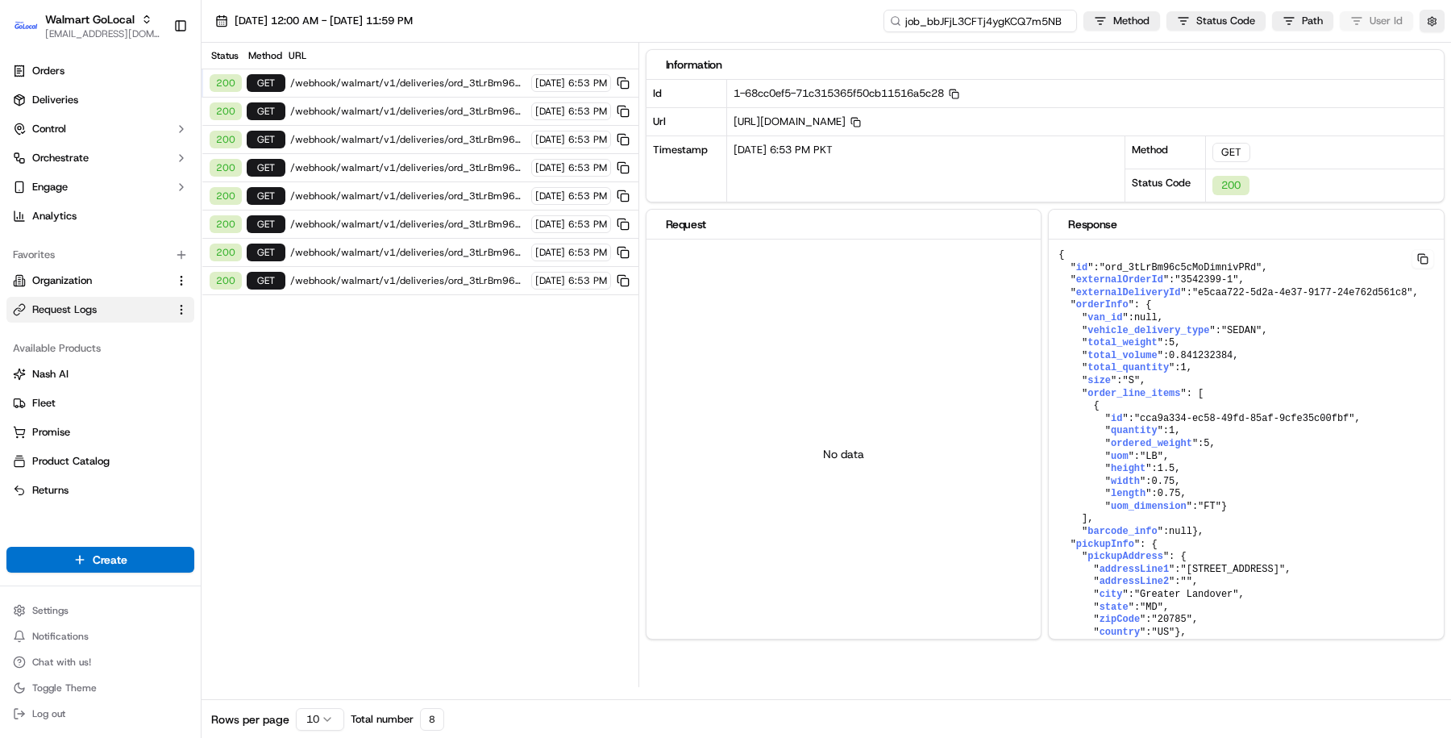
click at [1003, 19] on input "job_bbJFjL3CFTj4ygKCQ7m5NB" at bounding box center [980, 21] width 193 height 23
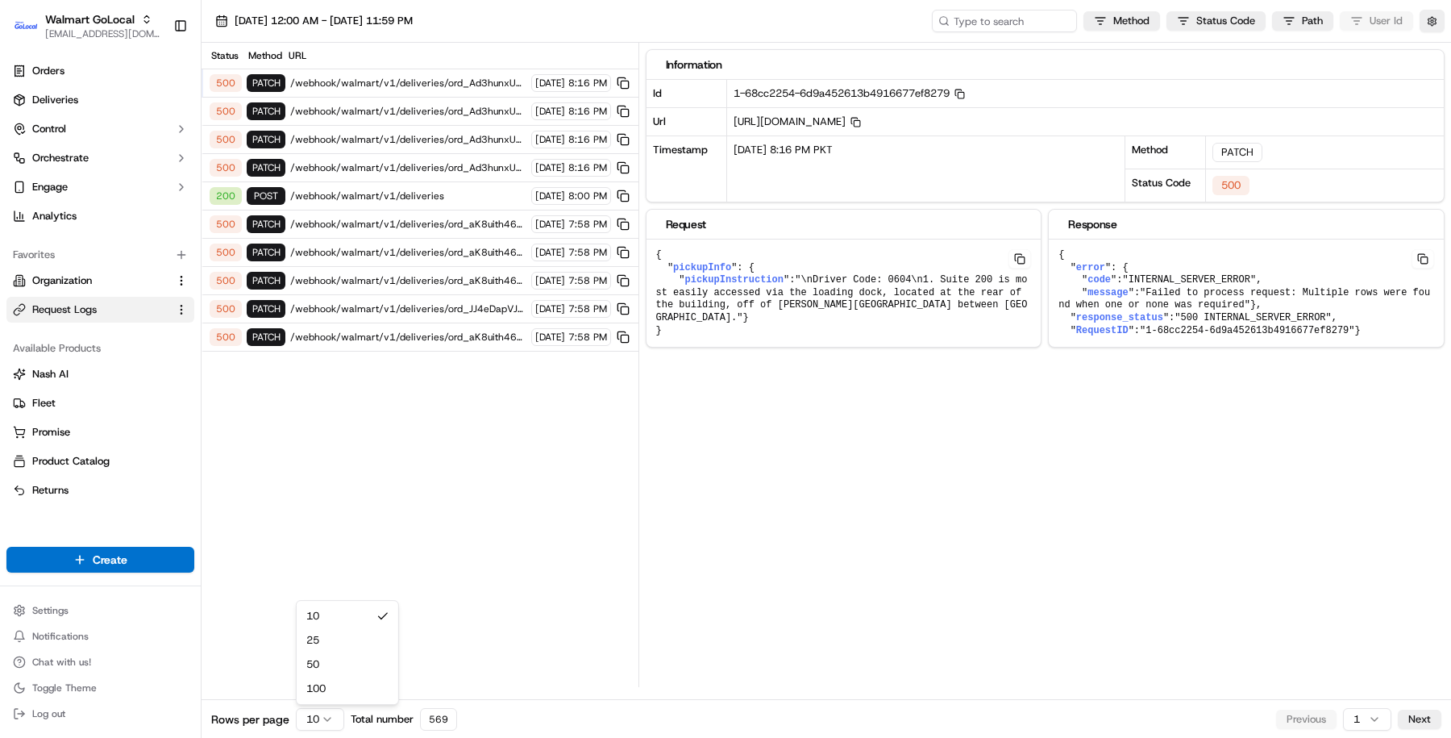
click at [322, 713] on html "Walmart GoLocal masood@usenash.com Toggle Sidebar Orders Deliveries Control Orc…" at bounding box center [725, 369] width 1451 height 738
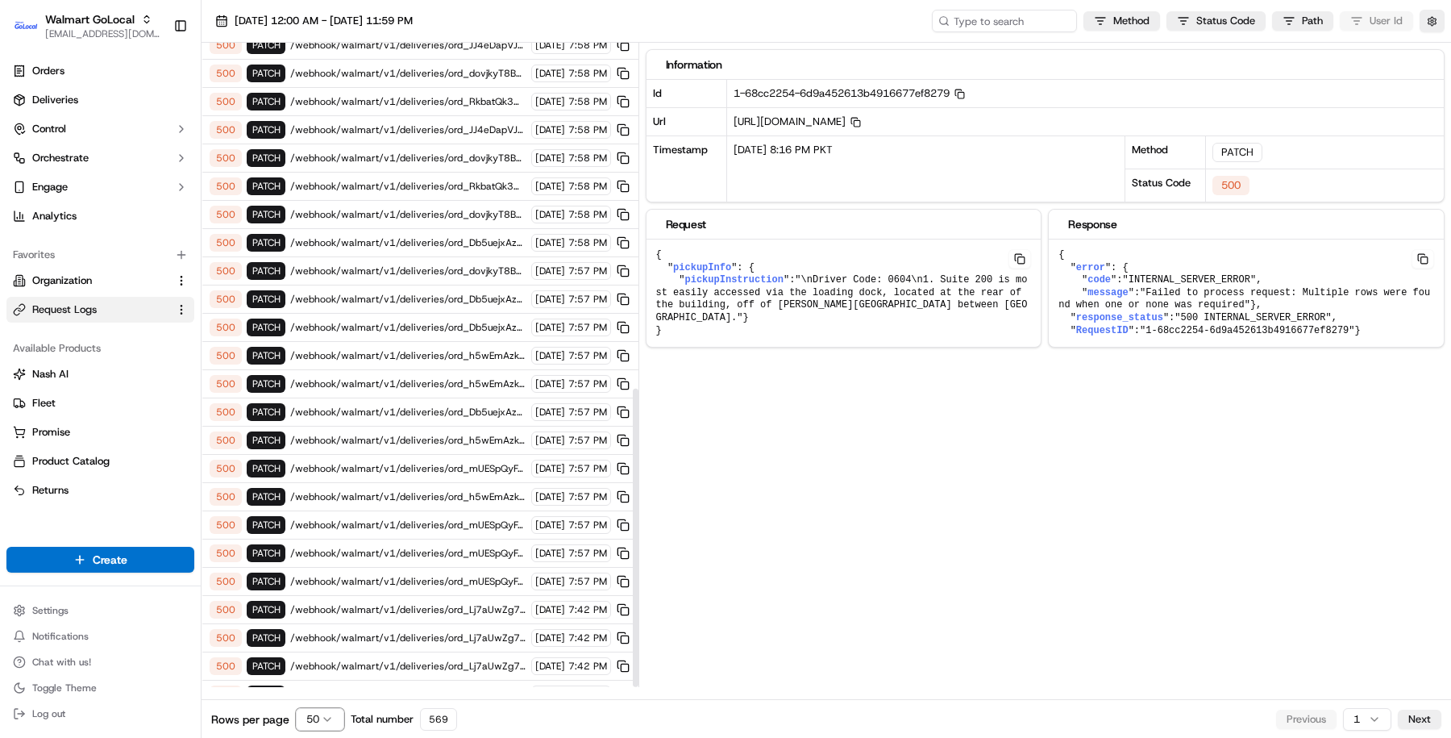
scroll to position [746, 0]
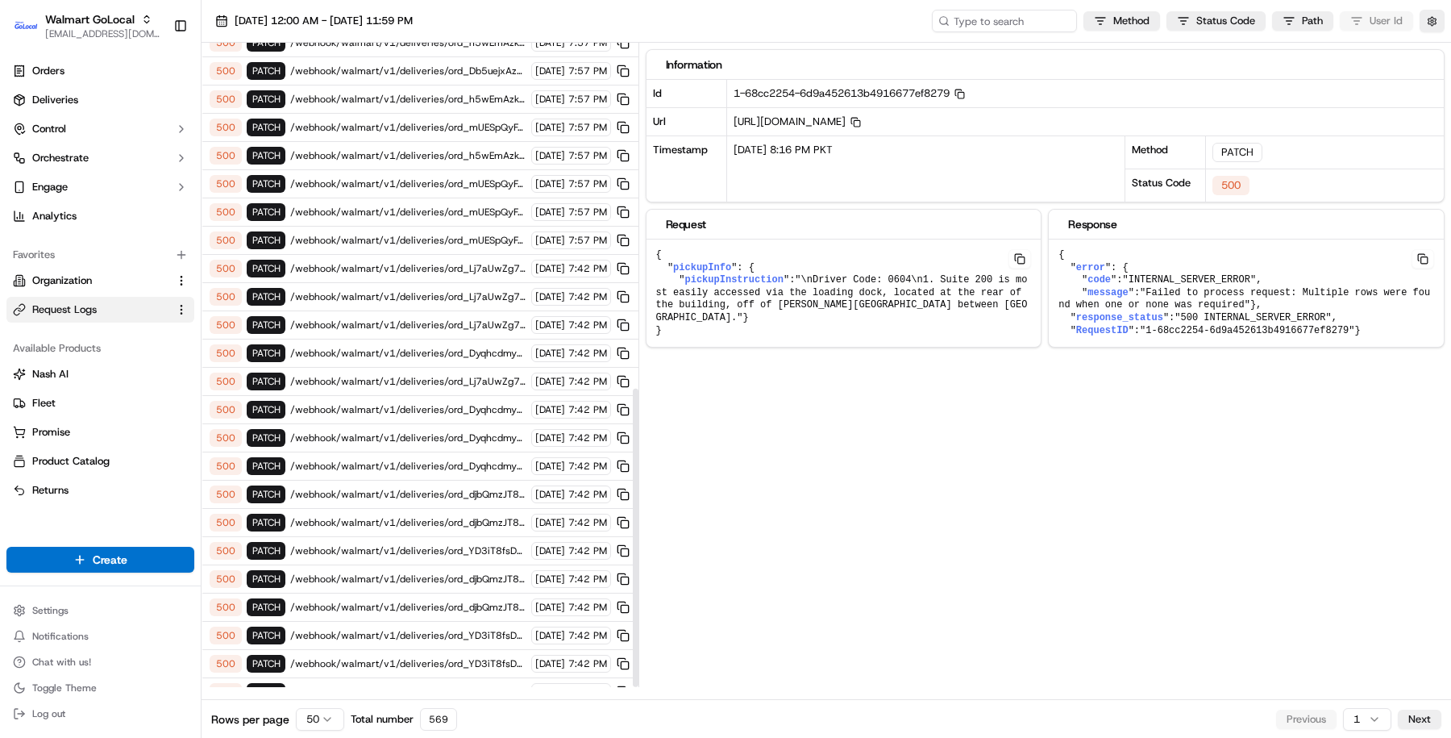
click at [460, 713] on span "/webhook/walmart/v1/deliveries/ord_QJMn2qgnde2S3KpBvqHaoy" at bounding box center [408, 719] width 236 height 13
click at [454, 685] on span "/webhook/walmart/v1/deliveries/ord_YD3iT8fsDwWVRu65HQfkjP" at bounding box center [408, 691] width 236 height 13
click at [454, 657] on span "/webhook/walmart/v1/deliveries/ord_YD3iT8fsDwWVRu65HQfkjP" at bounding box center [408, 663] width 236 height 13
click at [453, 593] on div "500 PATCH /webhook/walmart/v1/deliveries/ord_djbQmzJT8F2vxaxvndEaU6 09/18/2025 …" at bounding box center [420, 607] width 437 height 28
click at [454, 480] on div "500 PATCH /webhook/walmart/v1/deliveries/ord_djbQmzJT8F2vxaxvndEaU6 09/18/2025 …" at bounding box center [420, 494] width 437 height 28
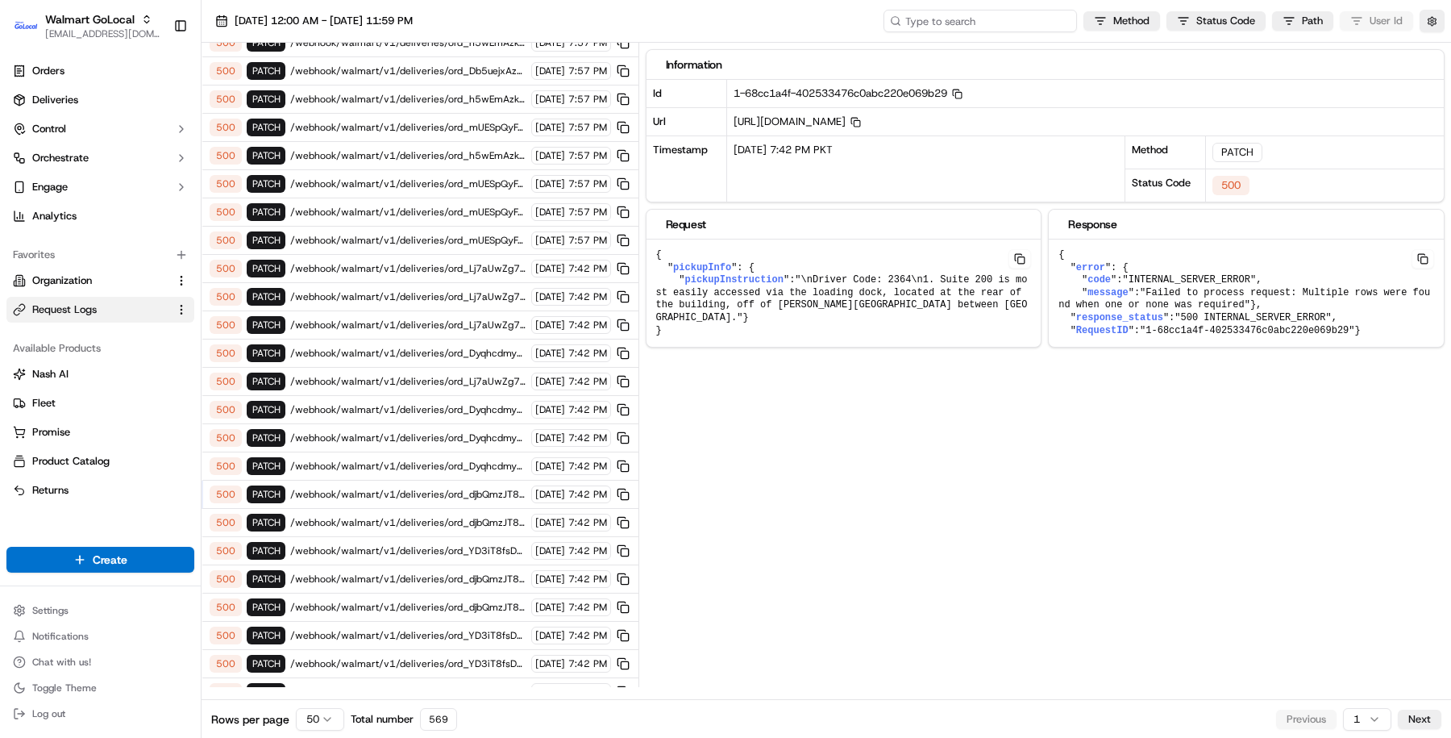
click at [1010, 19] on input at bounding box center [980, 21] width 193 height 23
paste input "ord_3tLrBm96c5cMoDimnivPRd"
type input "ord_3tLrBm96c5cMoDimnivPRd"
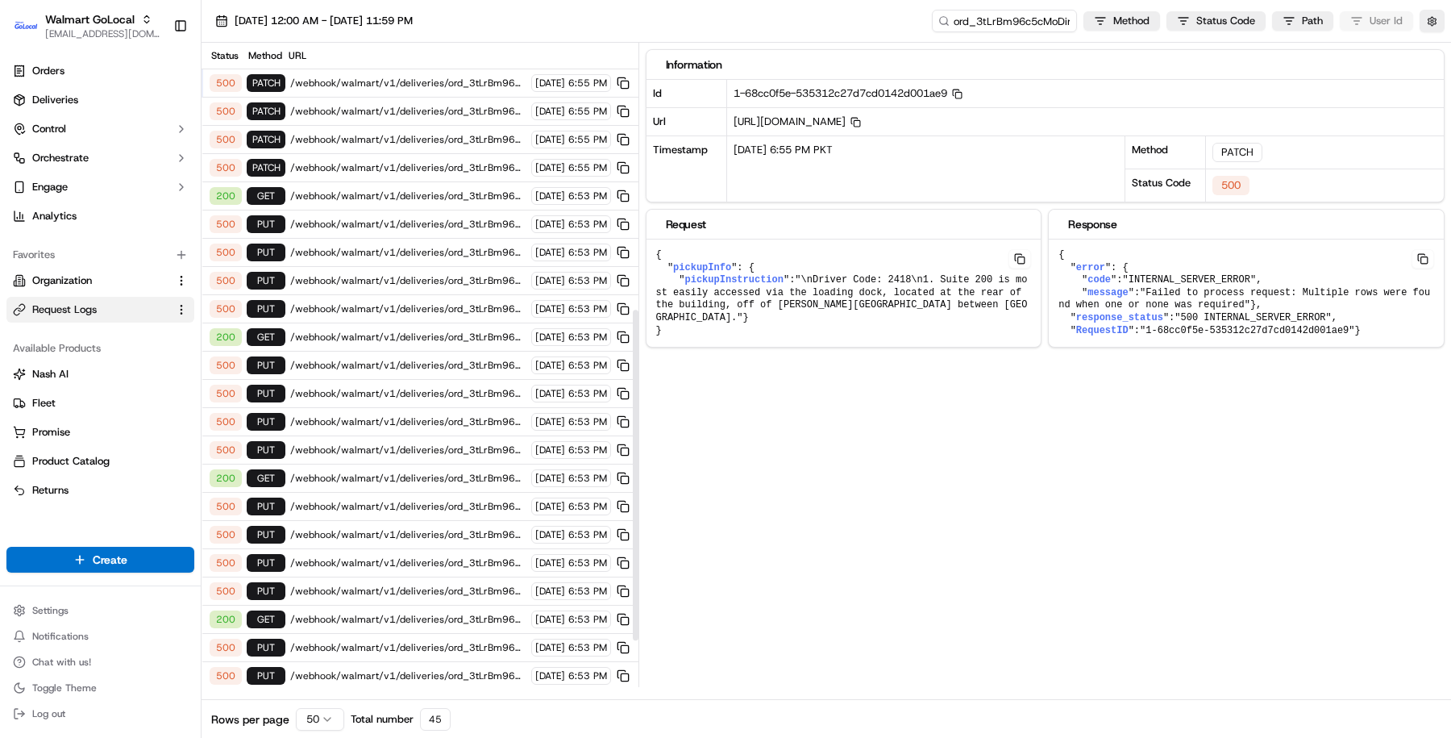
scroll to position [609, 0]
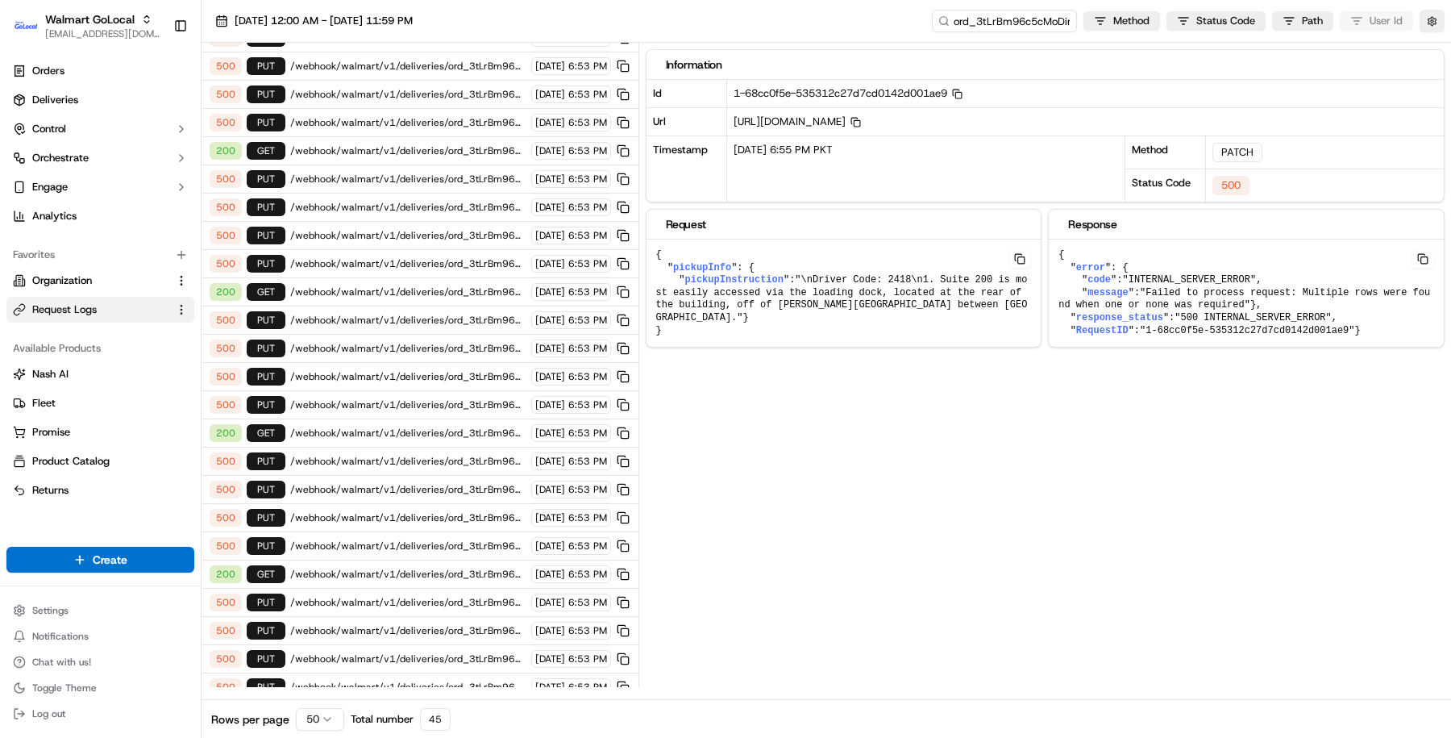
click at [303, 721] on html "Walmart GoLocal masood@usenash.com Toggle Sidebar Orders Deliveries Control Orc…" at bounding box center [725, 369] width 1451 height 738
click at [414, 709] on span "/webhook/walmart/v1/deliveries" at bounding box center [408, 715] width 236 height 13
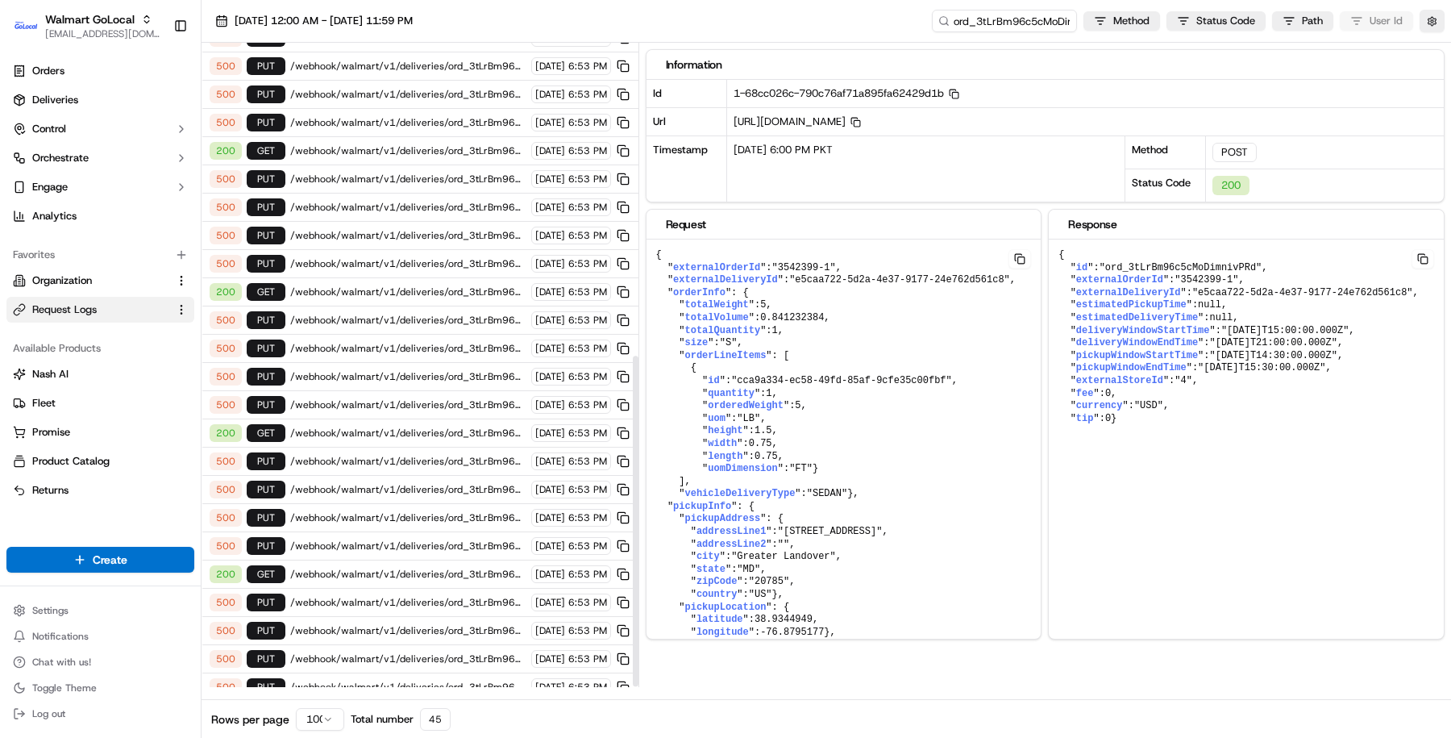
click at [419, 680] on span "/webhook/walmart/v1/deliveries/ord_3tLrBm96c5cMoDimnivPRd/cancel" at bounding box center [408, 686] width 236 height 13
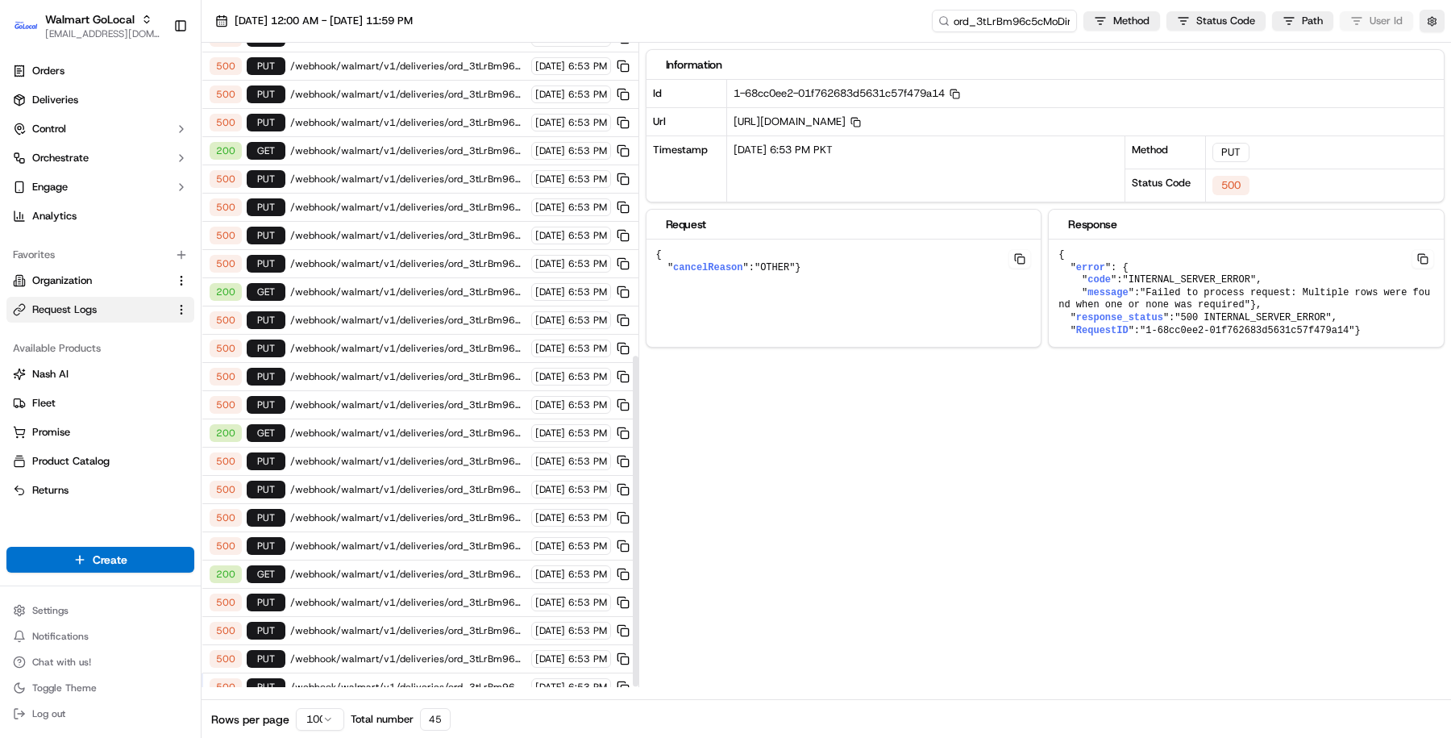
click at [419, 680] on span "/webhook/walmart/v1/deliveries/ord_3tLrBm96c5cMoDimnivPRd/cancel" at bounding box center [408, 686] width 236 height 13
click at [469, 673] on div "500 PUT /webhook/walmart/v1/deliveries/ord_3tLrBm96c5cMoDimnivPRd/cancel 09/18/…" at bounding box center [420, 687] width 437 height 28
click at [445, 652] on span "/webhook/walmart/v1/deliveries/ord_3tLrBm96c5cMoDimnivPRd/cancel" at bounding box center [408, 658] width 236 height 13
click at [439, 624] on span "/webhook/walmart/v1/deliveries/ord_3tLrBm96c5cMoDimnivPRd/cancel" at bounding box center [408, 630] width 236 height 13
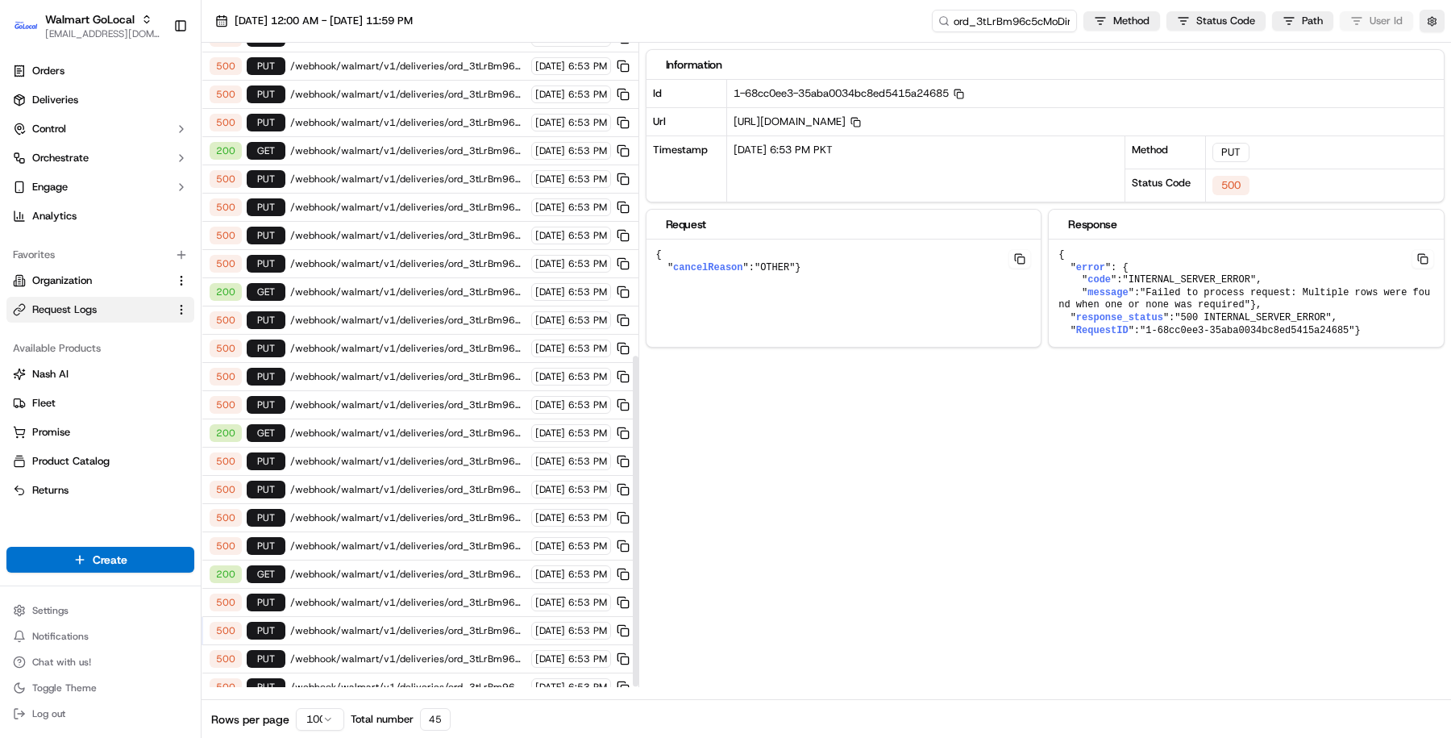
click at [429, 589] on div "500 PUT /webhook/walmart/v1/deliveries/ord_3tLrBm96c5cMoDimnivPRd/cancel 09/18/…" at bounding box center [420, 603] width 437 height 28
click at [429, 568] on span "/webhook/walmart/v1/deliveries/ord_3tLrBm96c5cMoDimnivPRd" at bounding box center [408, 574] width 236 height 13
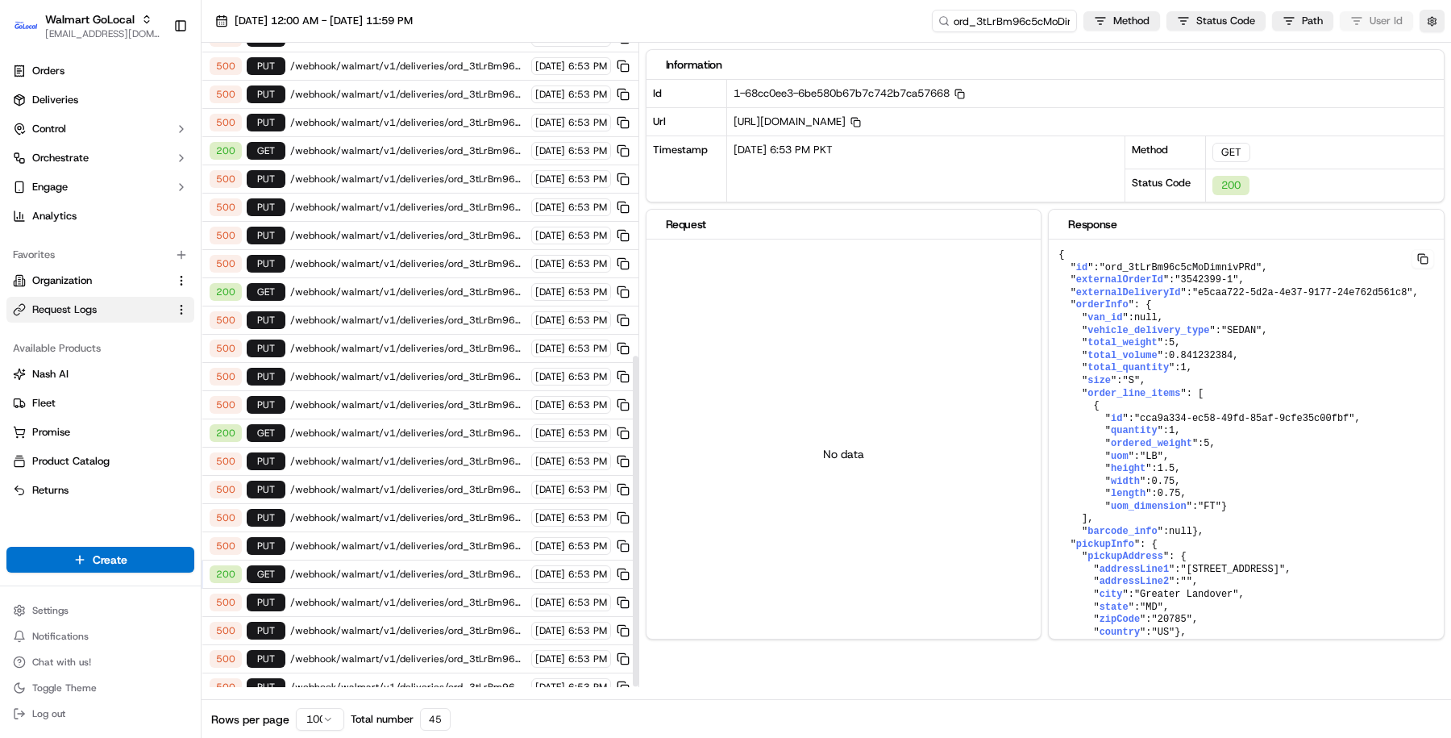
click at [416, 680] on span "/webhook/walmart/v1/deliveries/ord_3tLrBm96c5cMoDimnivPRd/cancel" at bounding box center [408, 686] width 236 height 13
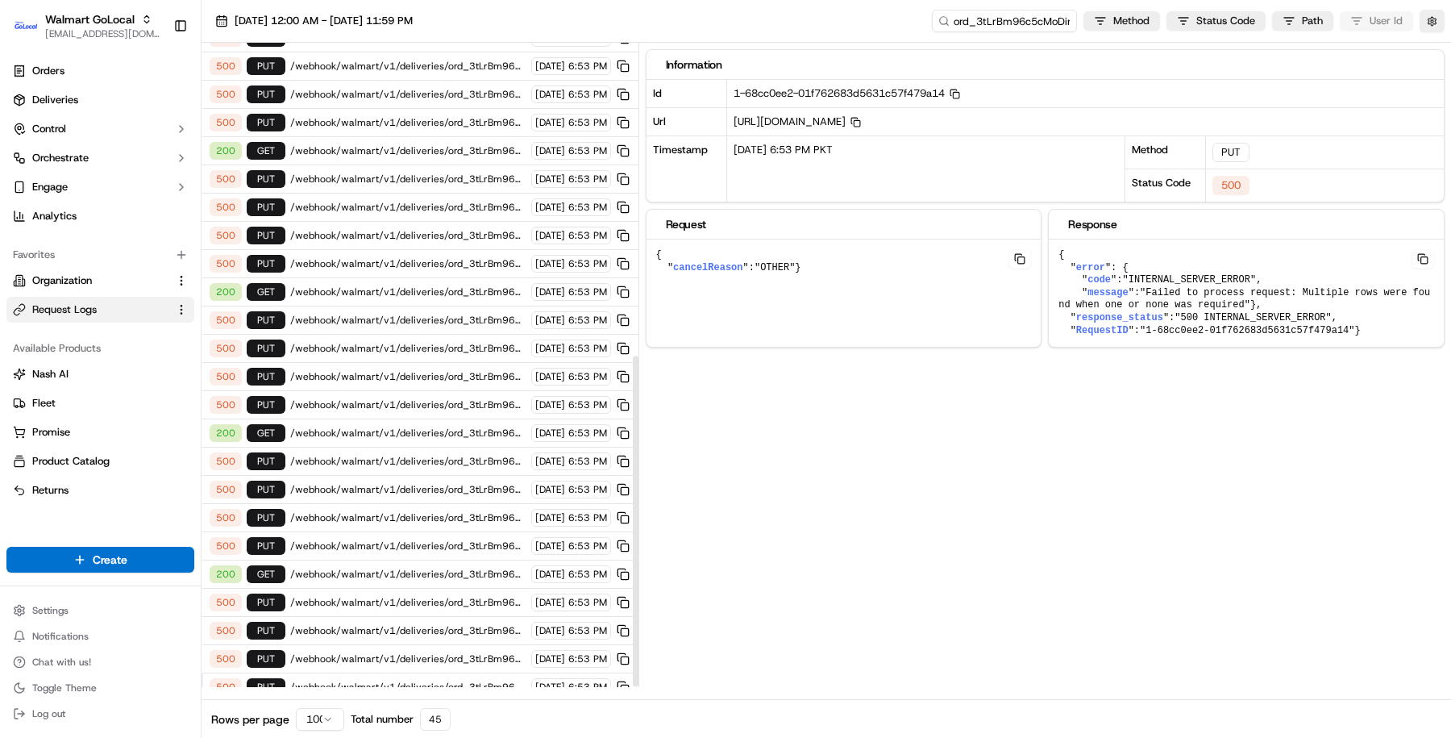
click at [410, 673] on div "500 PUT /webhook/walmart/v1/deliveries/ord_3tLrBm96c5cMoDimnivPRd/cancel 09/18/…" at bounding box center [420, 687] width 437 height 28
click at [410, 680] on span "/webhook/walmart/v1/deliveries/ord_3tLrBm96c5cMoDimnivPRd/cancel" at bounding box center [408, 686] width 236 height 13
click at [461, 673] on div "500 PUT /webhook/walmart/v1/deliveries/ord_3tLrBm96c5cMoDimnivPRd/cancel 09/18/…" at bounding box center [420, 687] width 437 height 28
click at [446, 680] on span "/webhook/walmart/v1/deliveries/ord_3tLrBm96c5cMoDimnivPRd/cancel" at bounding box center [408, 686] width 236 height 13
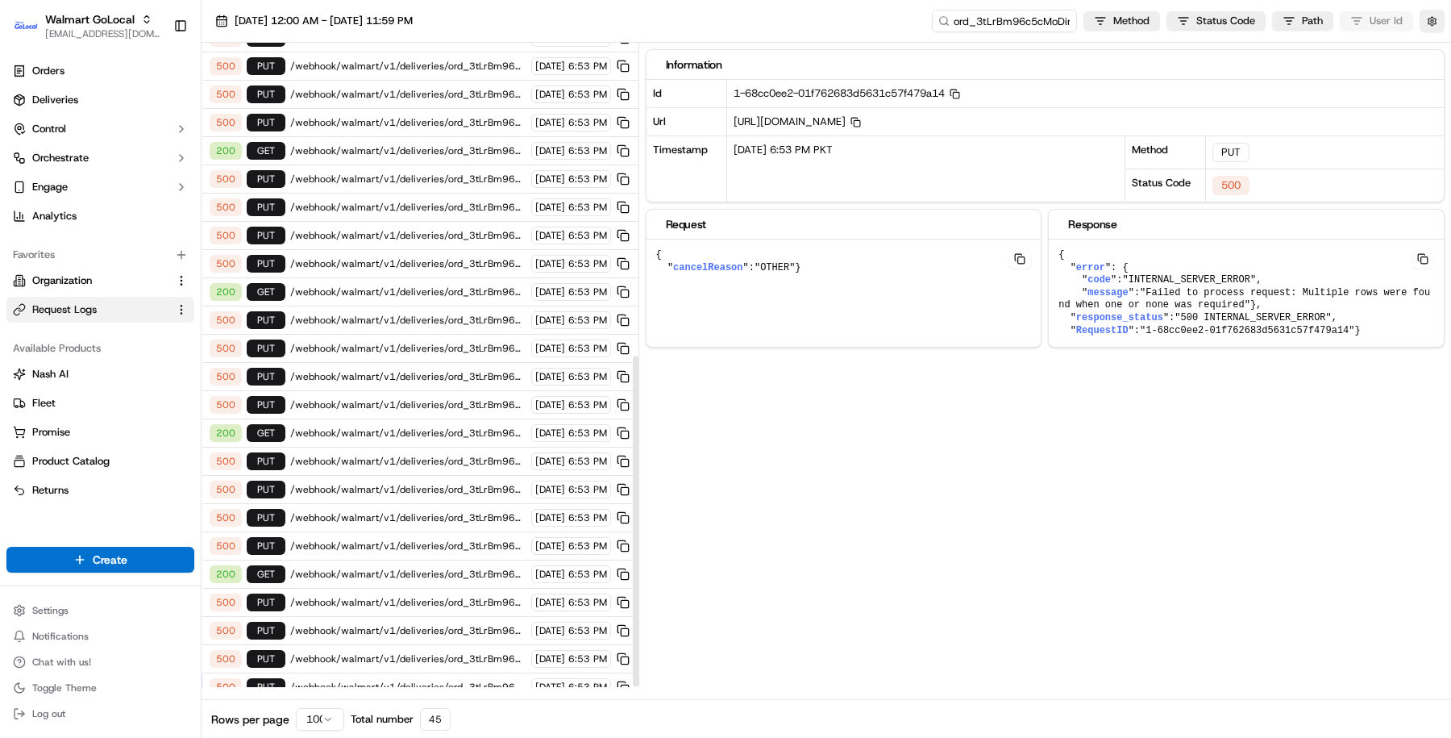
click at [444, 645] on div "500 PUT /webhook/walmart/v1/deliveries/ord_3tLrBm96c5cMoDimnivPRd/cancel 09/18/…" at bounding box center [420, 659] width 437 height 28
click at [435, 596] on span "/webhook/walmart/v1/deliveries/ord_3tLrBm96c5cMoDimnivPRd/cancel" at bounding box center [408, 602] width 236 height 13
click at [431, 568] on span "/webhook/walmart/v1/deliveries/ord_3tLrBm96c5cMoDimnivPRd" at bounding box center [408, 574] width 236 height 13
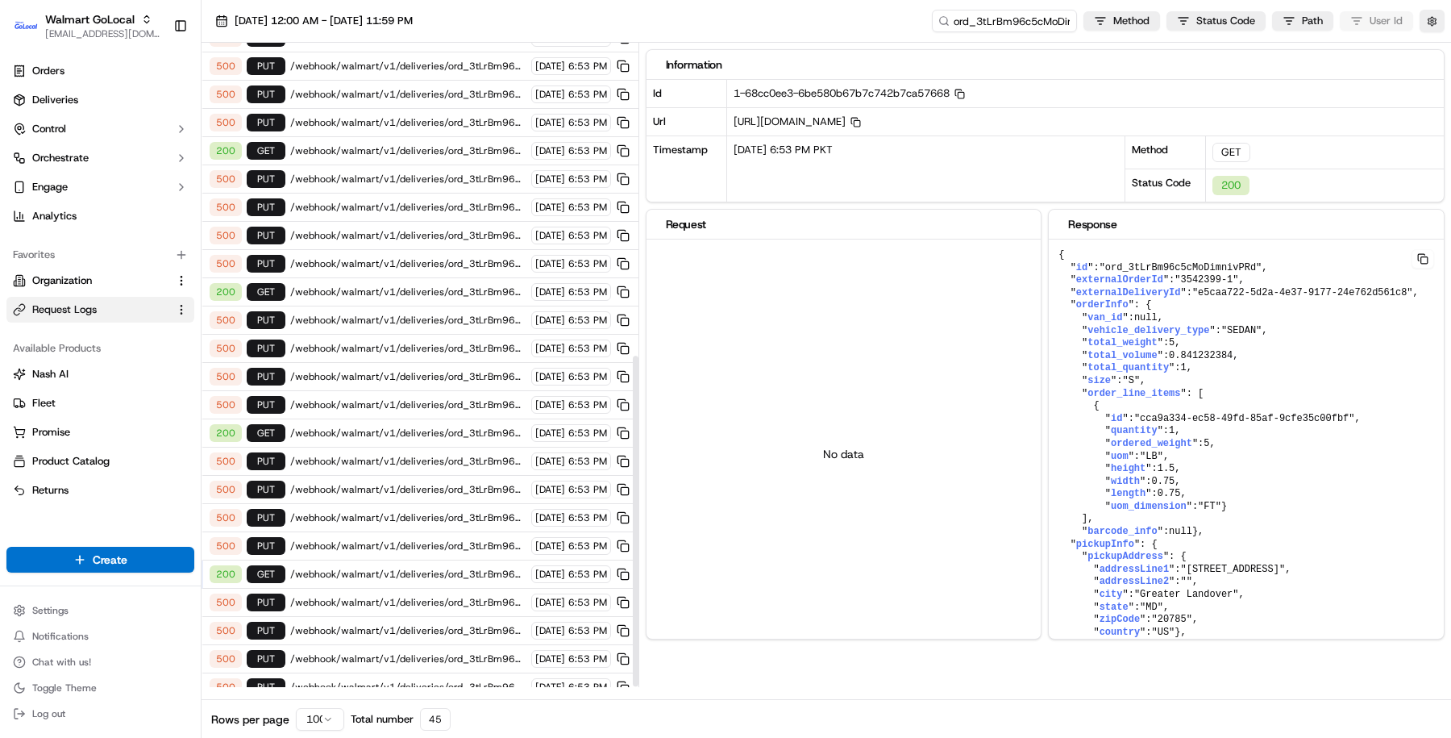
click at [434, 596] on span "/webhook/walmart/v1/deliveries/ord_3tLrBm96c5cMoDimnivPRd/cancel" at bounding box center [408, 602] width 236 height 13
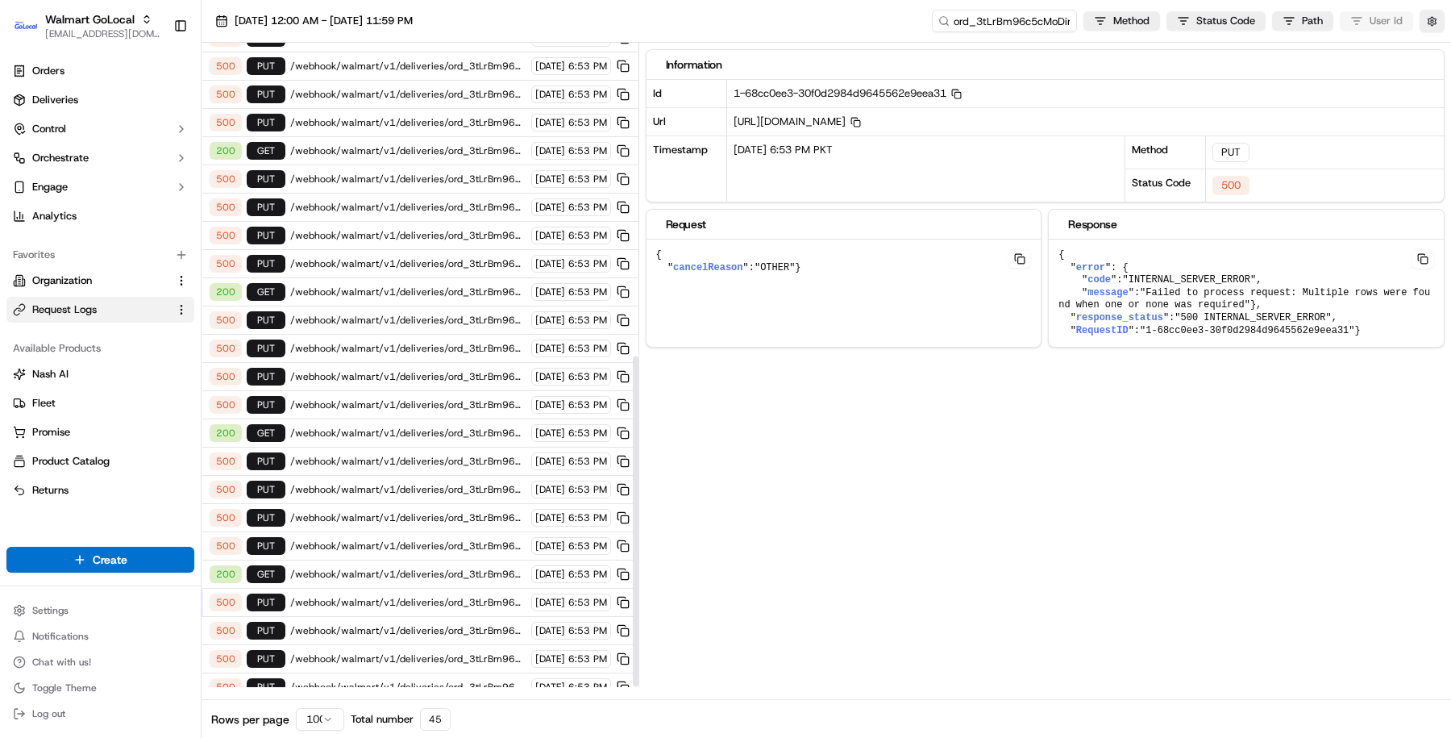
click at [433, 673] on div "500 PUT /webhook/walmart/v1/deliveries/ord_3tLrBm96c5cMoDimnivPRd/cancel 09/18/…" at bounding box center [420, 687] width 437 height 28
click at [619, 678] on button at bounding box center [623, 687] width 18 height 18
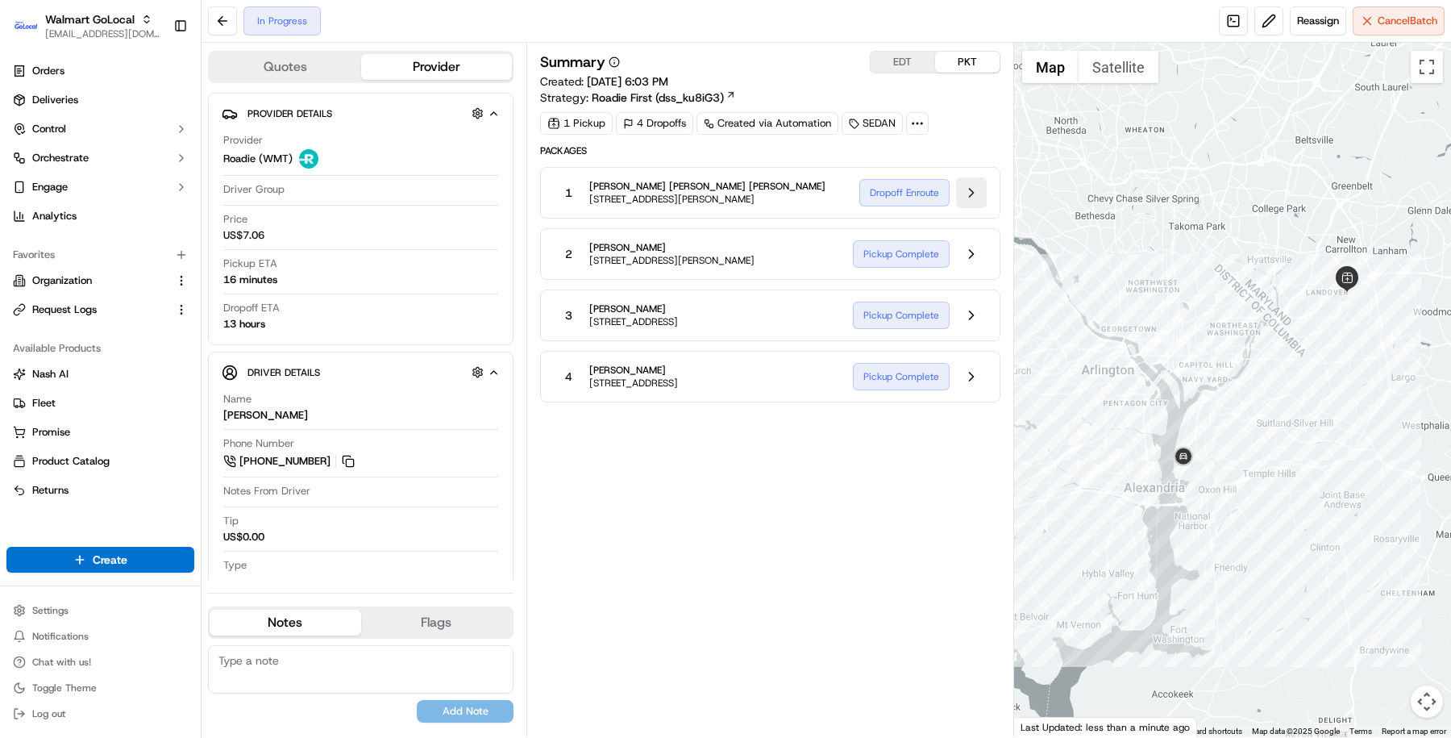
click at [968, 188] on button at bounding box center [971, 192] width 31 height 31
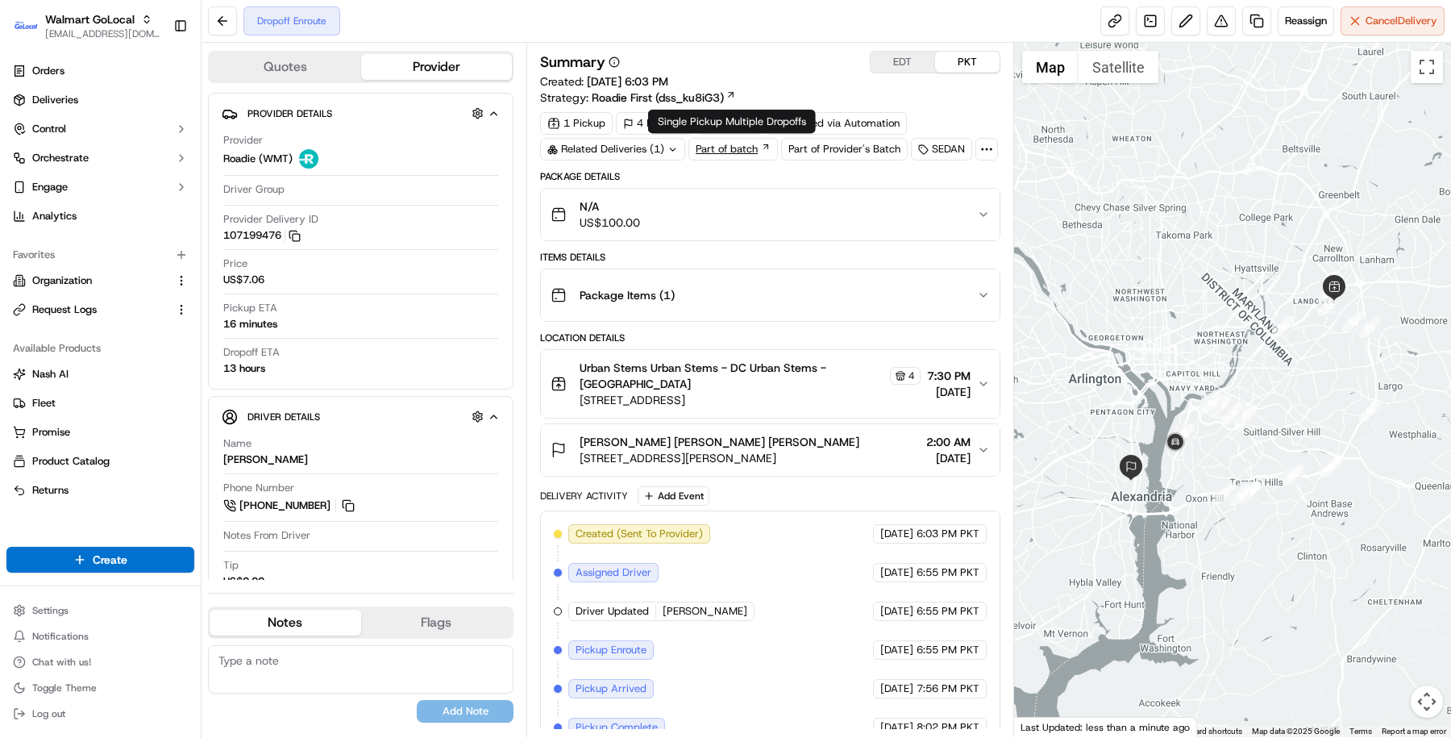
click at [718, 152] on link "Part of batch" at bounding box center [732, 149] width 89 height 23
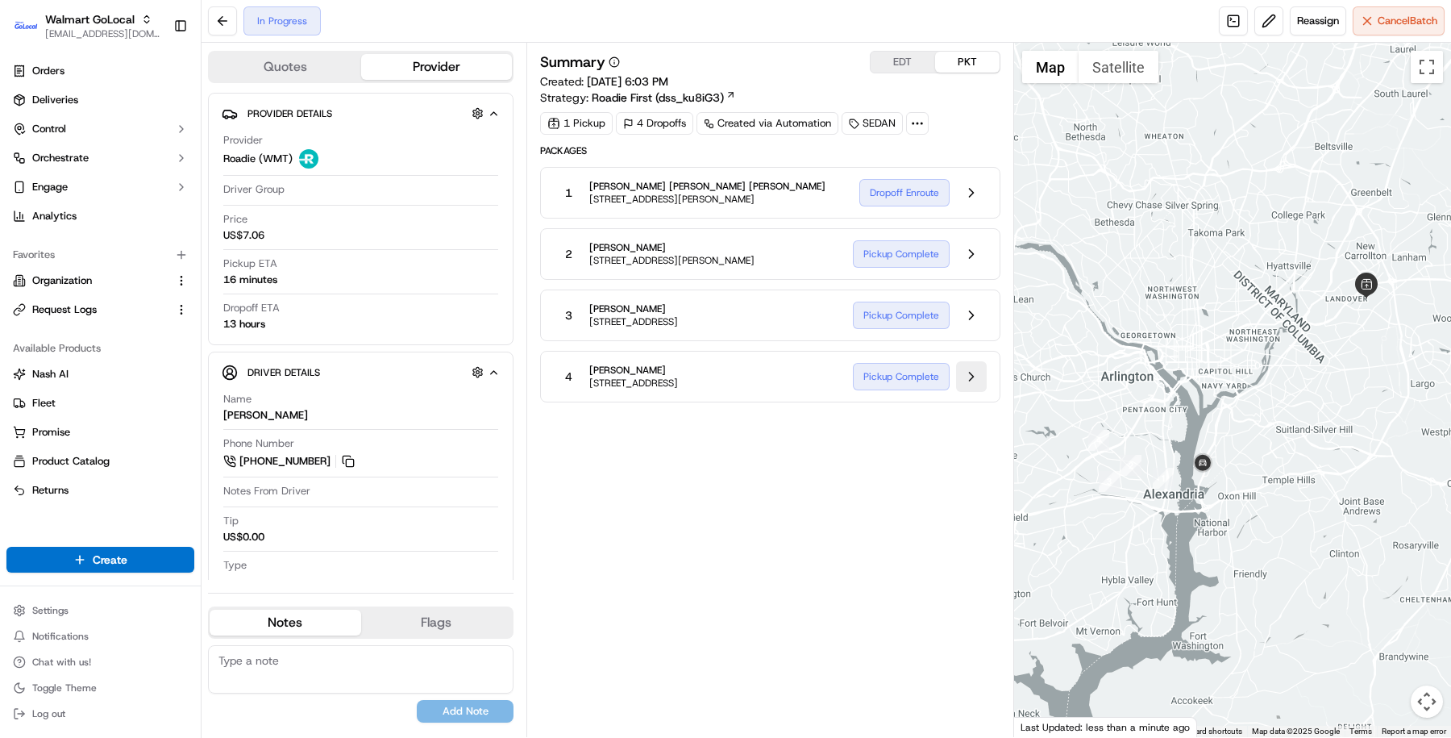
click at [969, 369] on button at bounding box center [971, 376] width 31 height 31
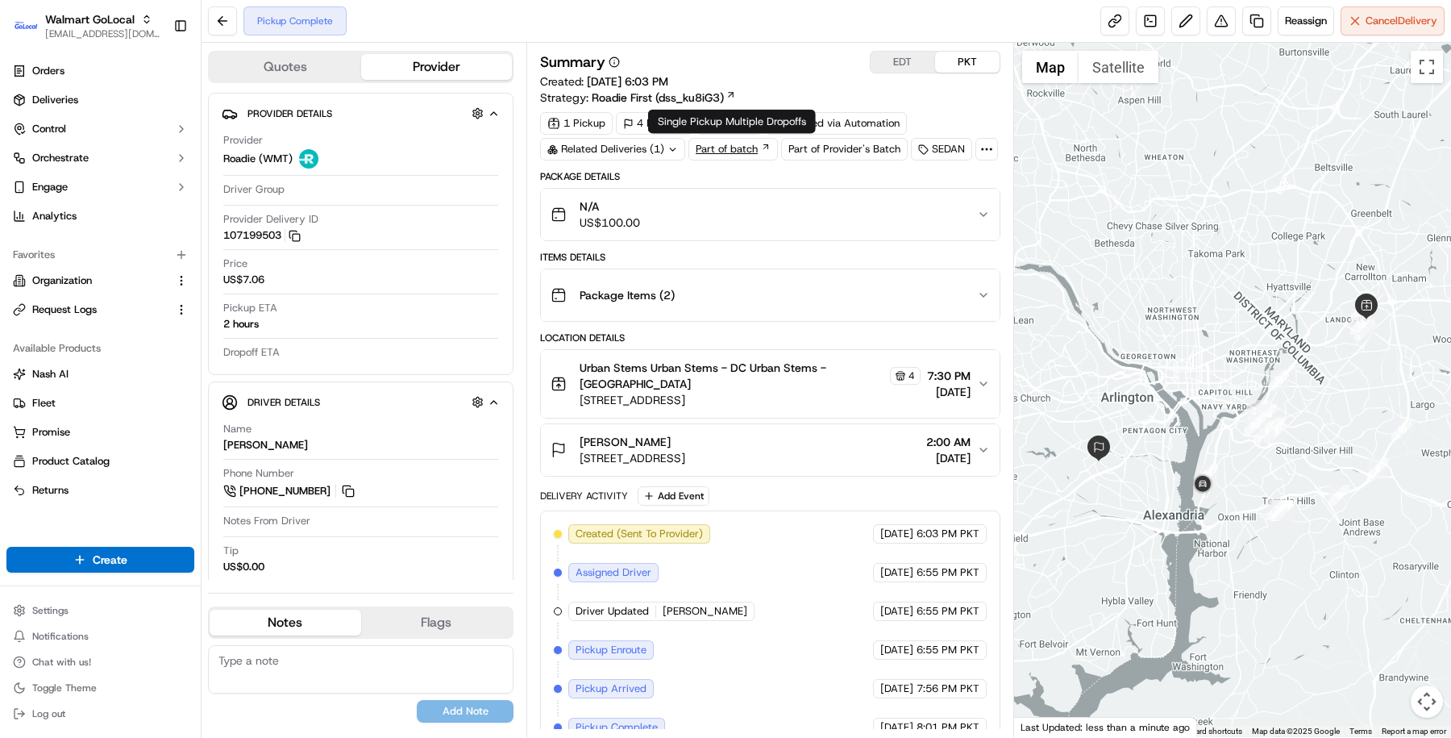
click at [710, 152] on link "Part of batch" at bounding box center [732, 149] width 89 height 23
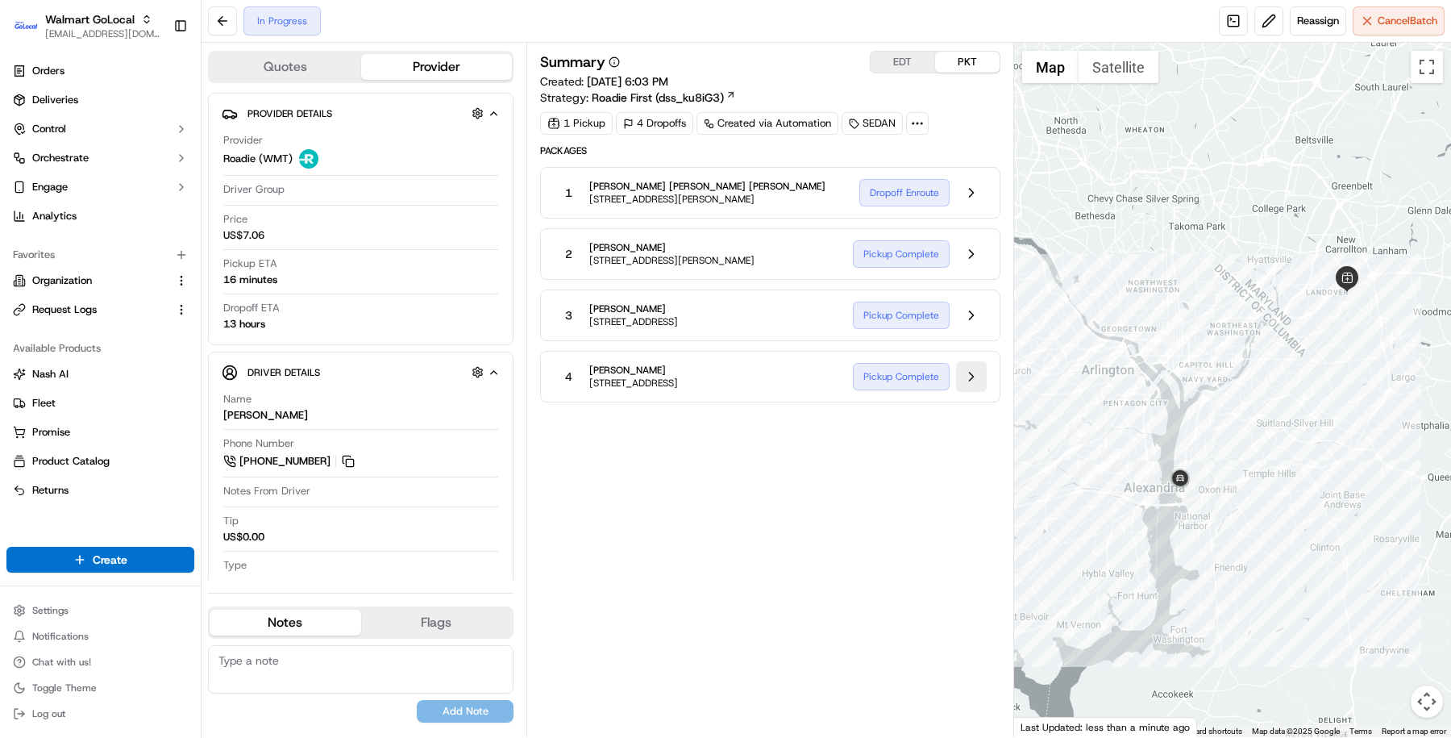
click at [970, 375] on button at bounding box center [971, 376] width 31 height 31
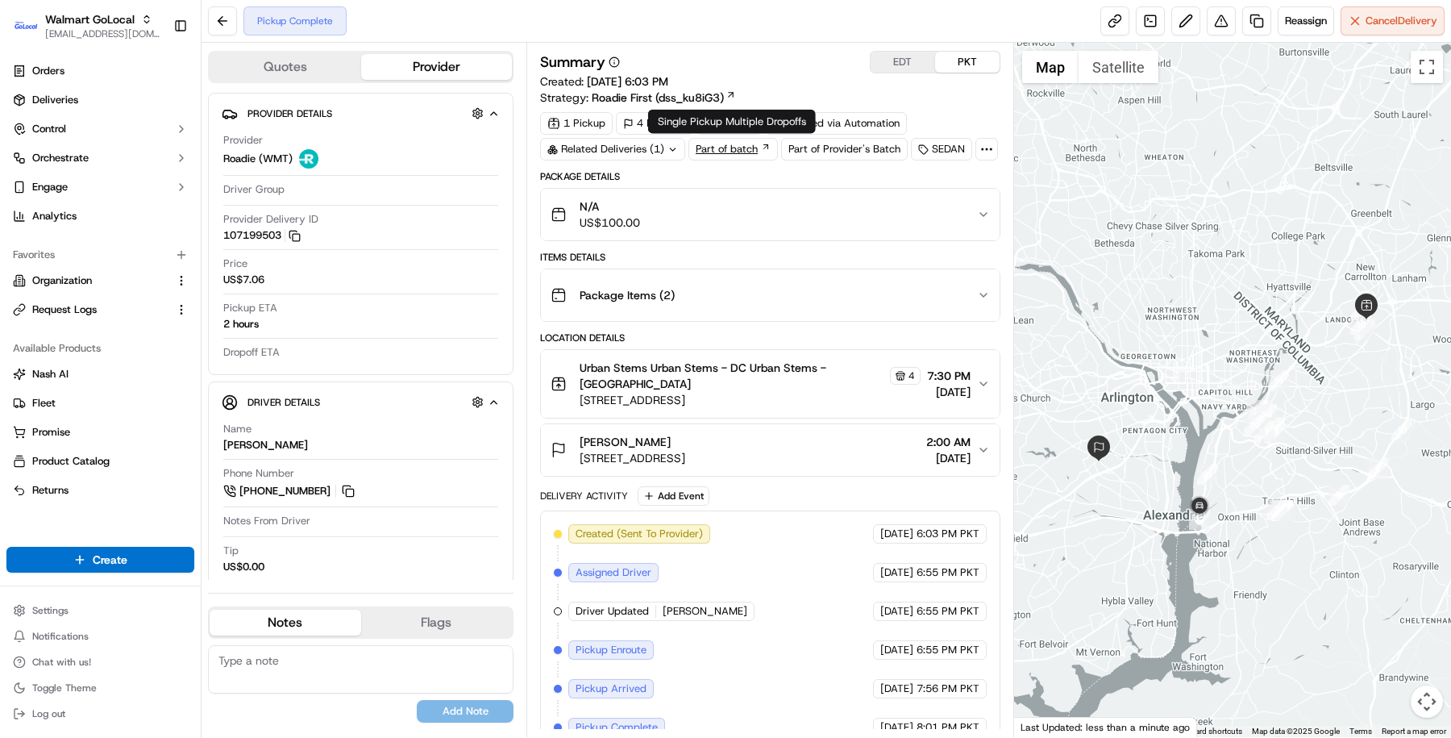
click at [745, 151] on link "Part of batch" at bounding box center [732, 149] width 89 height 23
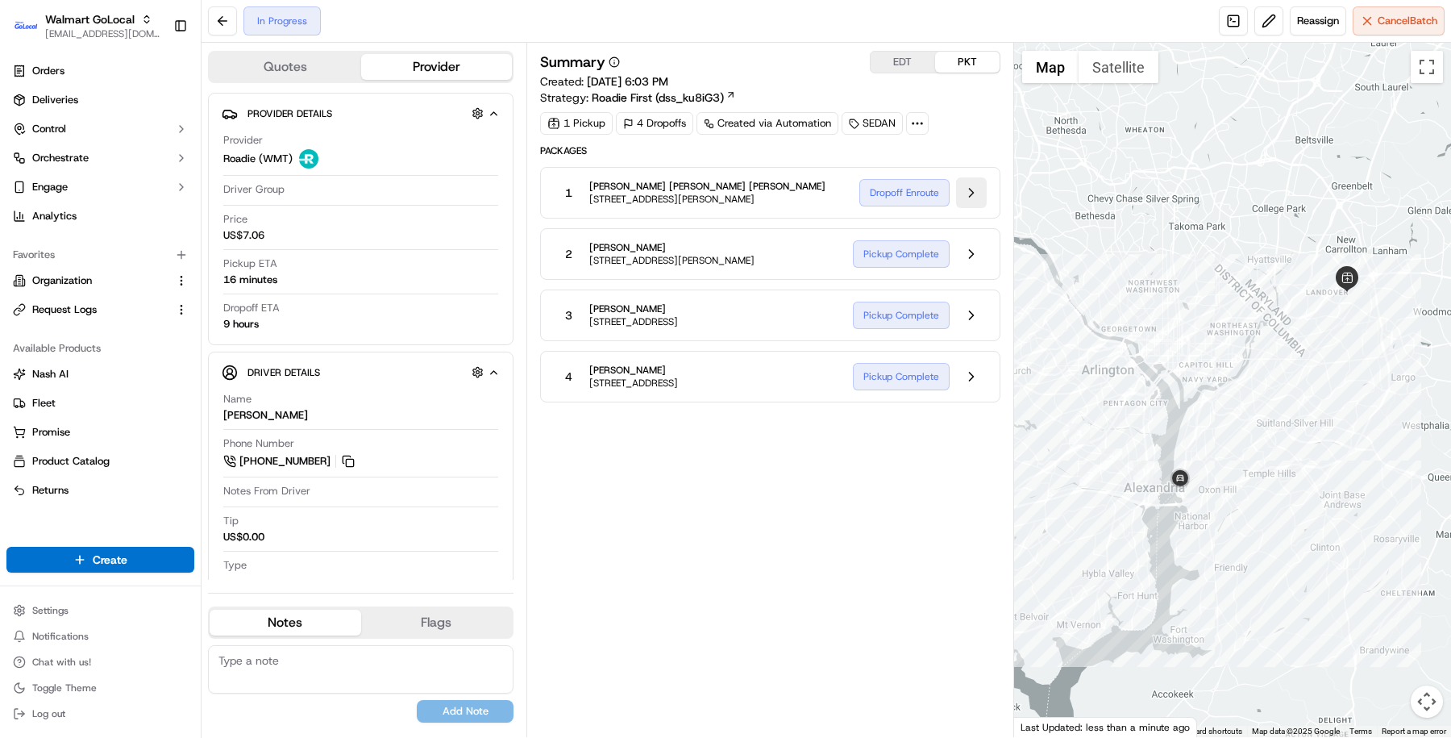
click at [966, 190] on button at bounding box center [971, 192] width 31 height 31
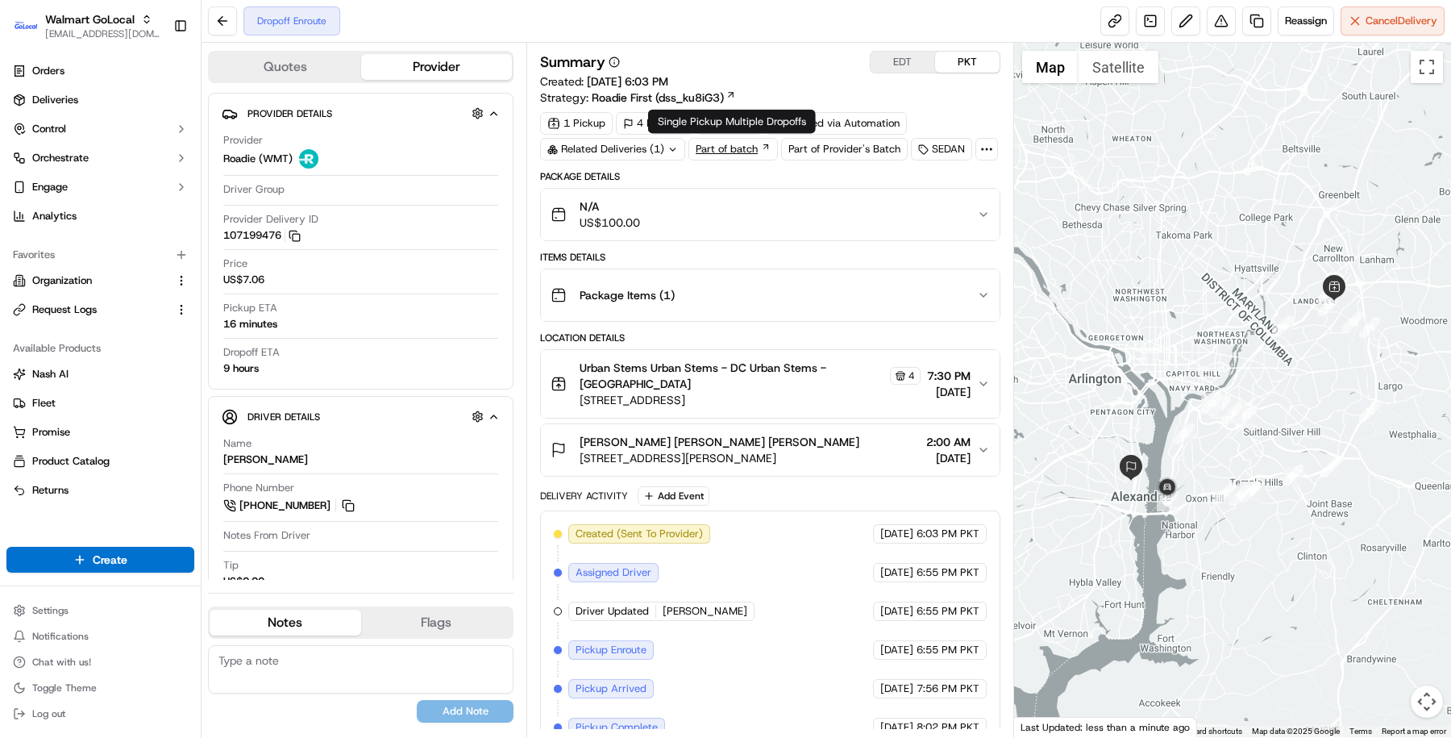
click at [744, 153] on link "Part of batch" at bounding box center [732, 149] width 89 height 23
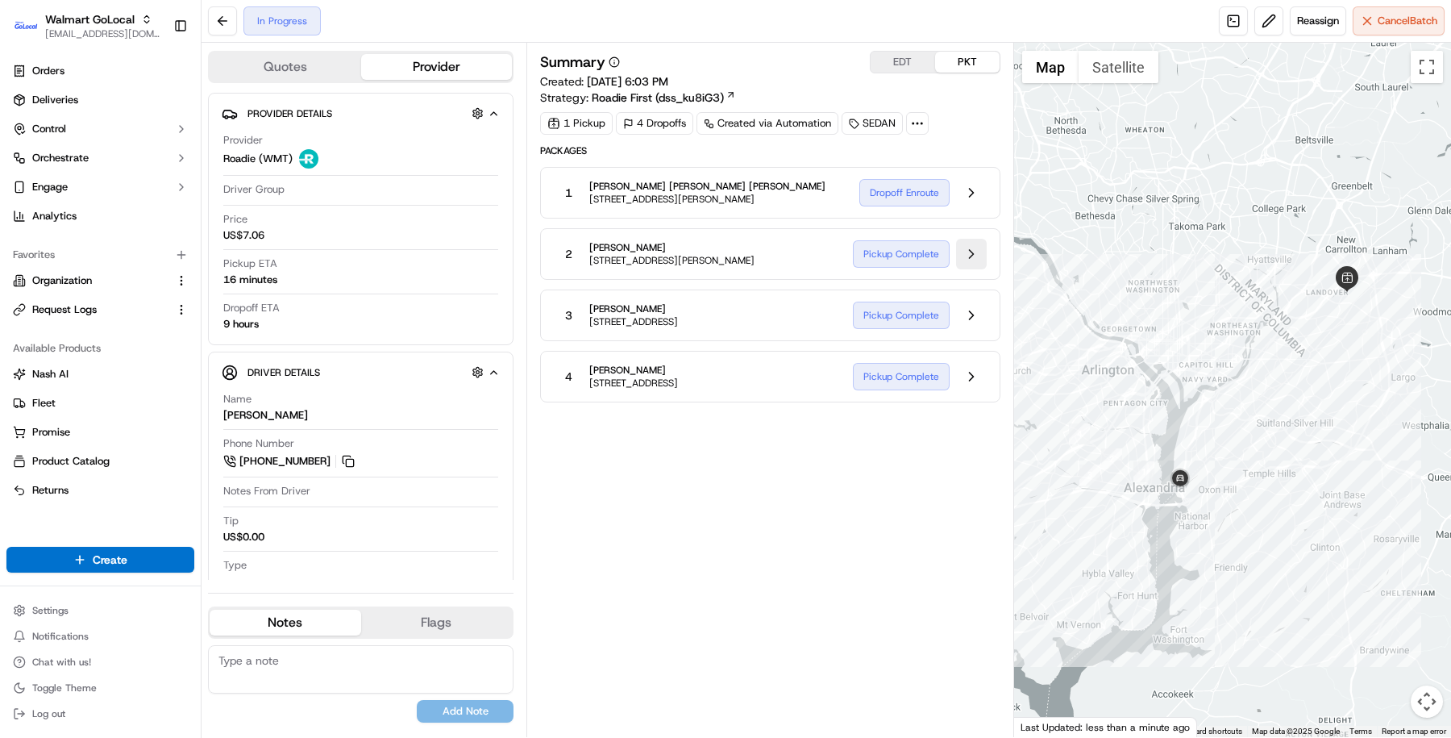
click at [963, 243] on button at bounding box center [971, 254] width 31 height 31
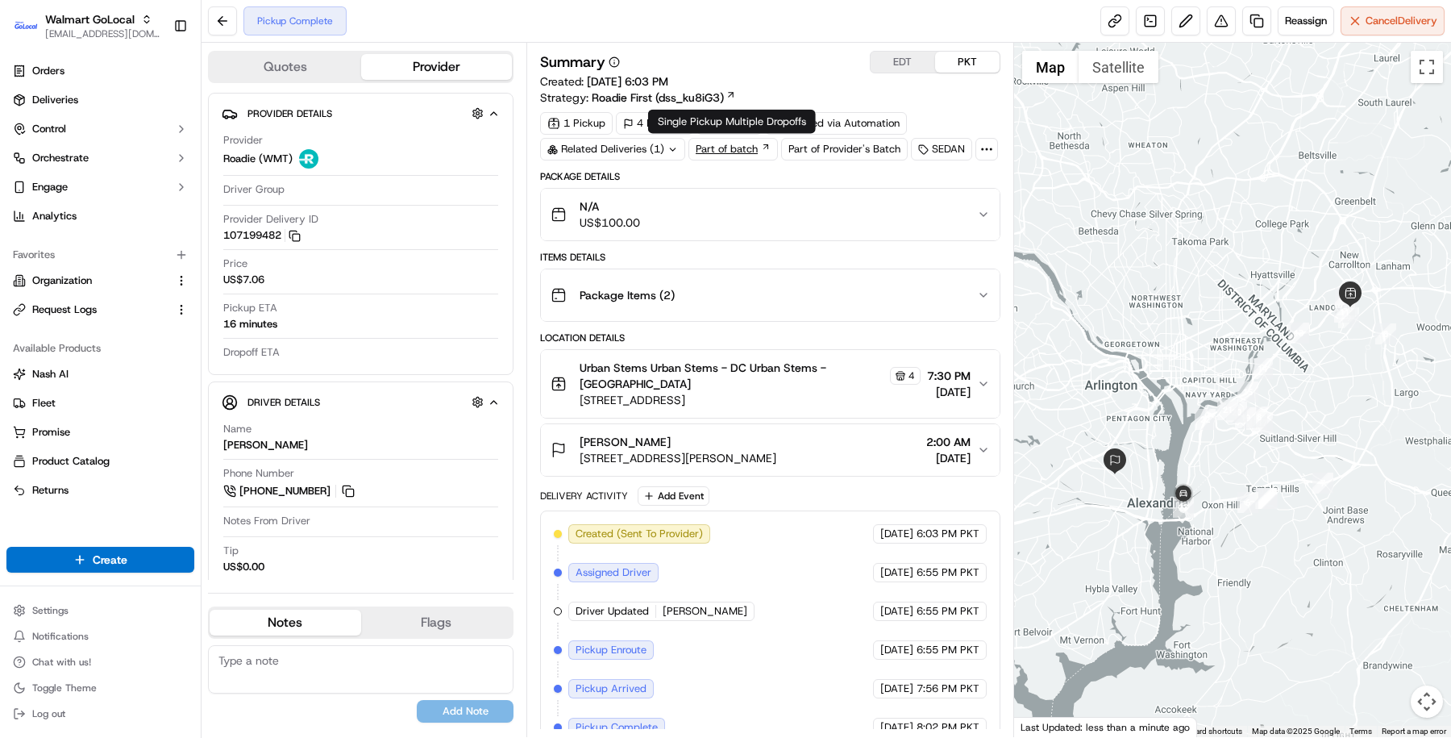
click at [747, 148] on link "Part of batch" at bounding box center [732, 149] width 89 height 23
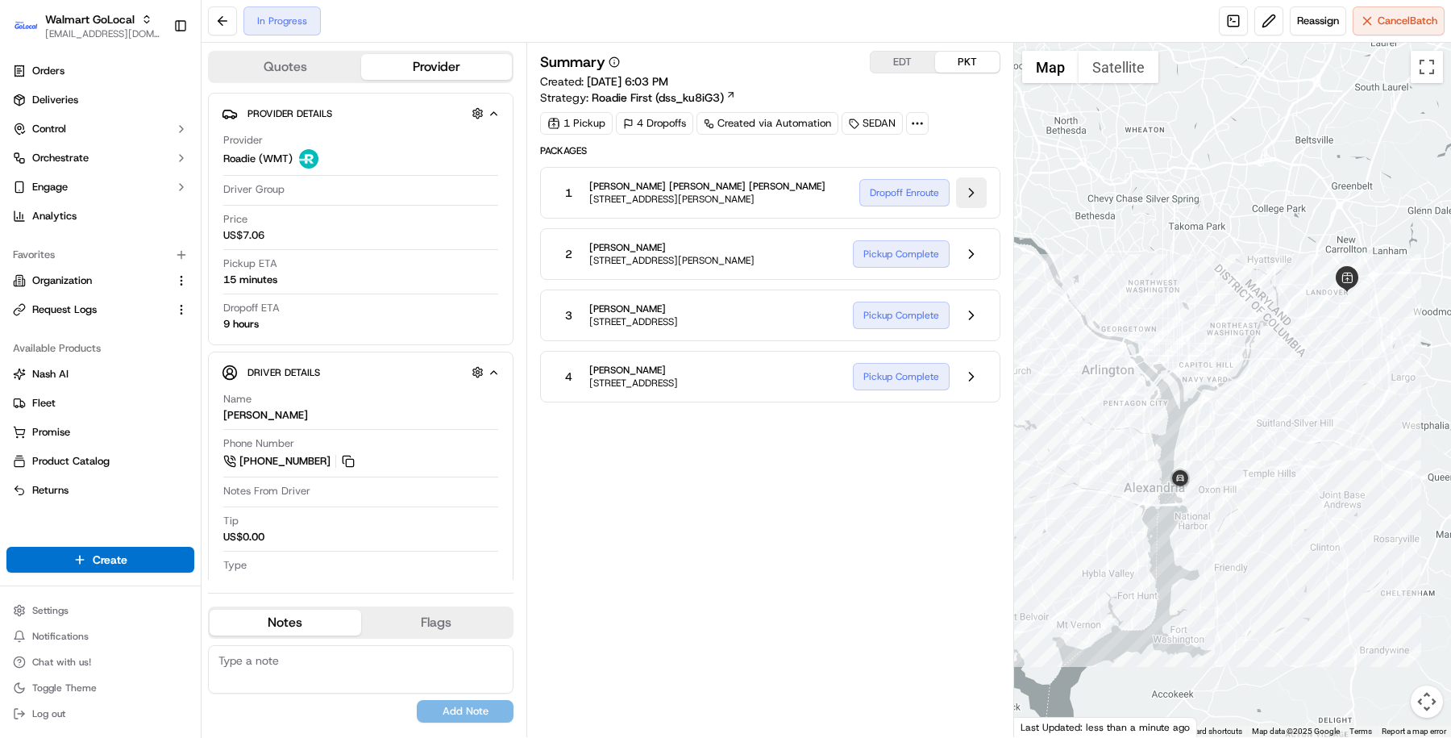
click at [971, 193] on button at bounding box center [971, 192] width 31 height 31
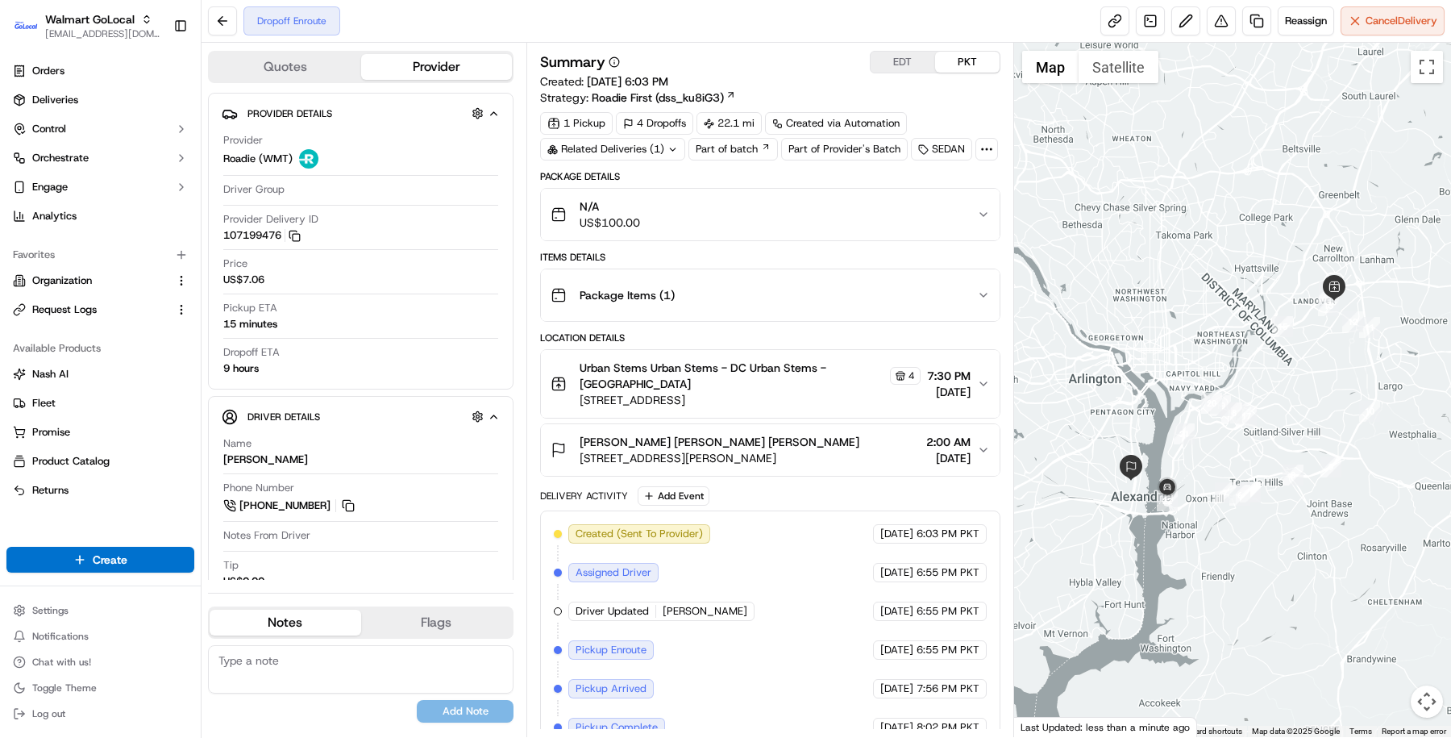
click at [670, 160] on div "Summary EDT PKT Created: [DATE] 6:03 PM Strategy: Roadie First (dss_ku8iG3) 1 P…" at bounding box center [770, 420] width 460 height 738
click at [670, 158] on div "Related Deliveries (1)" at bounding box center [612, 149] width 145 height 23
drag, startPoint x: 543, startPoint y: 189, endPoint x: 722, endPoint y: 188, distance: 178.2
click at [722, 188] on div "Order ord_3tLrBm96c5cMoDimnivPRd" at bounding box center [611, 184] width 236 height 44
copy tbody "Order"
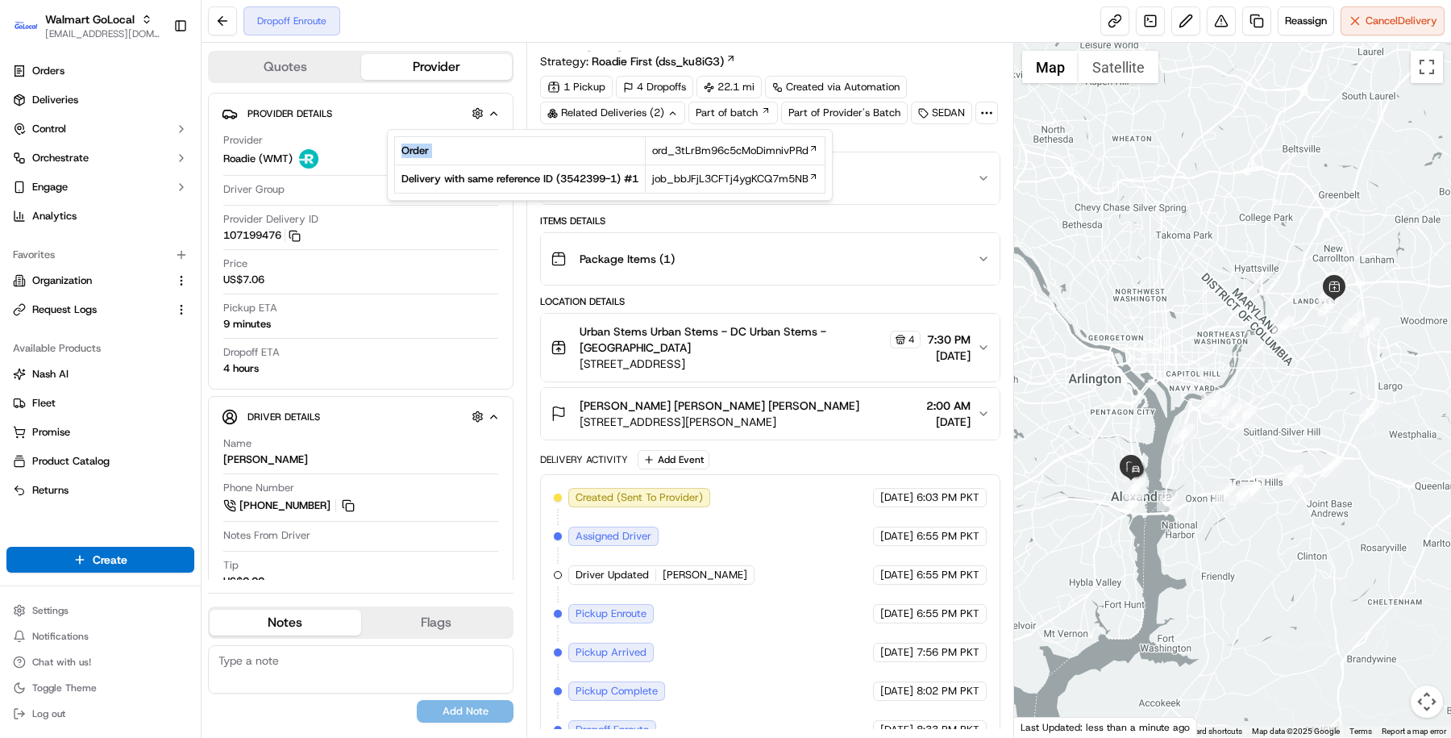
scroll to position [36, 0]
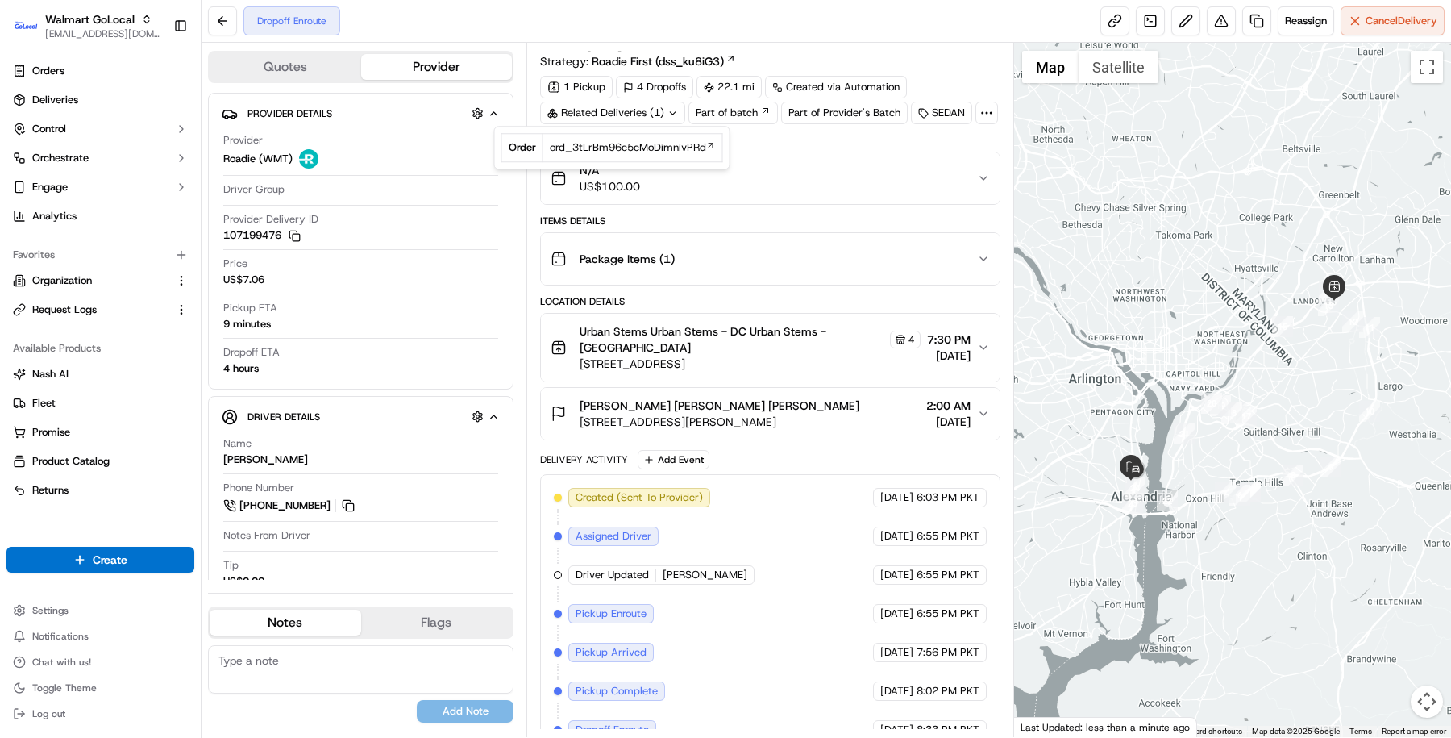
click at [778, 489] on div "Created (Sent To Provider) Roadie (WMT) [DATE] 6:03 PM PKT Assigned Driver Road…" at bounding box center [770, 614] width 433 height 252
